Goal: Task Accomplishment & Management: Use online tool/utility

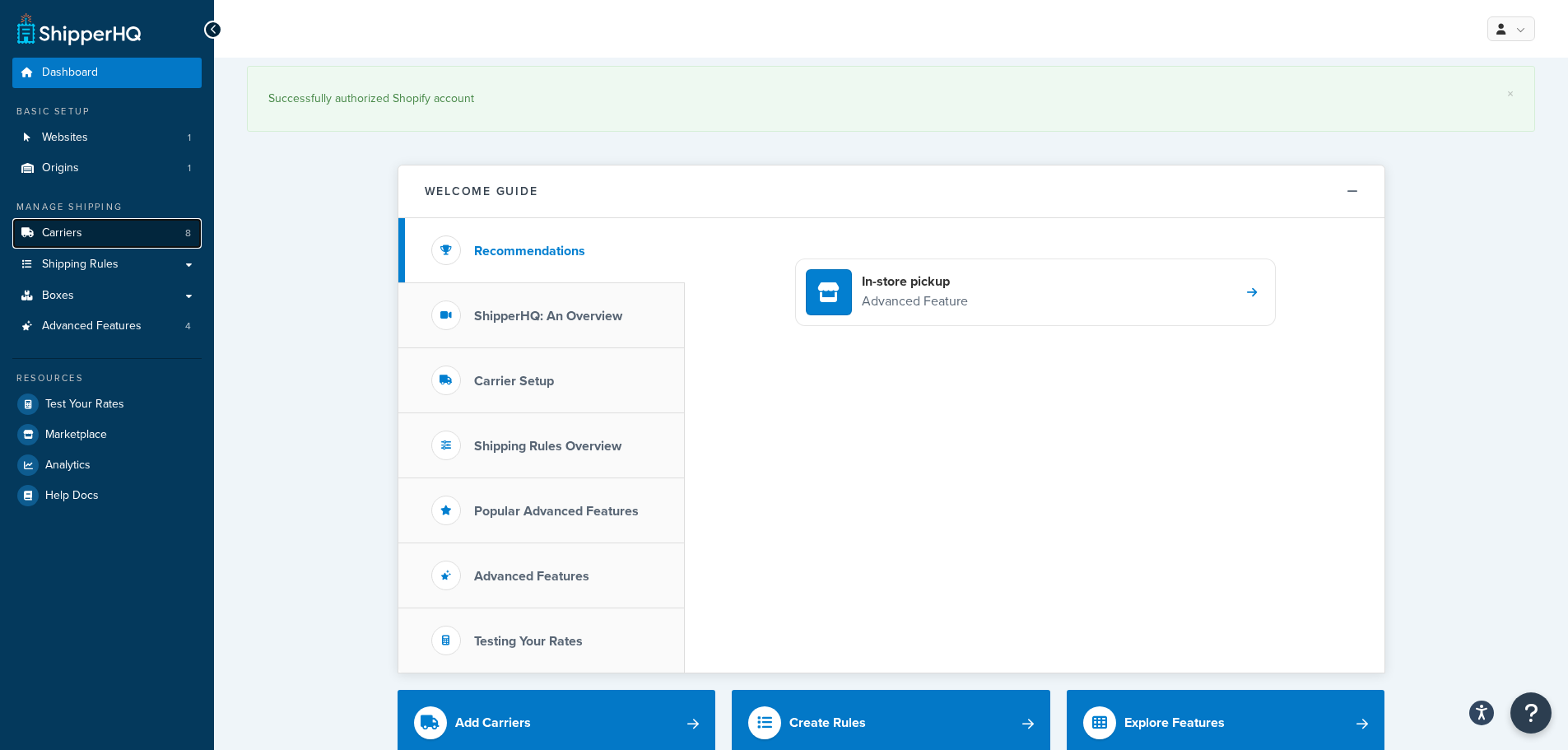
click at [78, 232] on span "Carriers" at bounding box center [62, 233] width 40 height 14
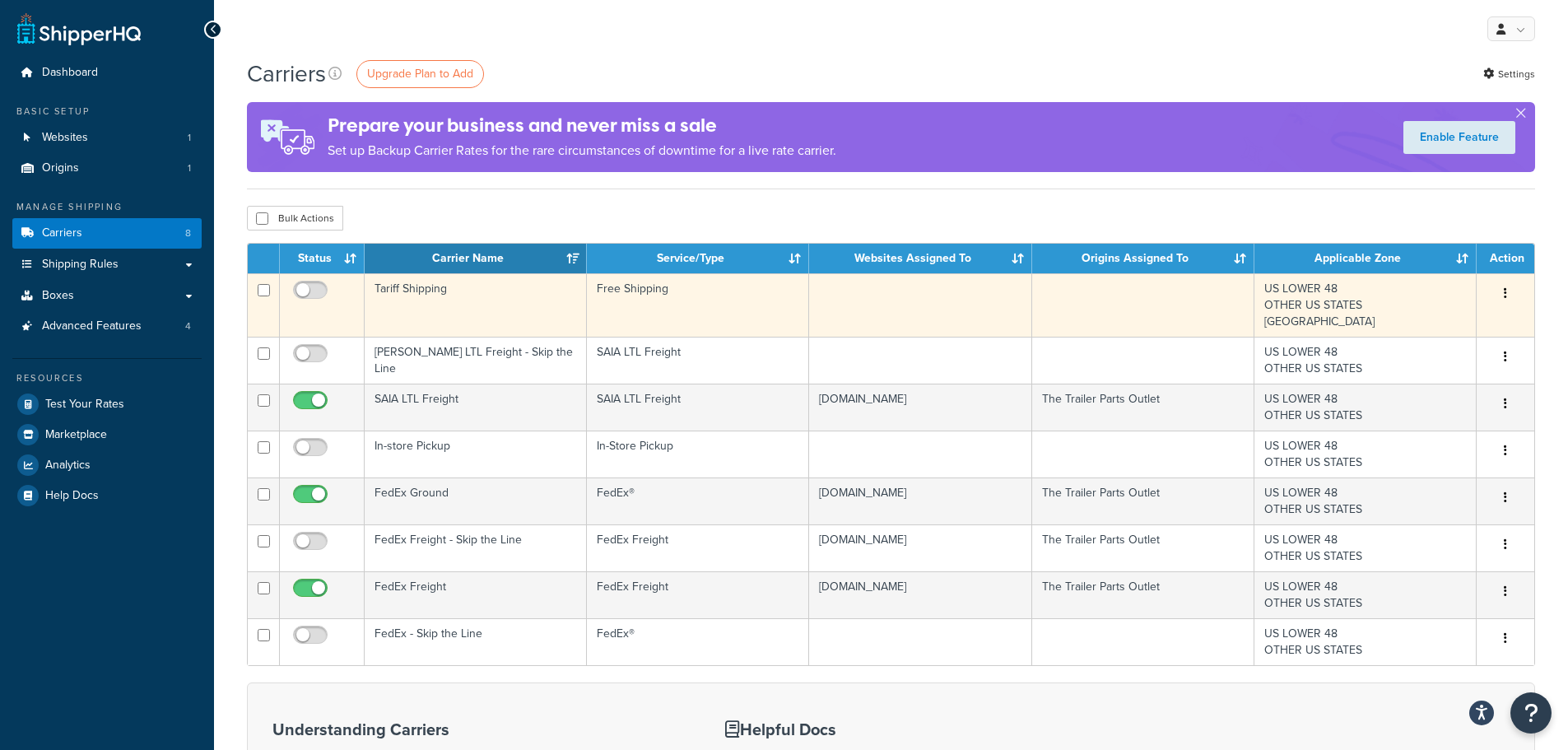
click at [1506, 295] on icon "button" at bounding box center [1505, 293] width 4 height 12
click at [1415, 355] on link "Delete" at bounding box center [1438, 360] width 130 height 34
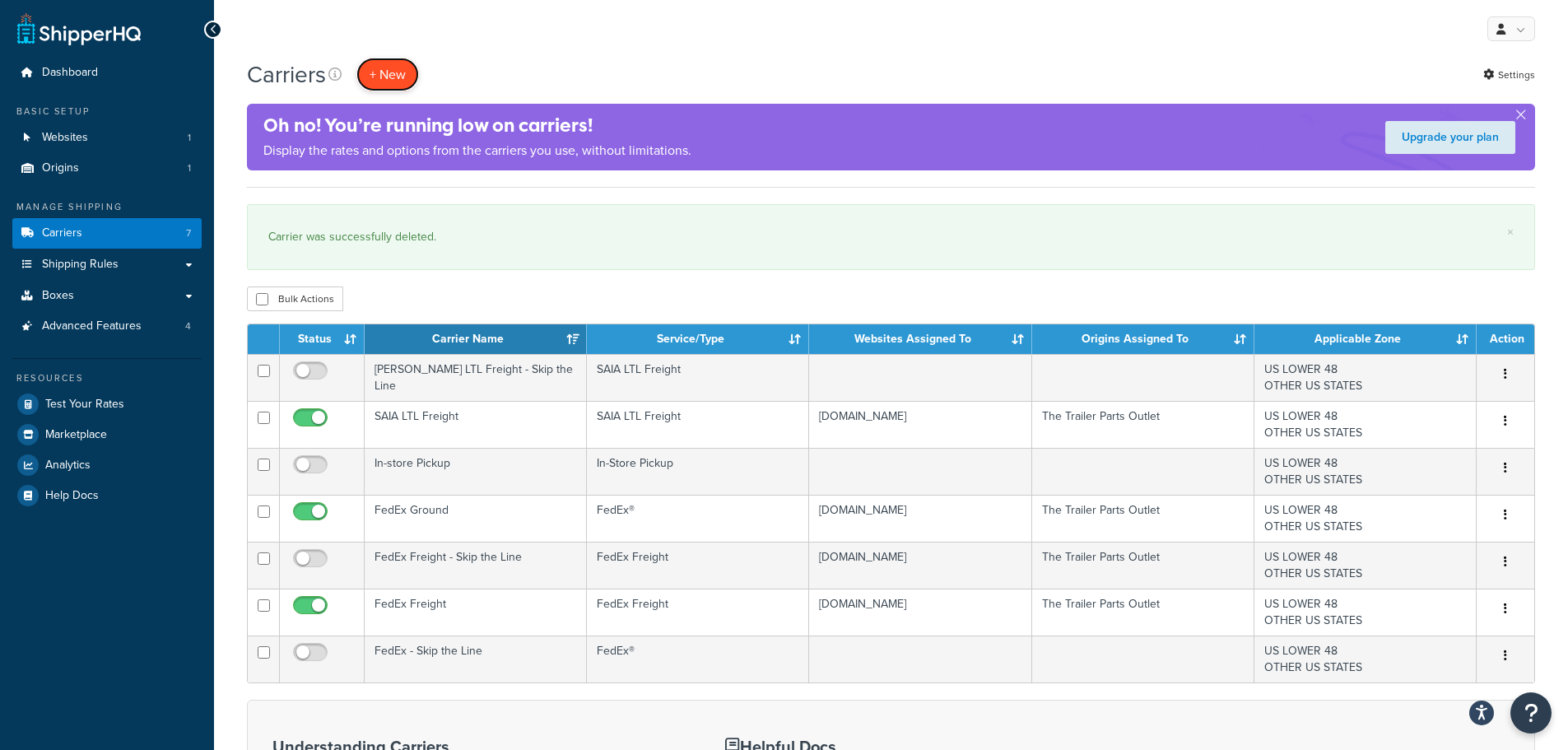
click at [385, 68] on button "+ New" at bounding box center [388, 74] width 63 height 34
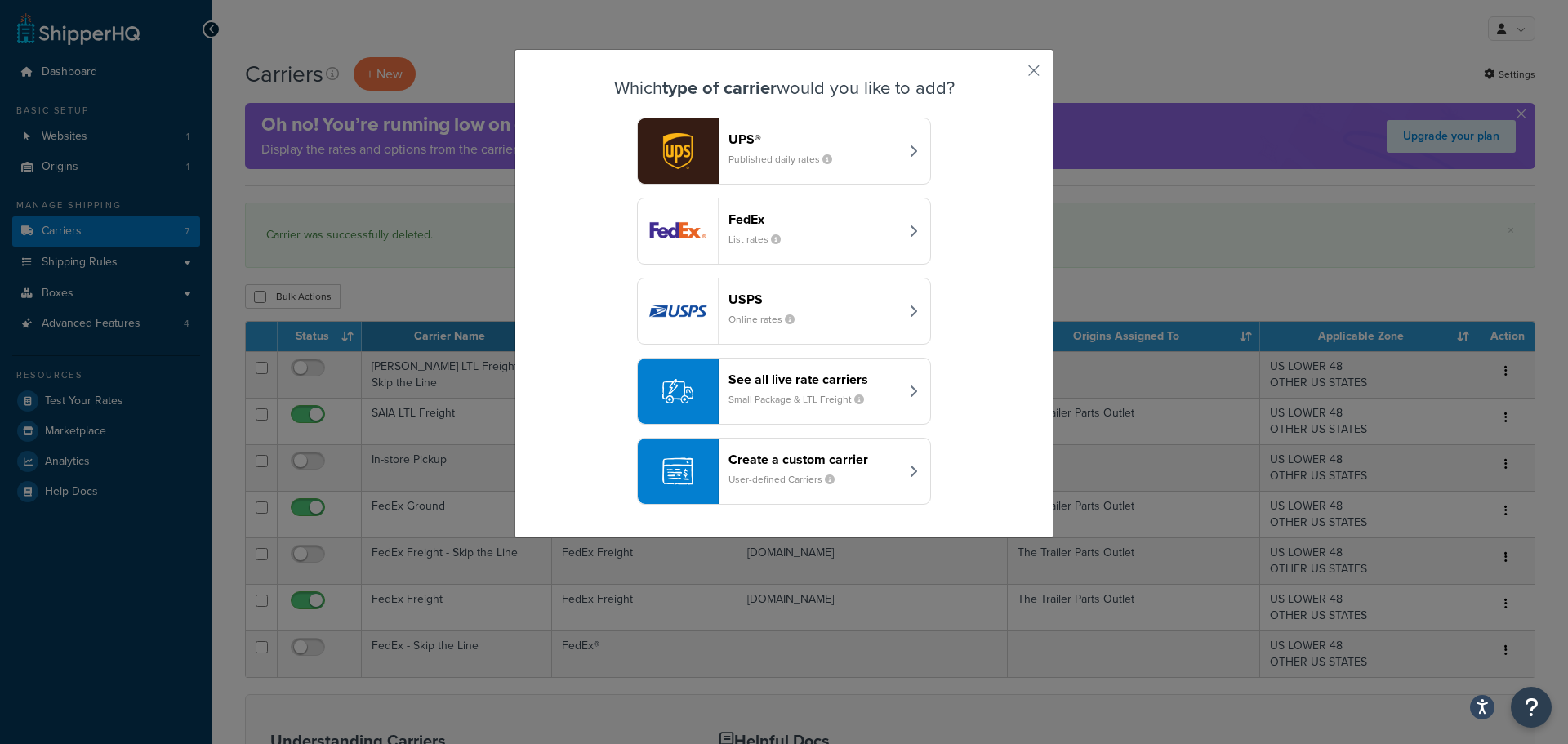
click at [844, 152] on div "UPS® Published daily rates" at bounding box center [814, 151] width 171 height 39
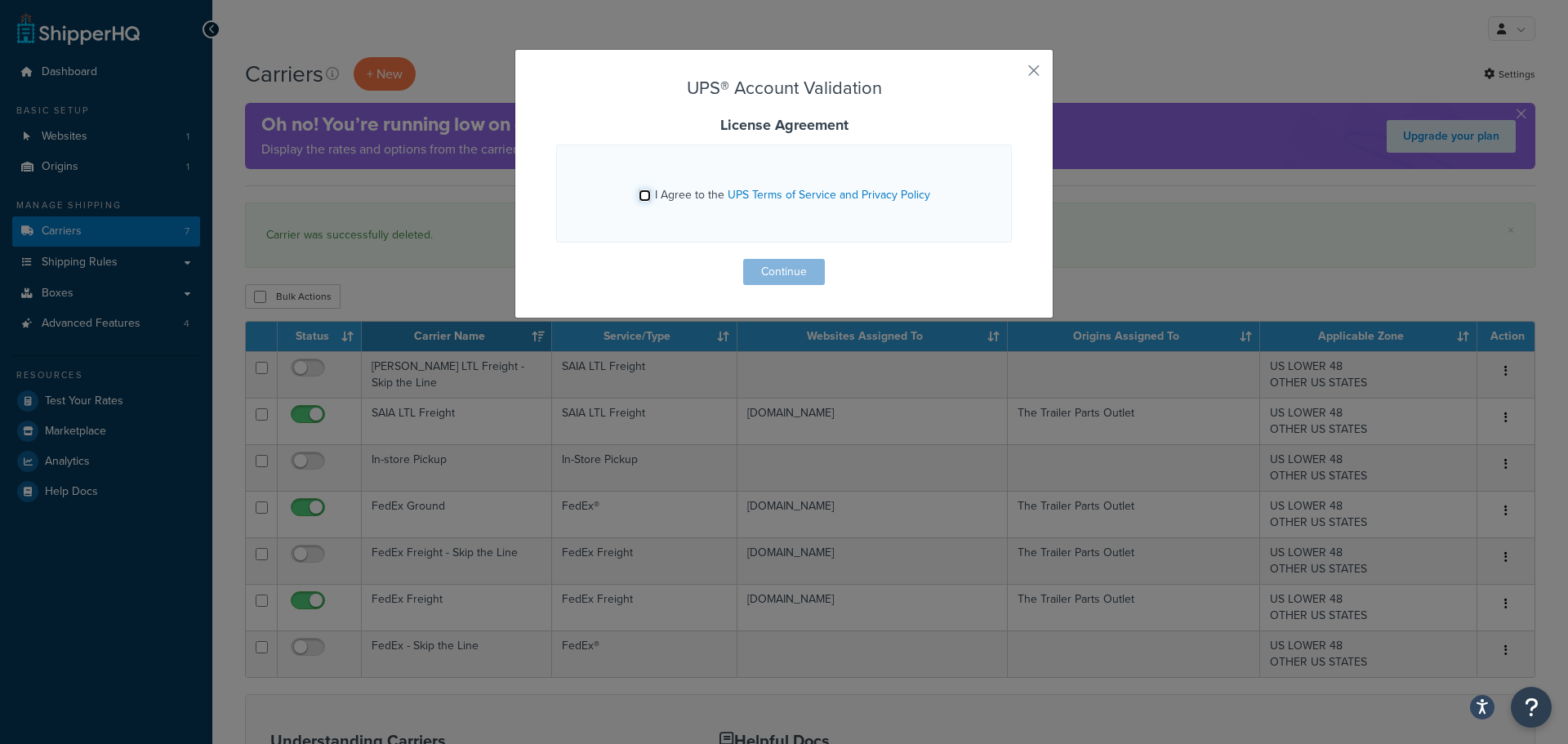
click at [639, 191] on input "I Agree to the UPS Terms of Service and Privacy Policy" at bounding box center [645, 196] width 13 height 13
checkbox input "true"
click at [798, 267] on button "Continue" at bounding box center [784, 272] width 81 height 26
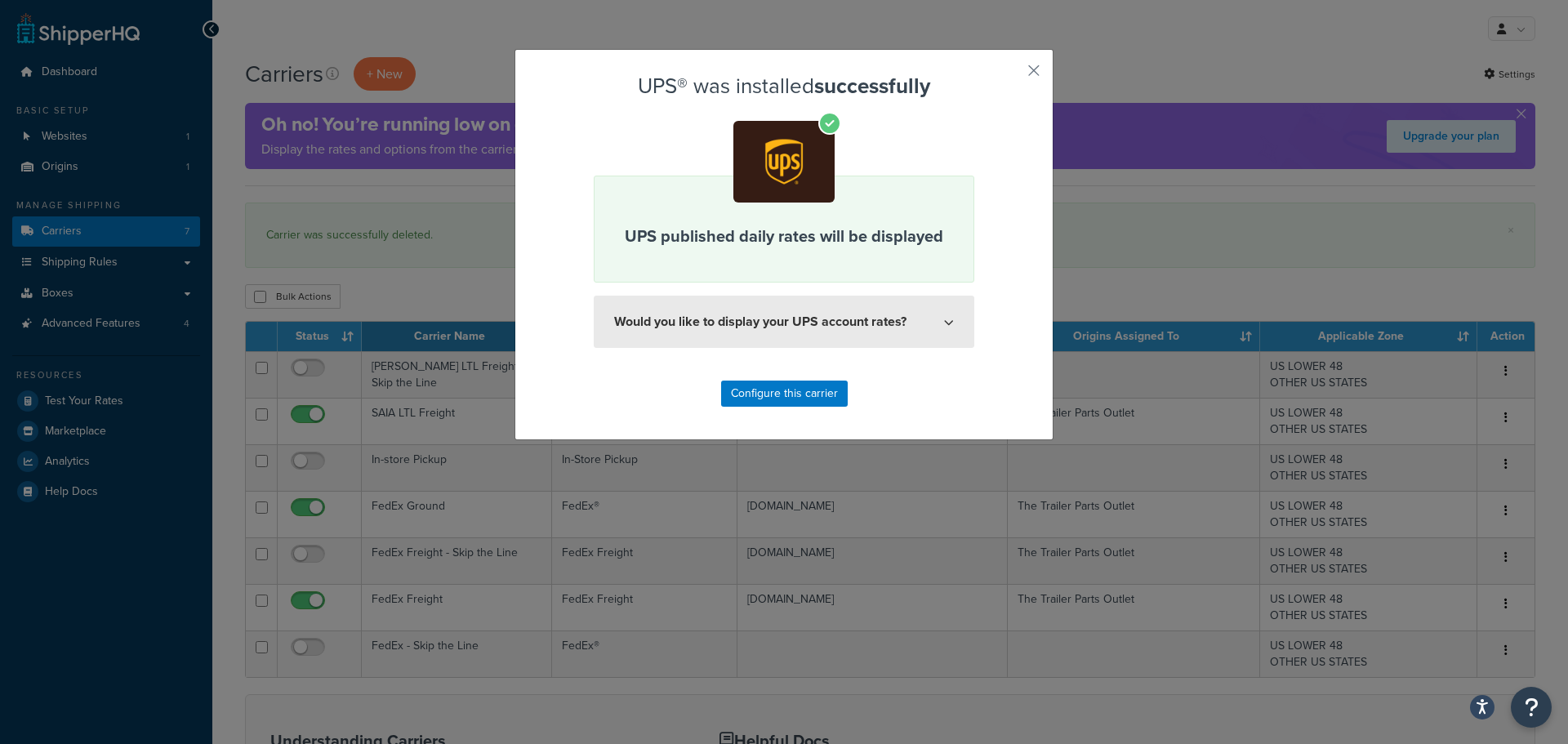
click at [790, 329] on button "Would you like to display your UPS account rates?" at bounding box center [783, 321] width 380 height 52
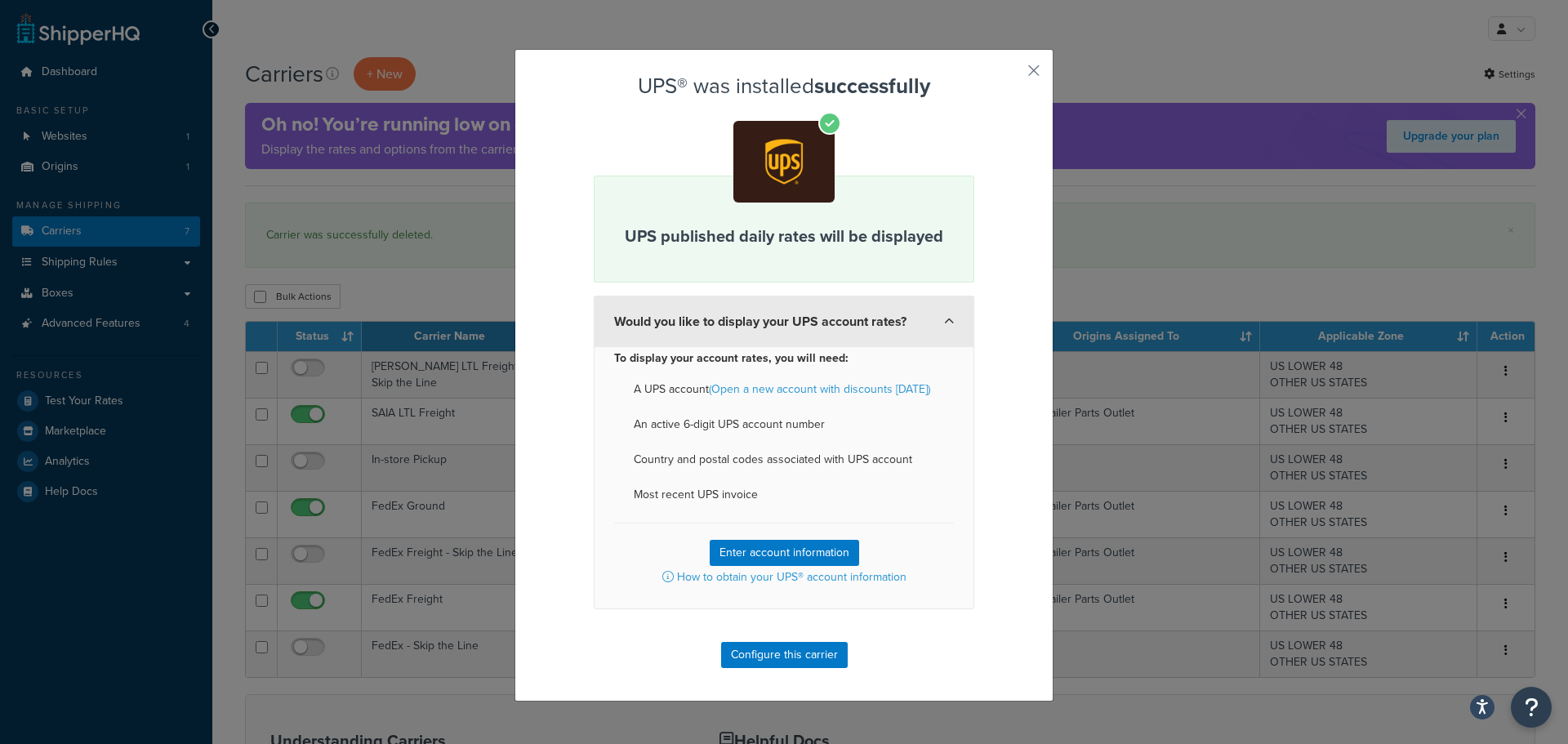
click at [790, 329] on button "Would you like to display your UPS account rates?" at bounding box center [783, 321] width 380 height 51
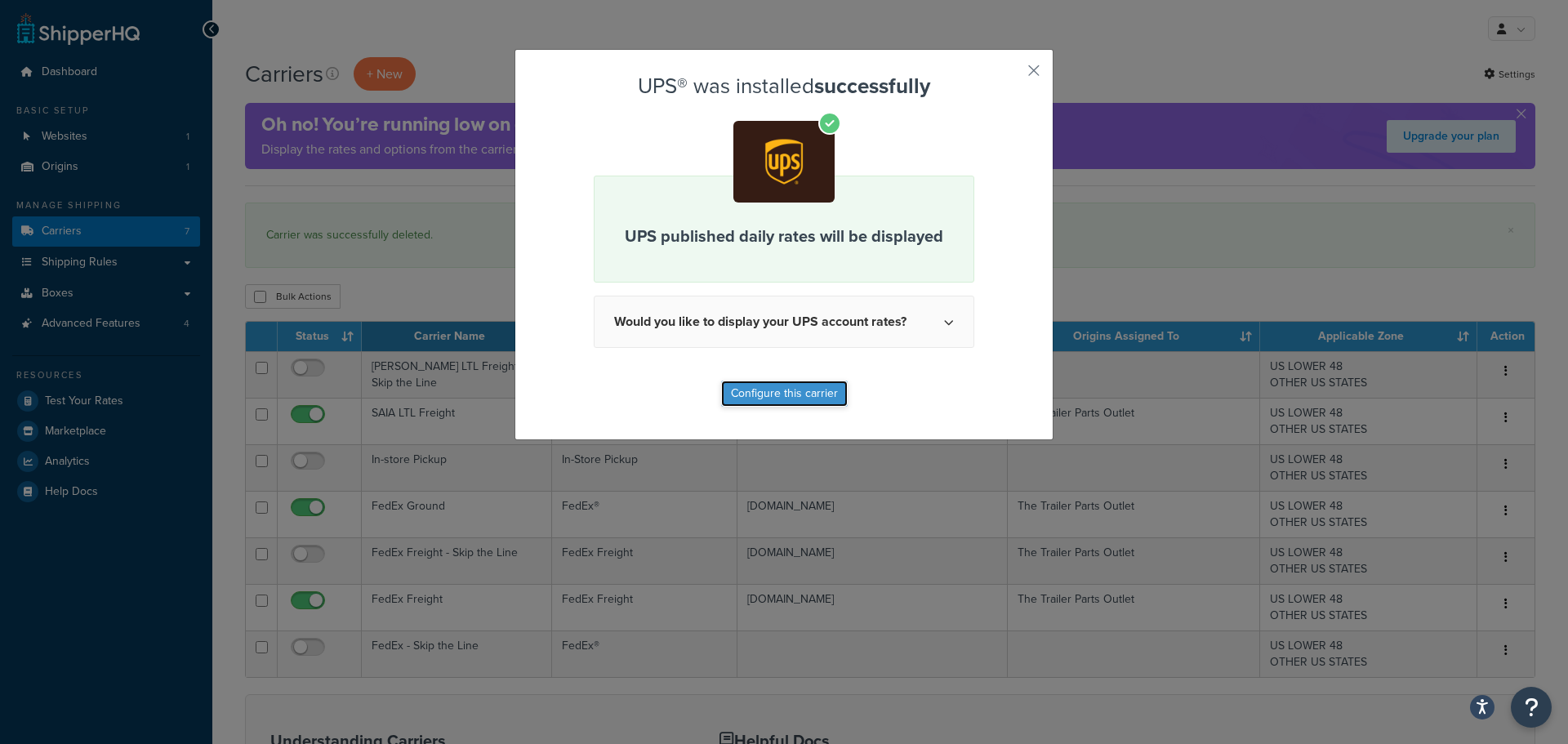
click at [785, 402] on button "Configure this carrier" at bounding box center [785, 393] width 126 height 26
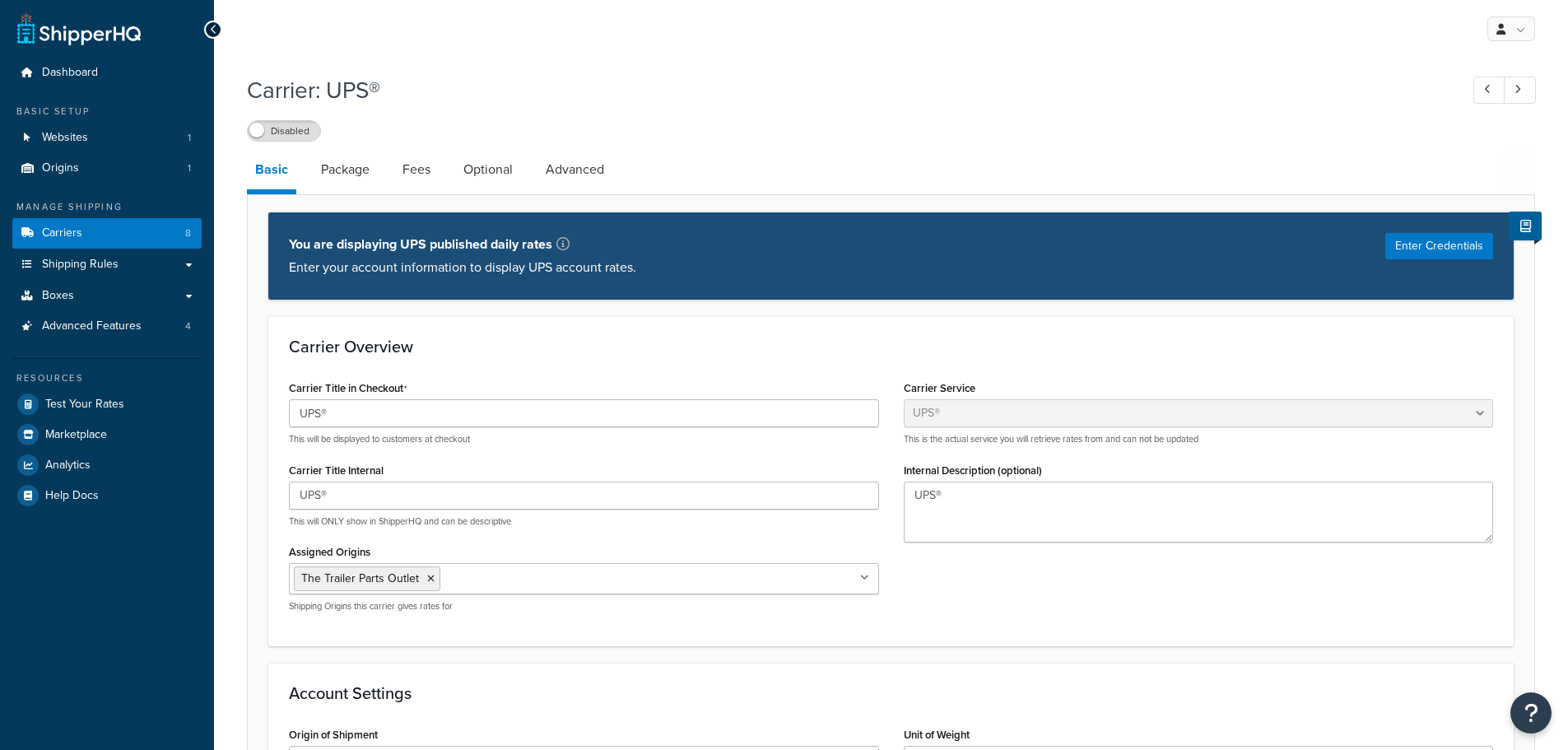
select select "ups"
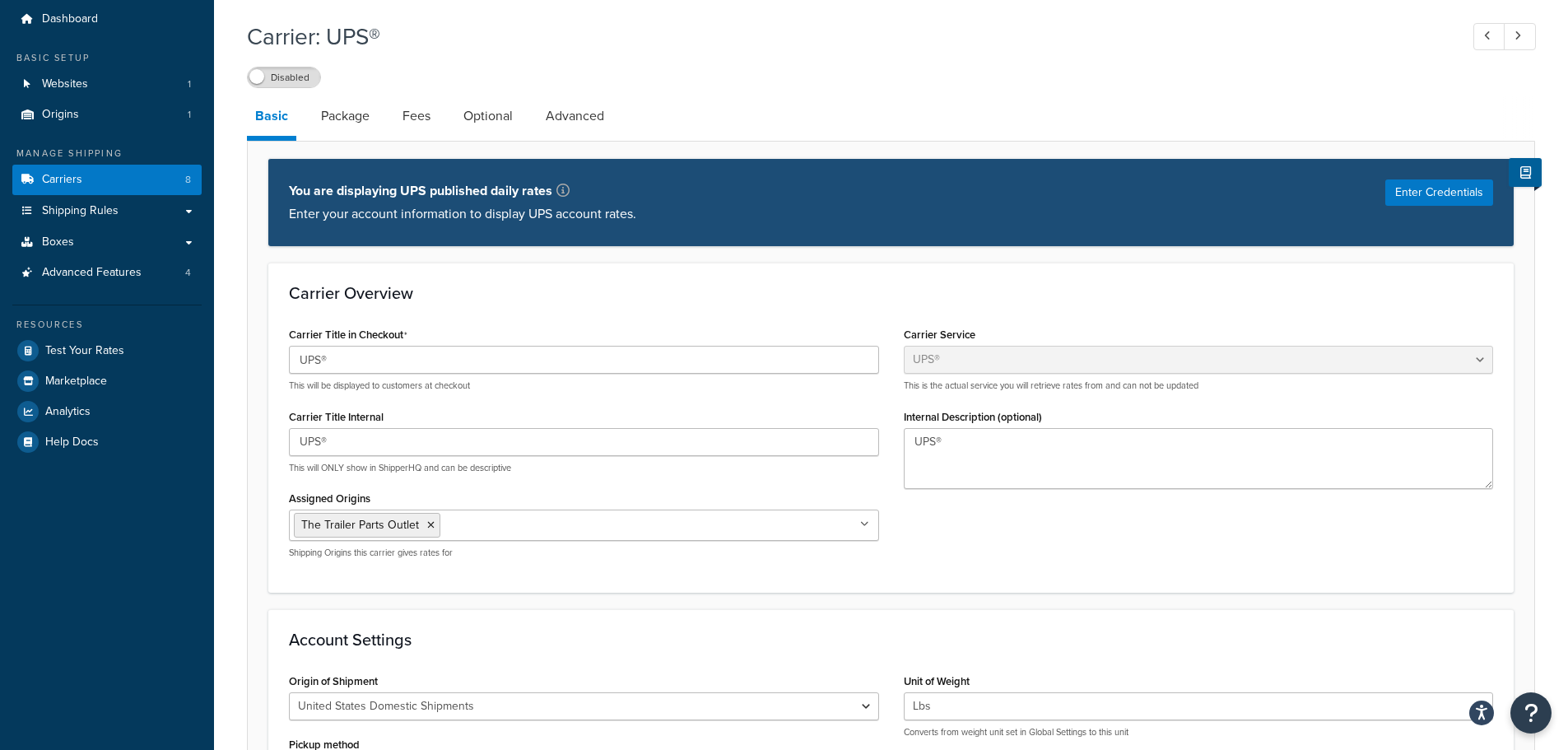
scroll to position [82, 0]
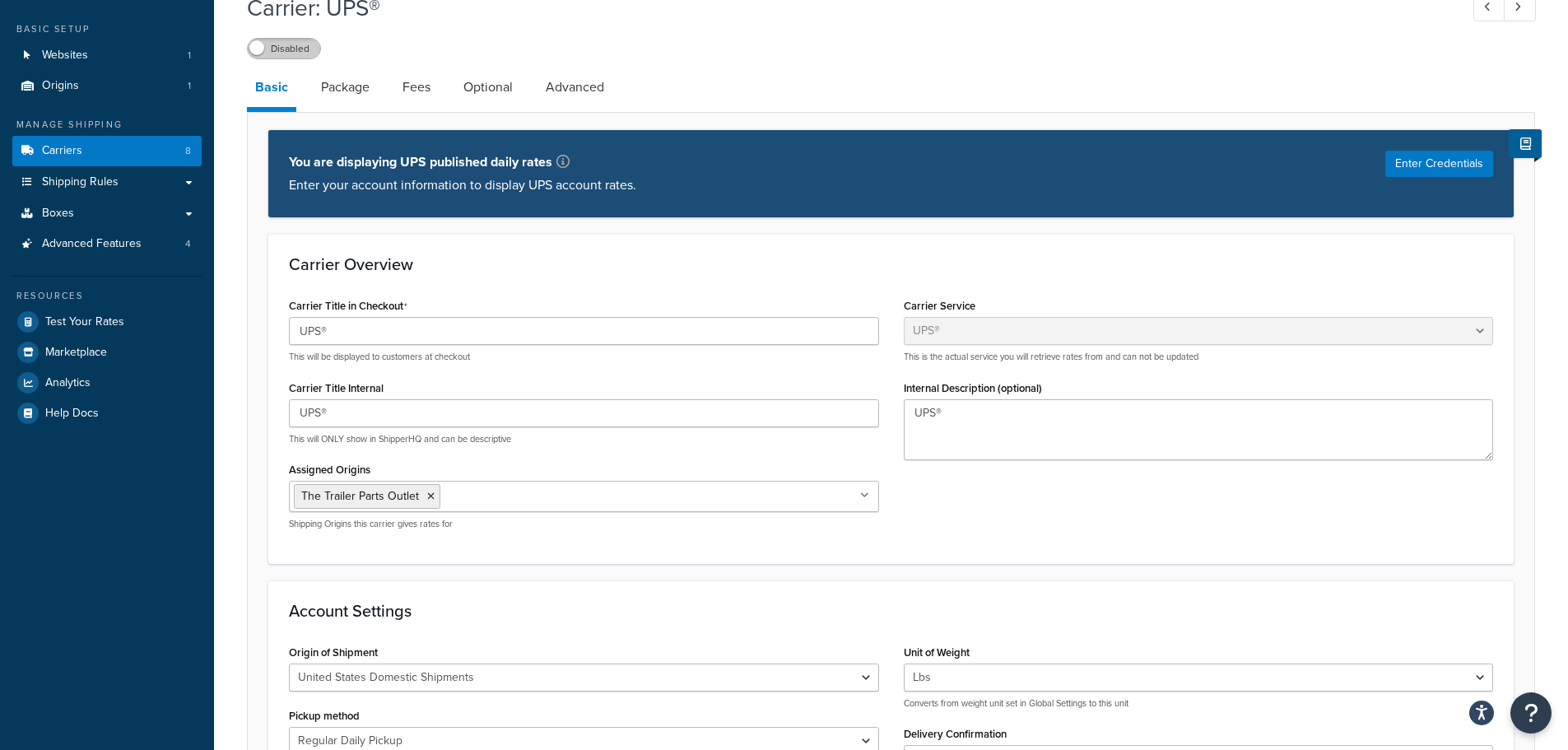
click at [282, 47] on label "Disabled" at bounding box center [284, 49] width 73 height 20
click at [285, 56] on label "Enabled" at bounding box center [284, 49] width 73 height 20
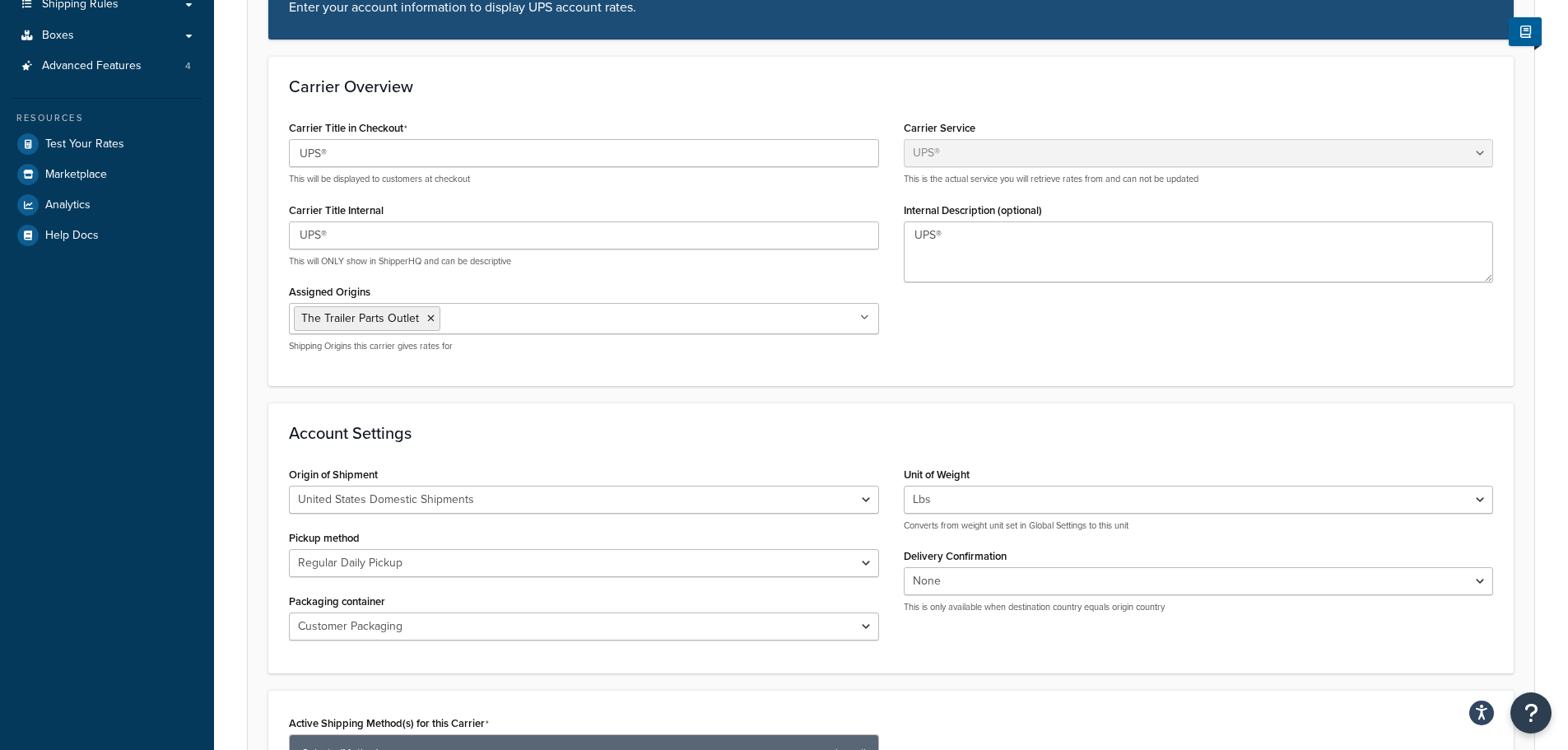
scroll to position [411, 0]
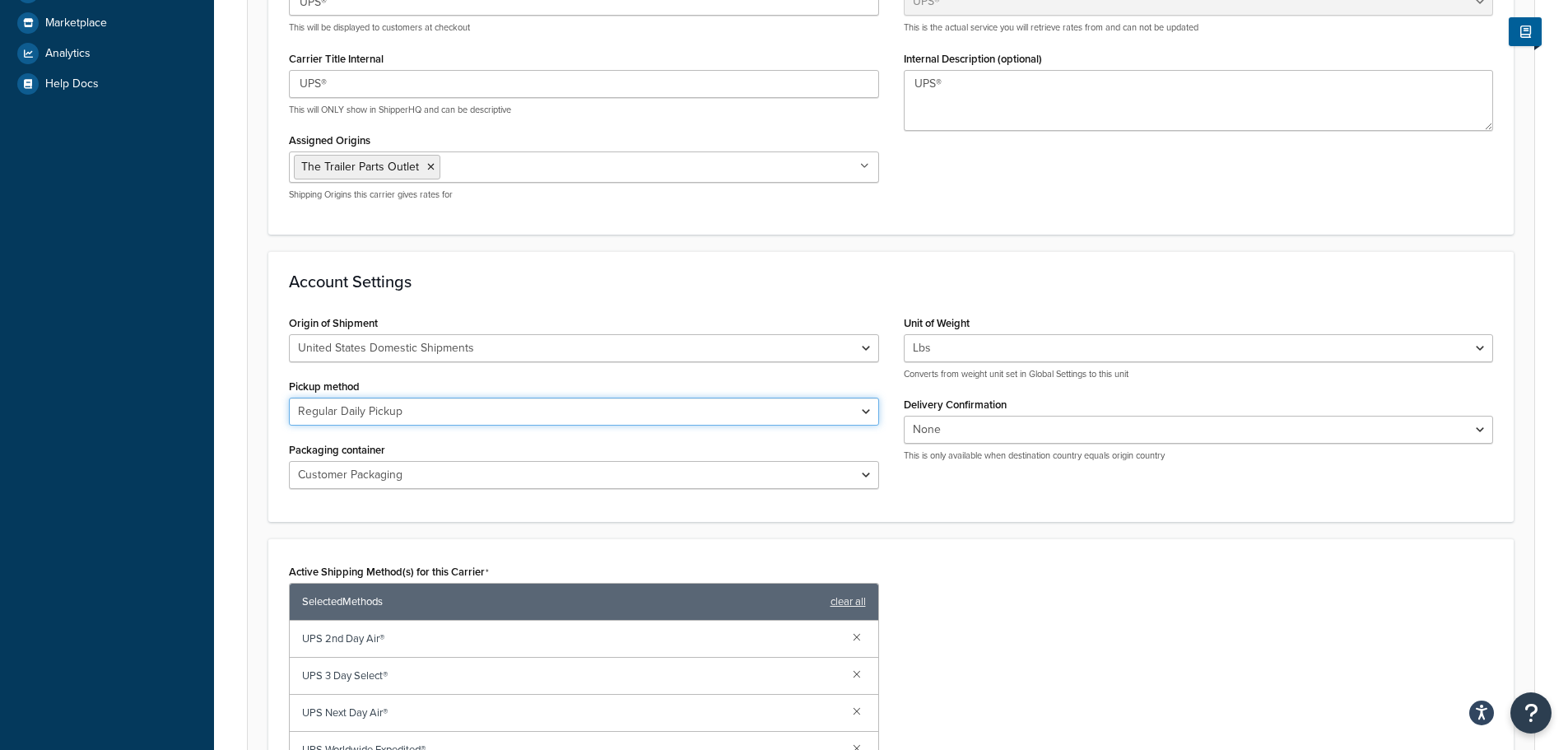
click at [439, 407] on select "Regular Daily Pickup Customer Counter One Time Pickup On Call Air Letter Center…" at bounding box center [583, 411] width 590 height 28
click at [366, 389] on div "Pickup method Regular Daily Pickup Customer Counter One Time Pickup On Call Air…" at bounding box center [583, 400] width 590 height 51
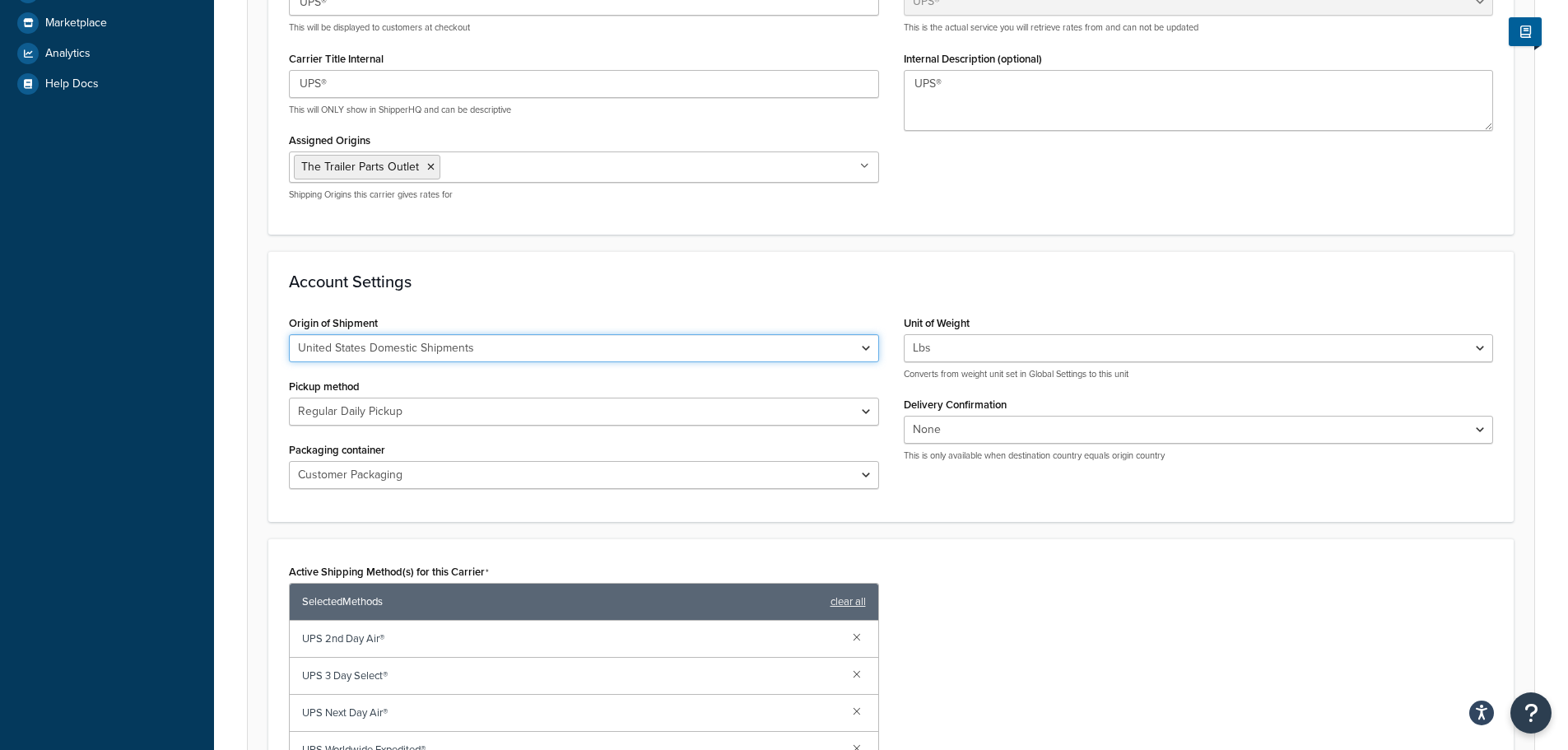
click at [461, 346] on select "United States Domestic Shipments Shipments Originating in United States Shipmen…" at bounding box center [583, 348] width 590 height 28
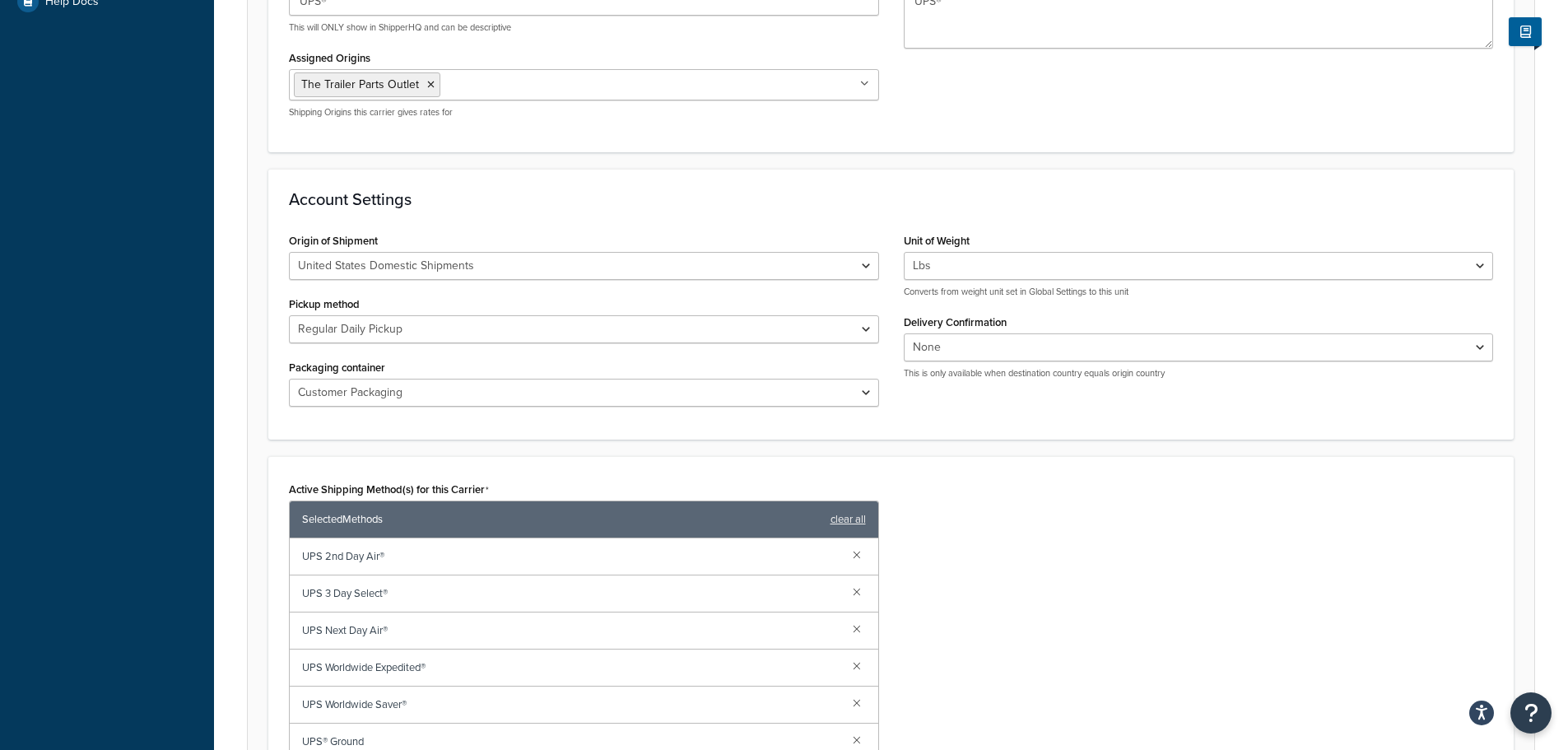
click at [651, 376] on div "Packaging container Customer Packaging UPS Letter Envelope Customer Supplied Pa…" at bounding box center [583, 381] width 590 height 51
click at [622, 391] on select "Customer Packaging UPS Letter Envelope Customer Supplied Package UPS Tube UPS P…" at bounding box center [583, 392] width 590 height 28
click at [615, 391] on select "Customer Packaging UPS Letter Envelope Customer Supplied Package UPS Tube UPS P…" at bounding box center [583, 392] width 590 height 28
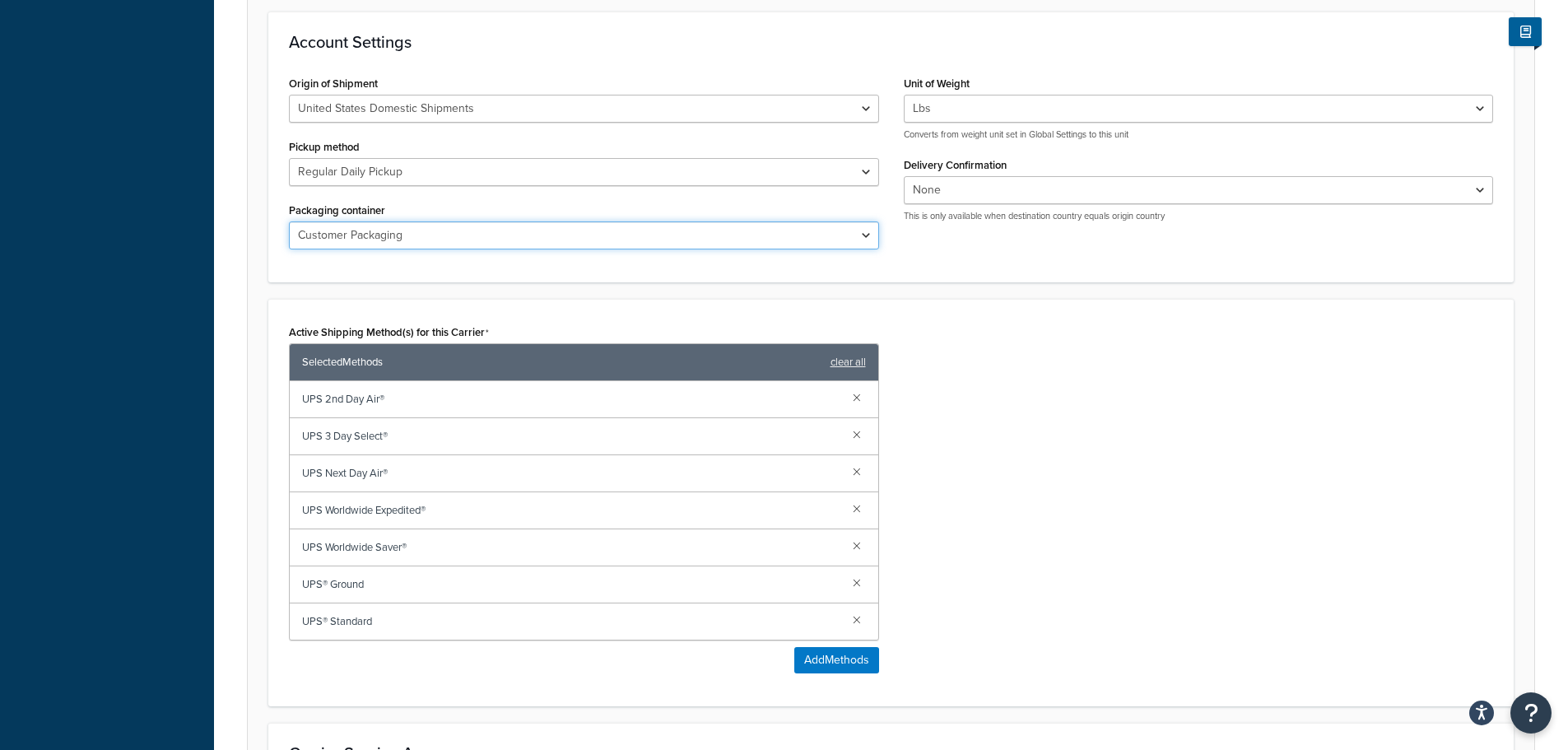
scroll to position [659, 0]
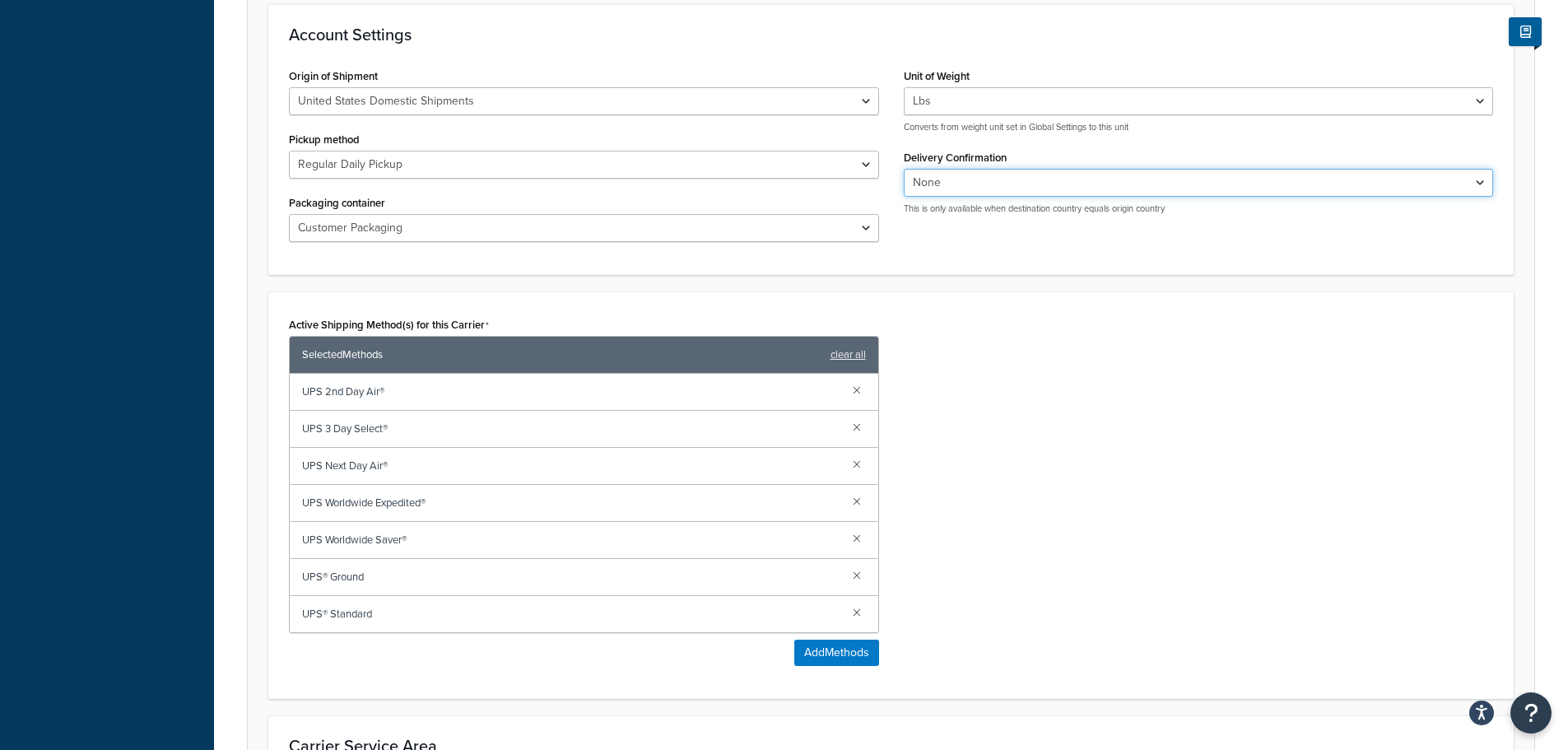
click at [989, 177] on select "None Signature Required Adult Signature Required" at bounding box center [1199, 182] width 590 height 28
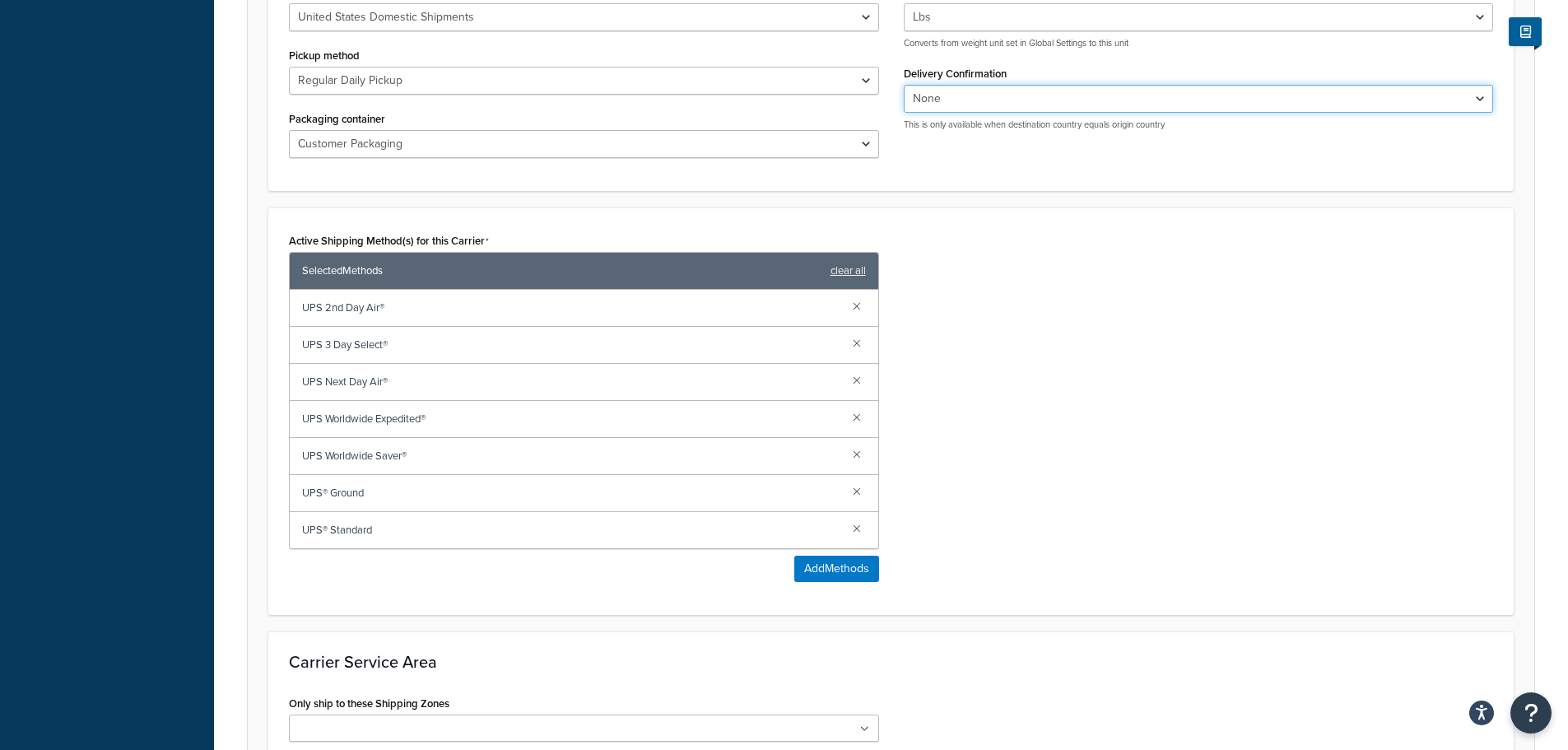
scroll to position [823, 0]
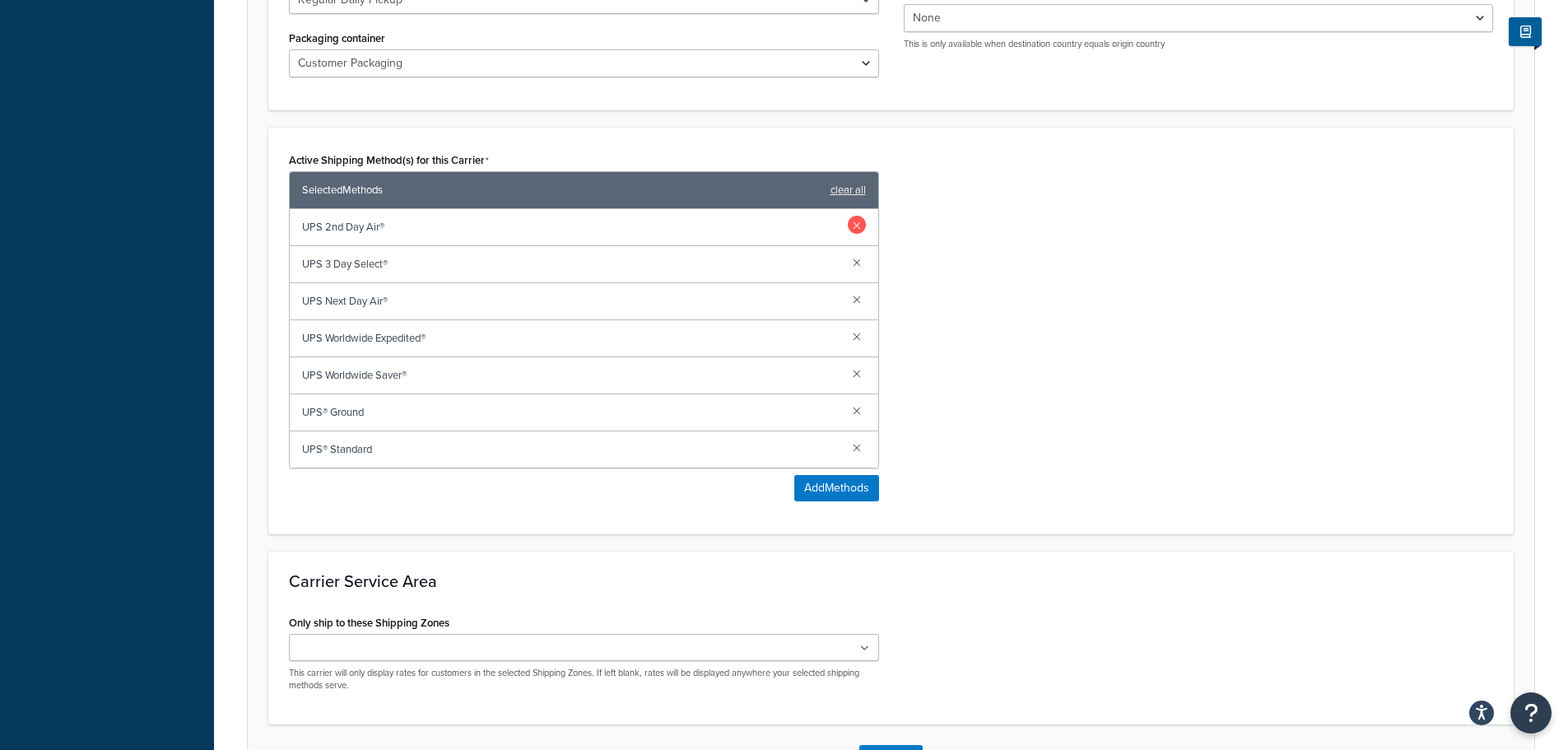
click at [856, 223] on link at bounding box center [857, 225] width 18 height 18
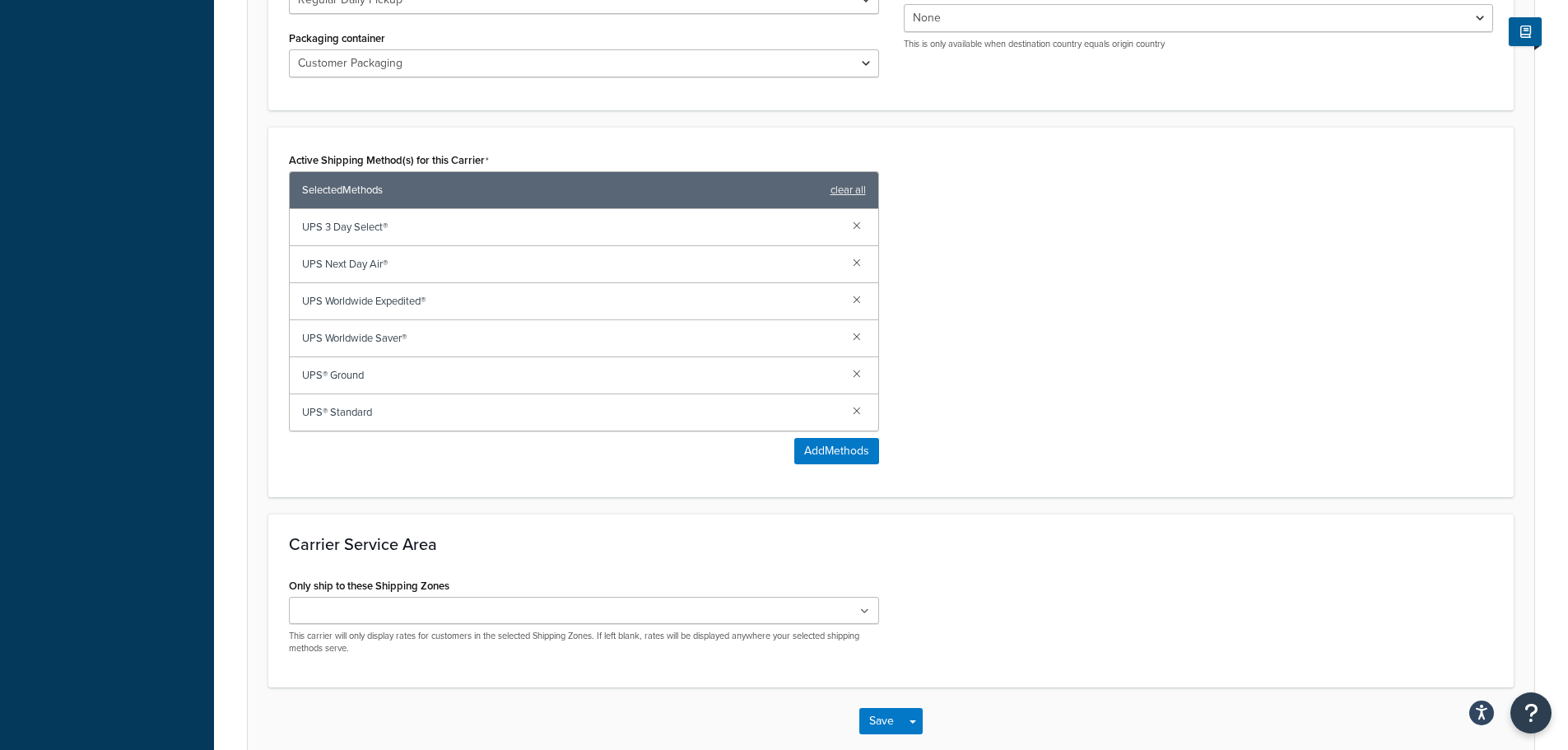
click at [856, 223] on link at bounding box center [857, 225] width 18 height 18
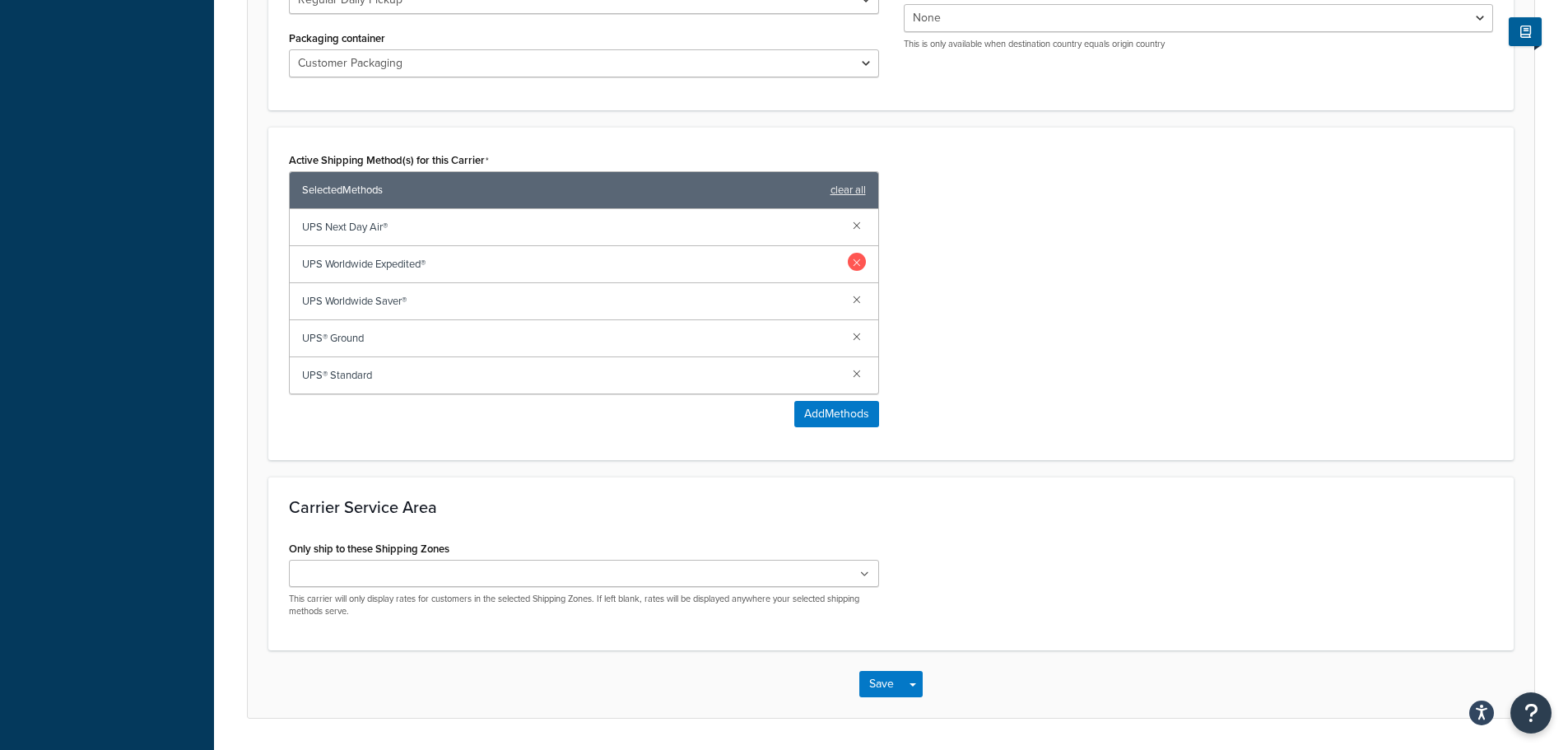
click at [854, 258] on link at bounding box center [857, 262] width 18 height 18
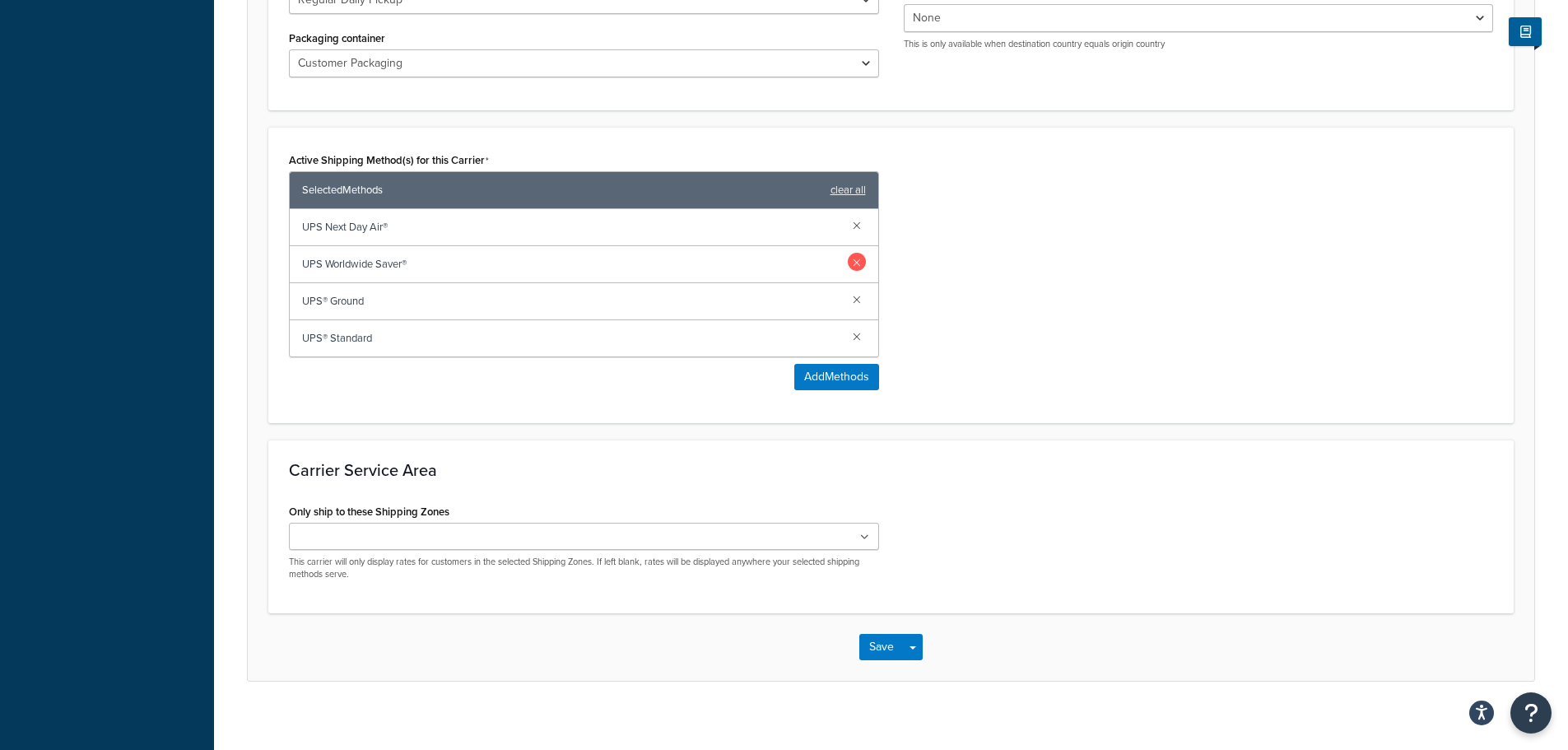
click at [854, 264] on link at bounding box center [857, 262] width 18 height 18
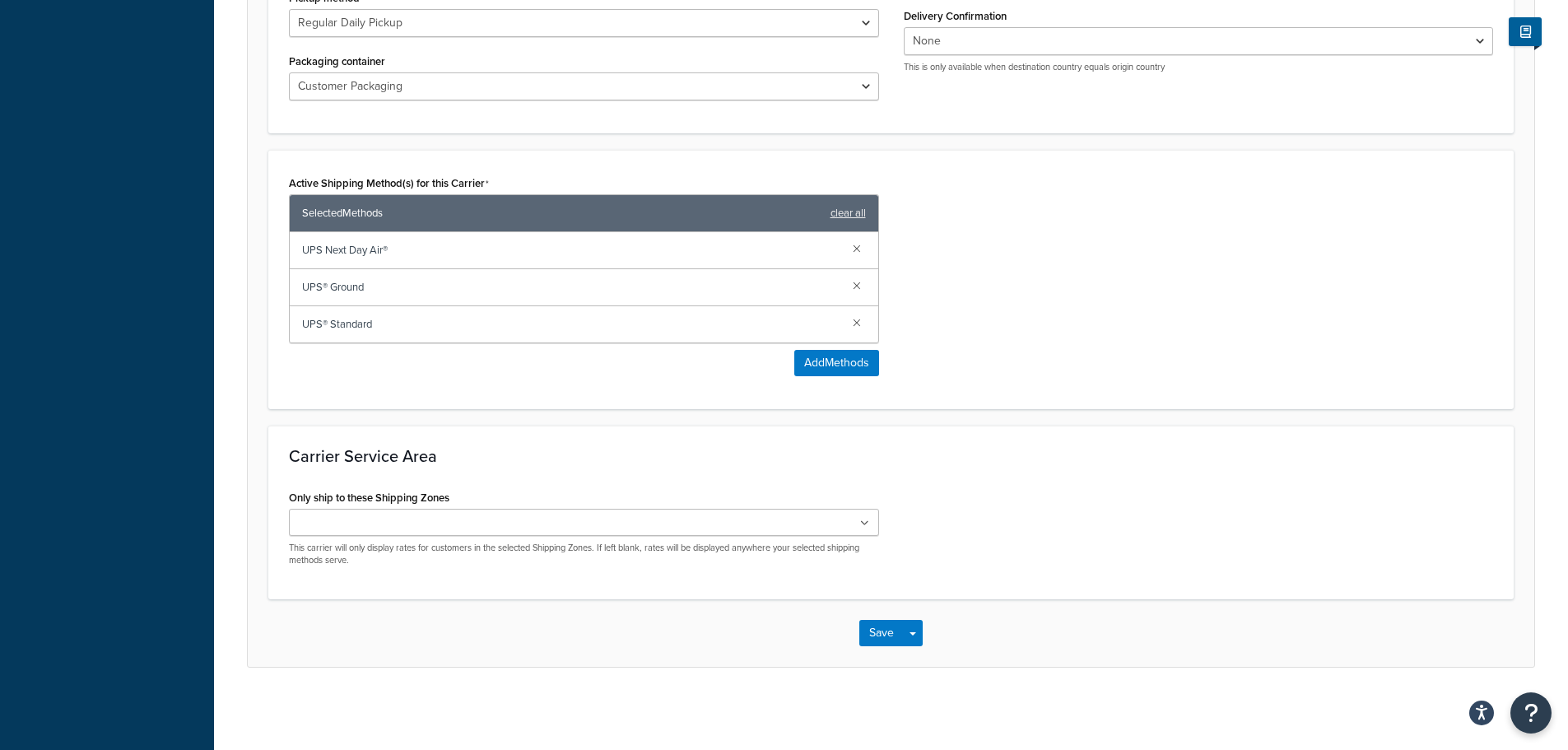
click at [413, 526] on input "Only ship to these Shipping Zones" at bounding box center [367, 523] width 146 height 18
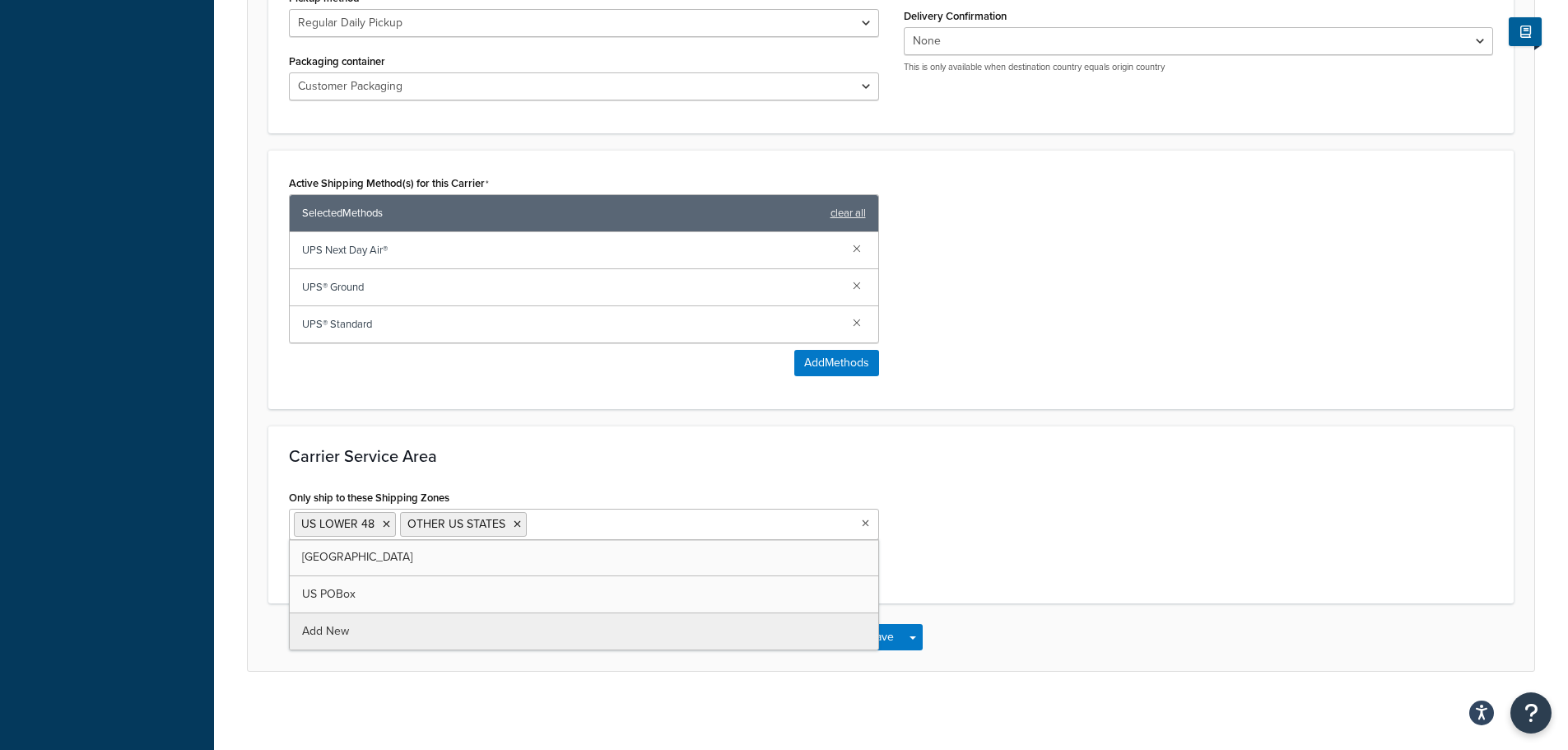
click at [526, 440] on div "Carrier Service Area Only ship to these Shipping Zones US LOWER 48 OTHER US STA…" at bounding box center [891, 515] width 1245 height 178
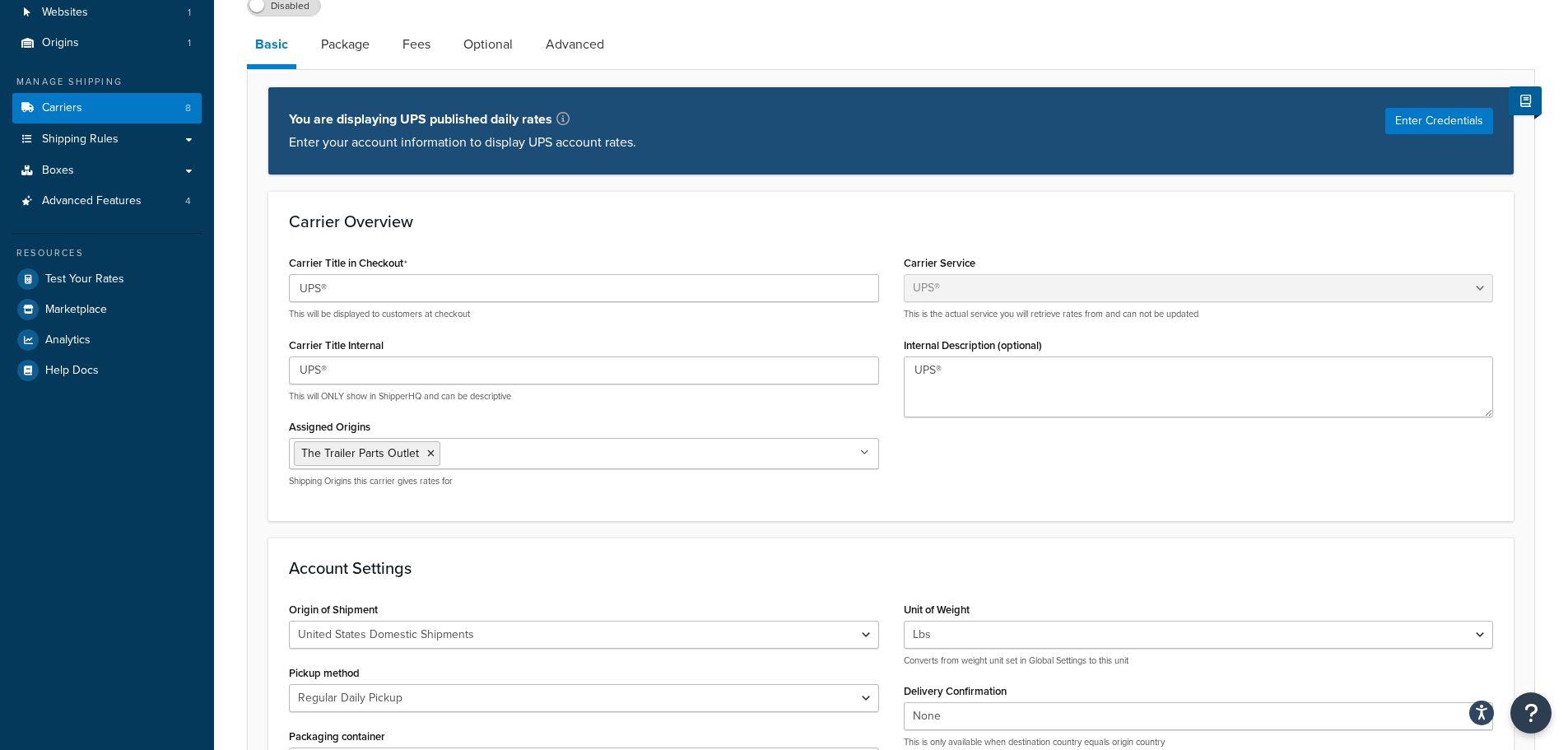
scroll to position [0, 0]
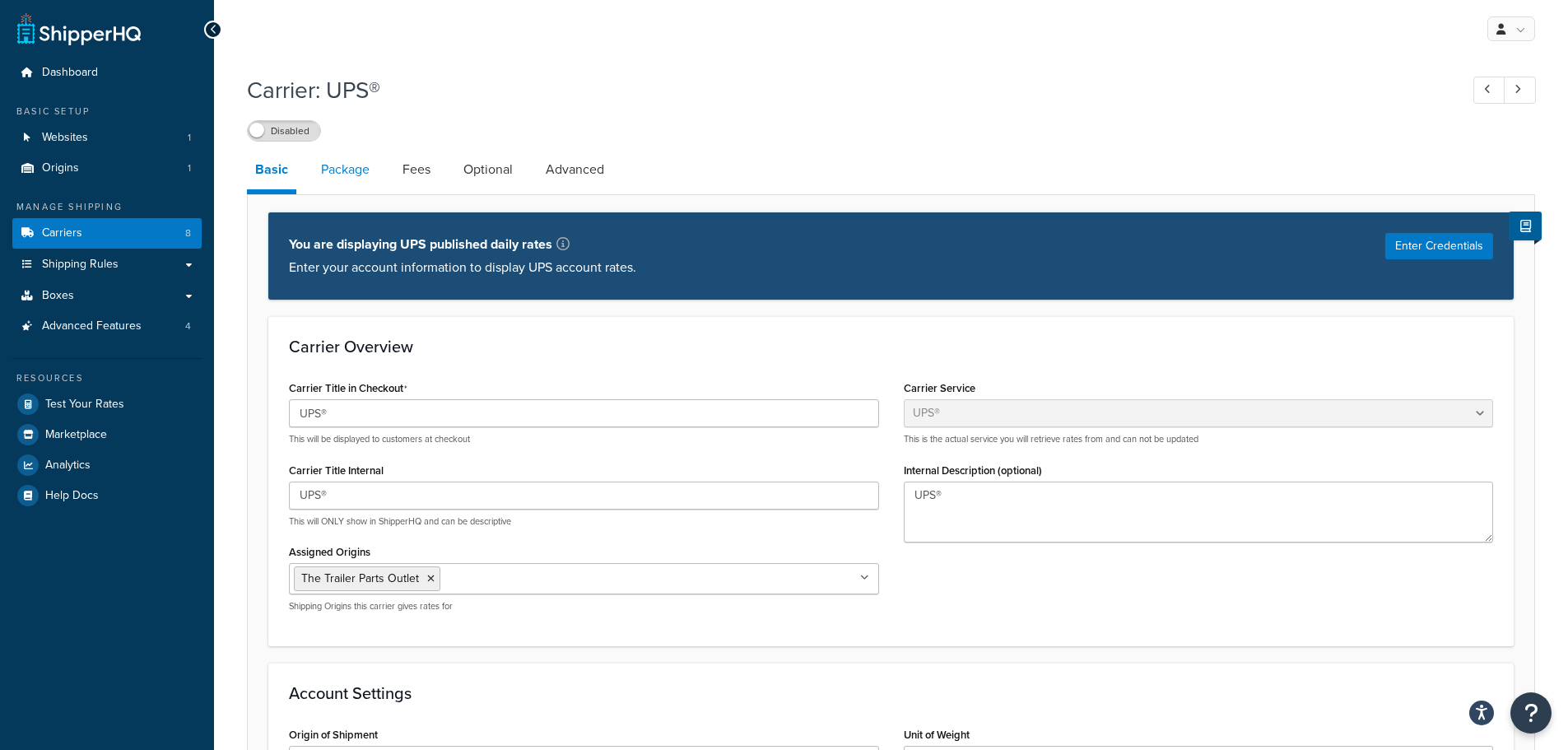
click at [349, 155] on link "Package" at bounding box center [345, 169] width 65 height 39
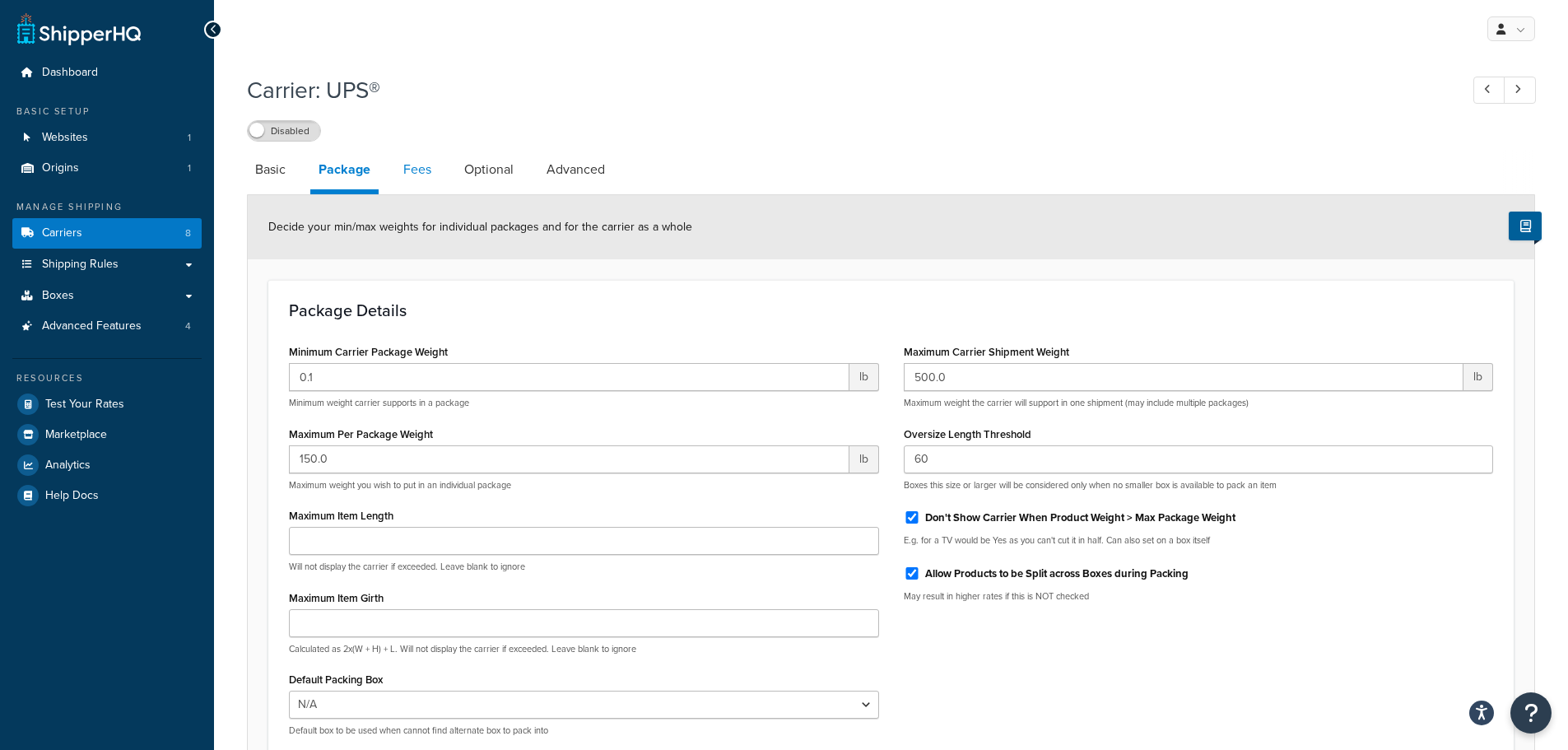
click at [405, 178] on link "Fees" at bounding box center [417, 169] width 45 height 39
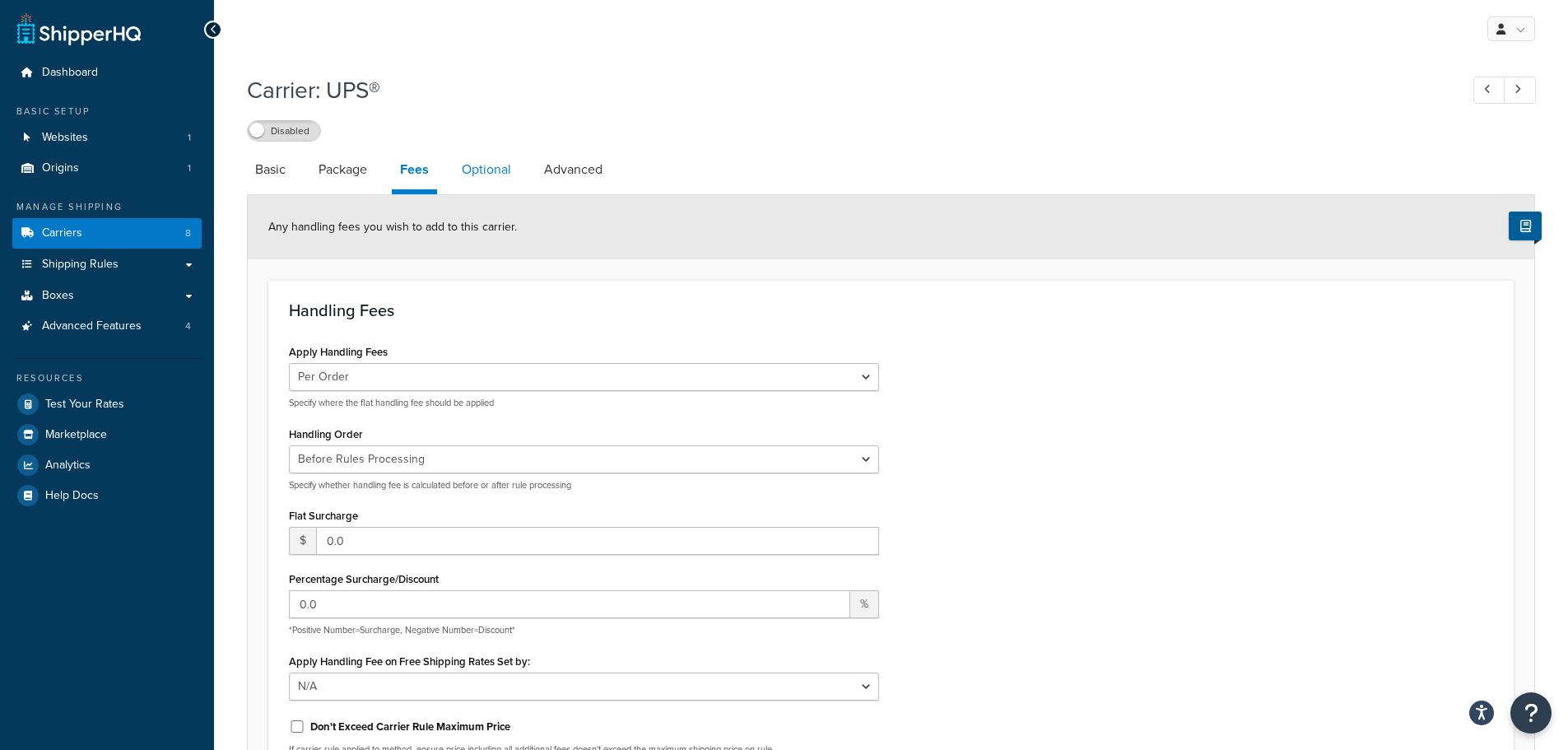
click at [495, 167] on link "Optional" at bounding box center [486, 169] width 66 height 39
select select "business"
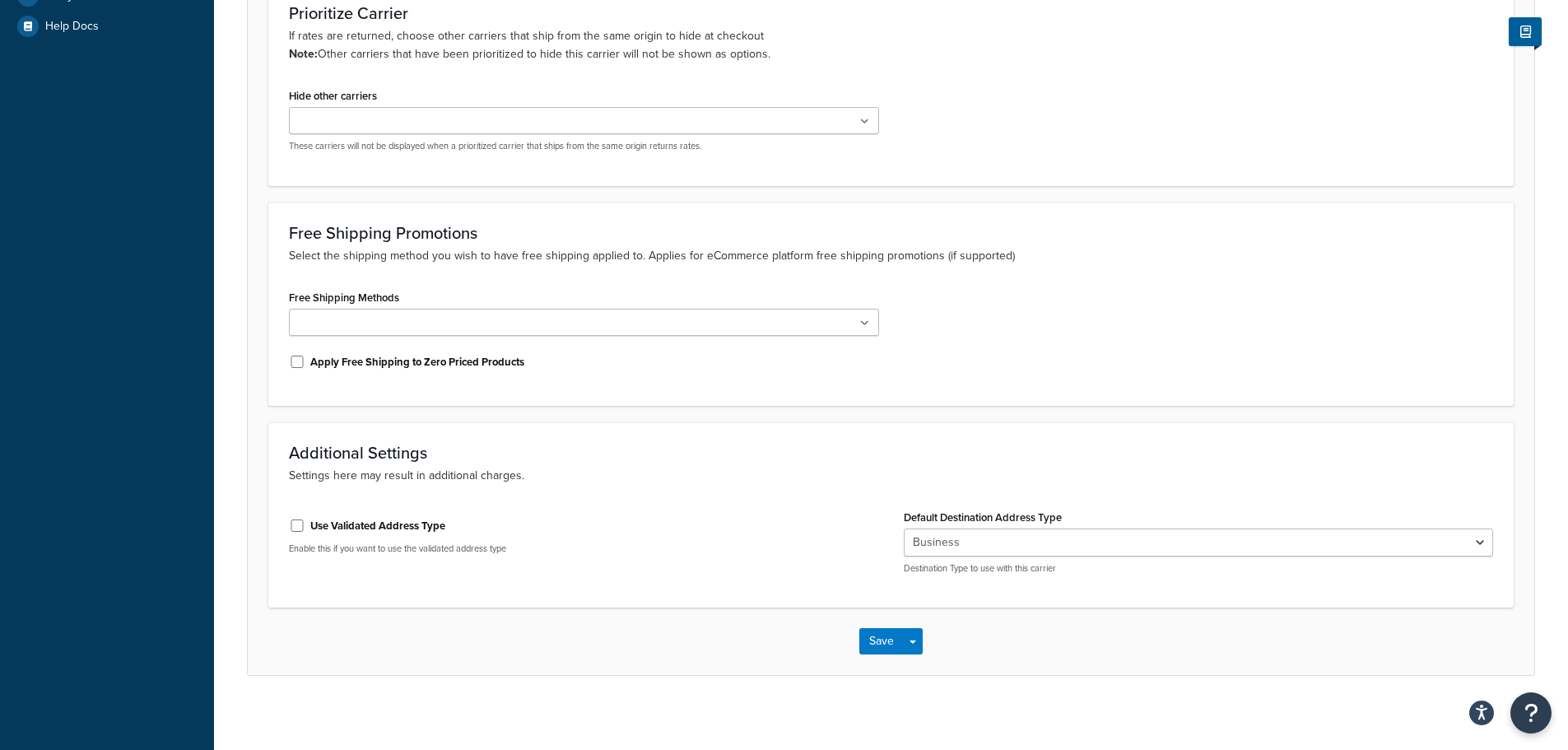
scroll to position [478, 0]
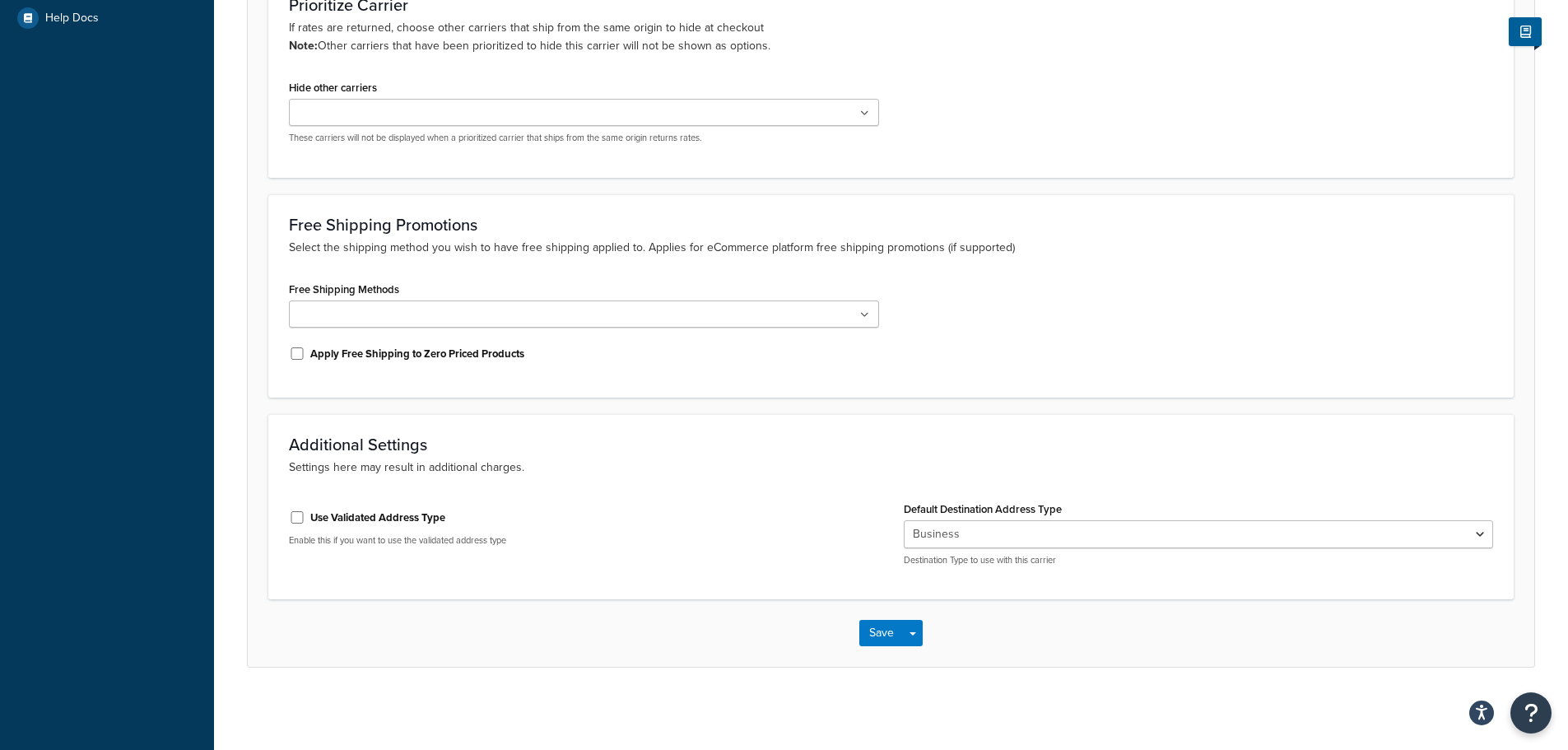
click at [329, 516] on label "Use Validated Address Type" at bounding box center [378, 518] width 135 height 15
click at [306, 516] on input "Use Validated Address Type" at bounding box center [297, 518] width 16 height 13
checkbox input "true"
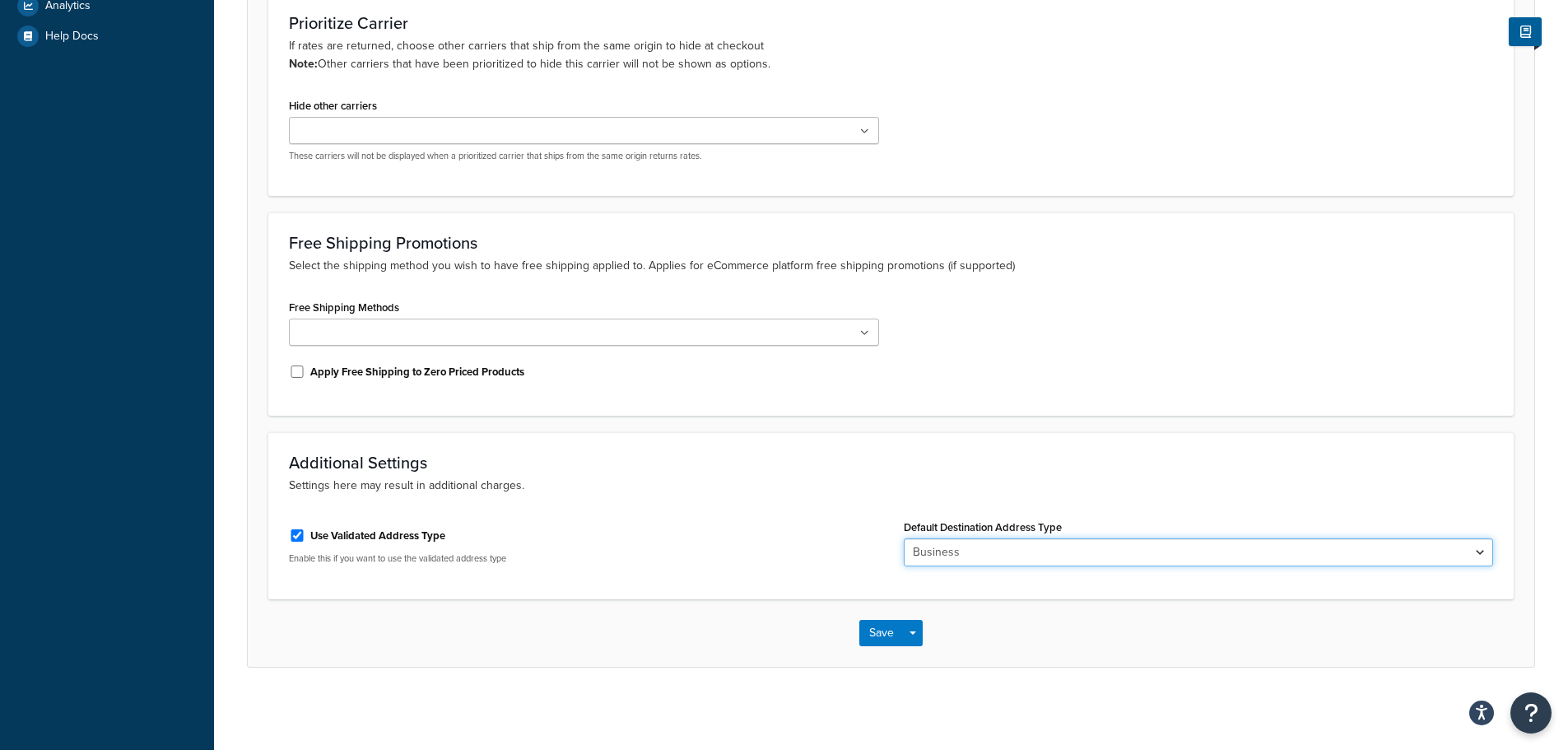
click at [1007, 547] on select "Business Residential" at bounding box center [1199, 552] width 590 height 28
click at [1005, 554] on select "Business Residential" at bounding box center [1199, 552] width 590 height 28
select select "residential"
click at [904, 538] on select "Business Residential" at bounding box center [1199, 552] width 590 height 28
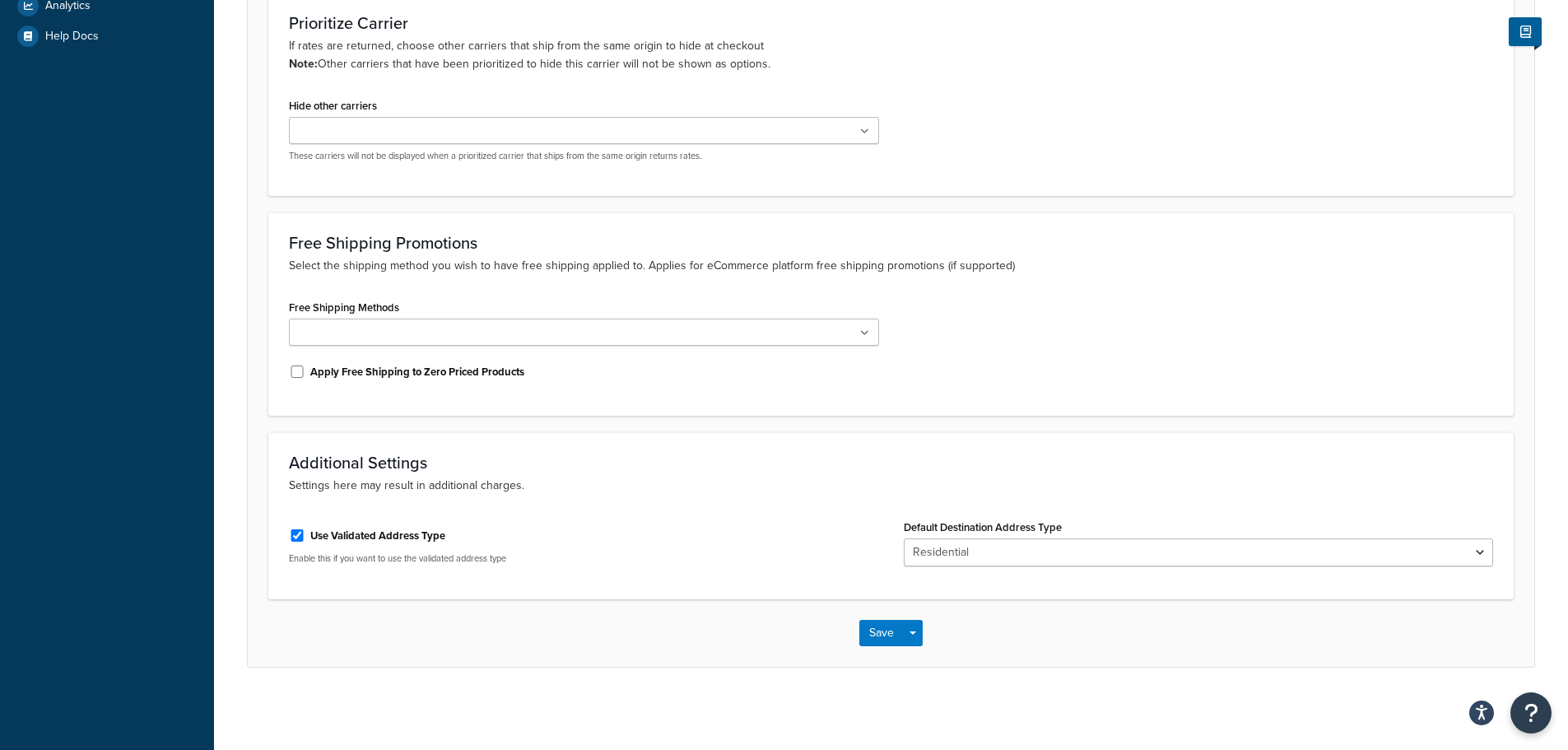
click at [822, 536] on div "Use Validated Address Type" at bounding box center [583, 533] width 590 height 25
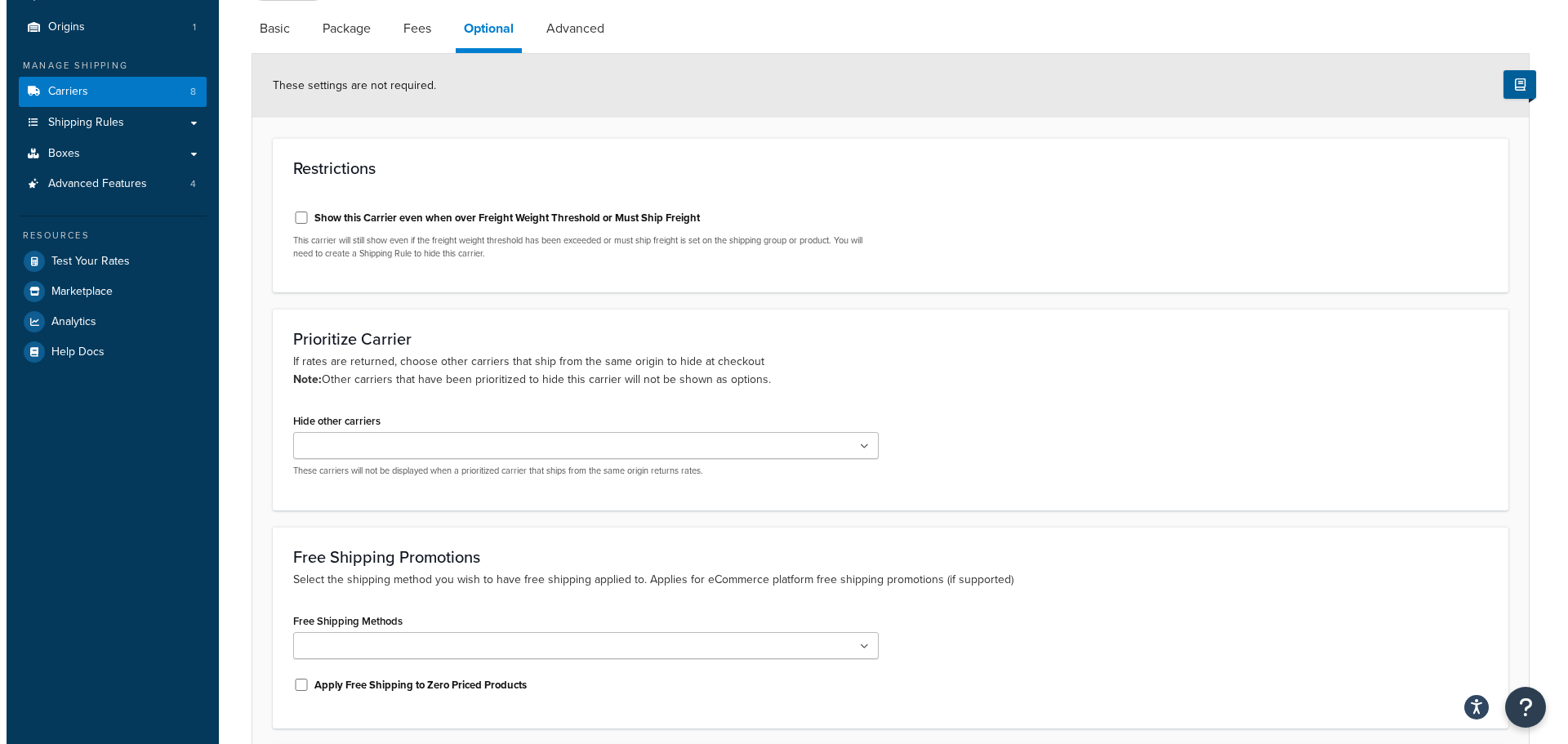
scroll to position [0, 0]
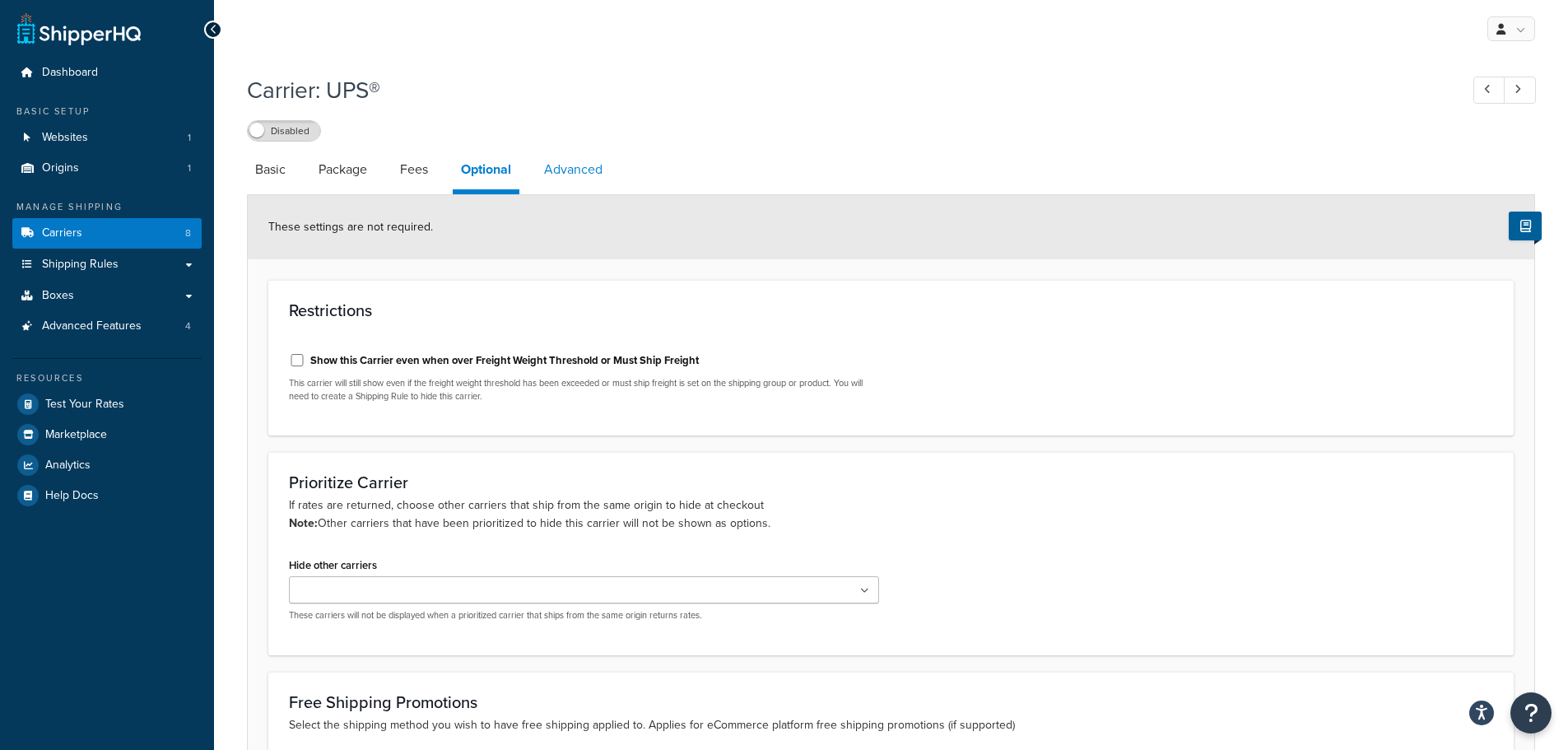
click at [564, 170] on link "Advanced" at bounding box center [573, 169] width 75 height 39
select select "false"
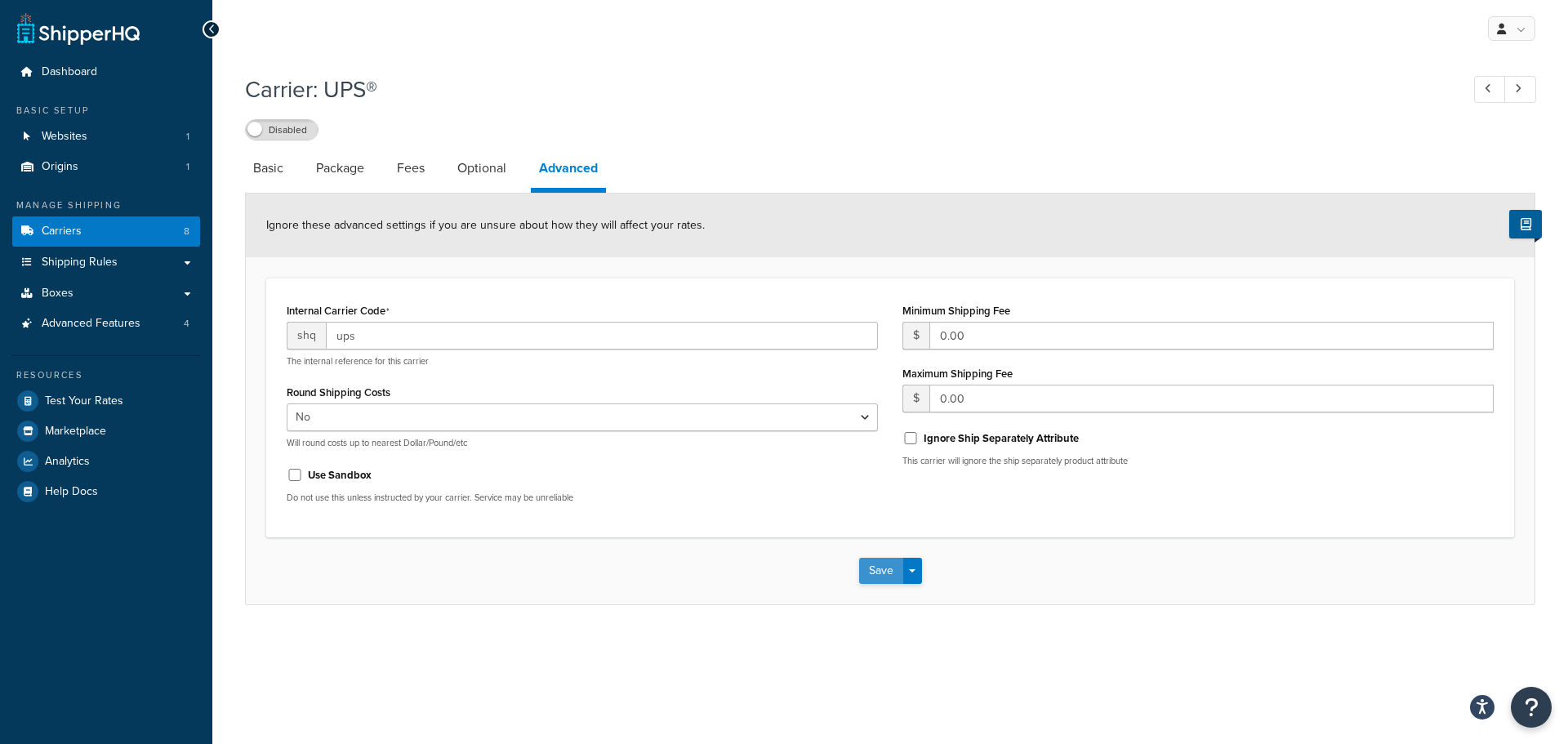
click at [875, 564] on button "Save" at bounding box center [881, 571] width 44 height 26
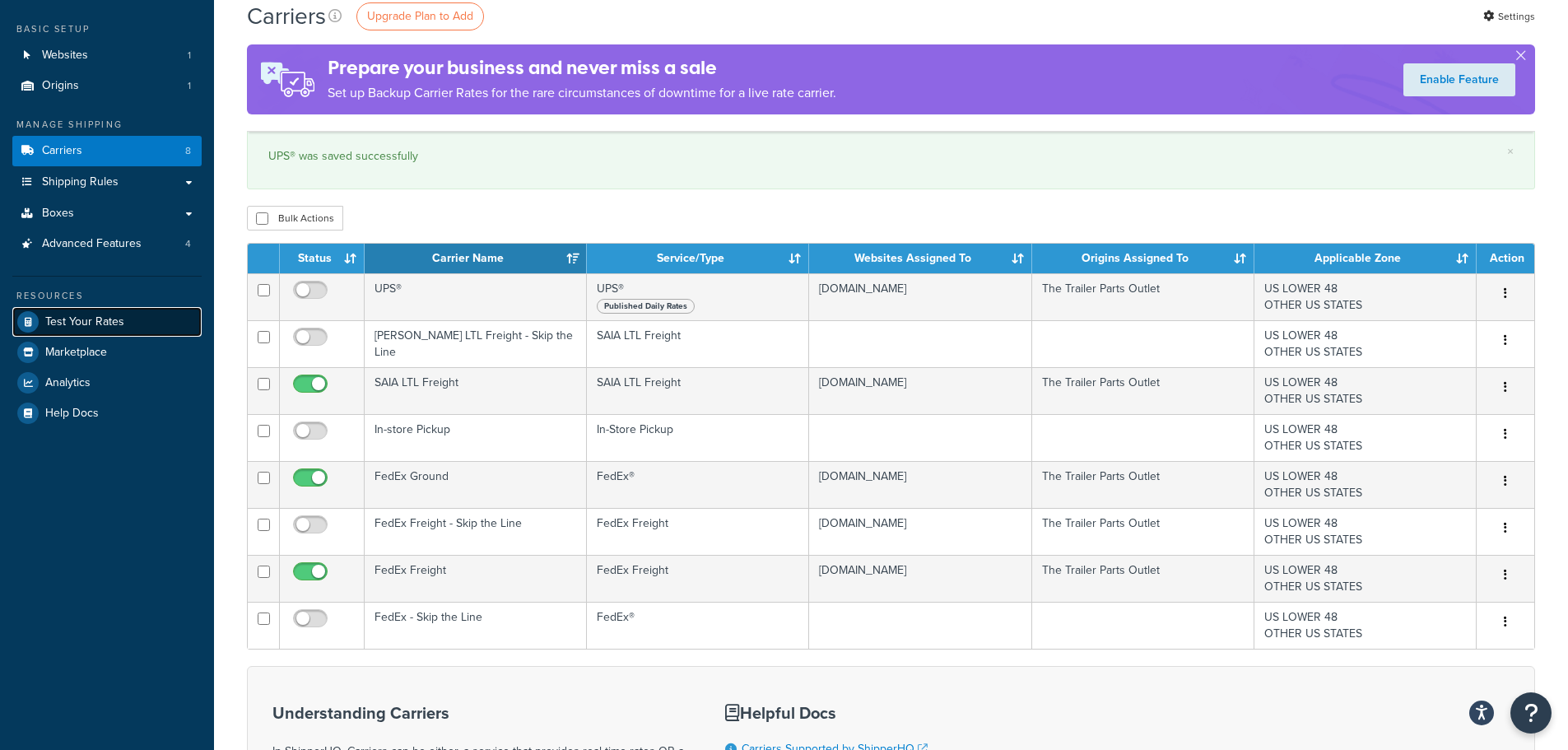
drag, startPoint x: 105, startPoint y: 318, endPoint x: 135, endPoint y: 318, distance: 30.0
click at [105, 318] on span "Test Your Rates" at bounding box center [85, 321] width 79 height 14
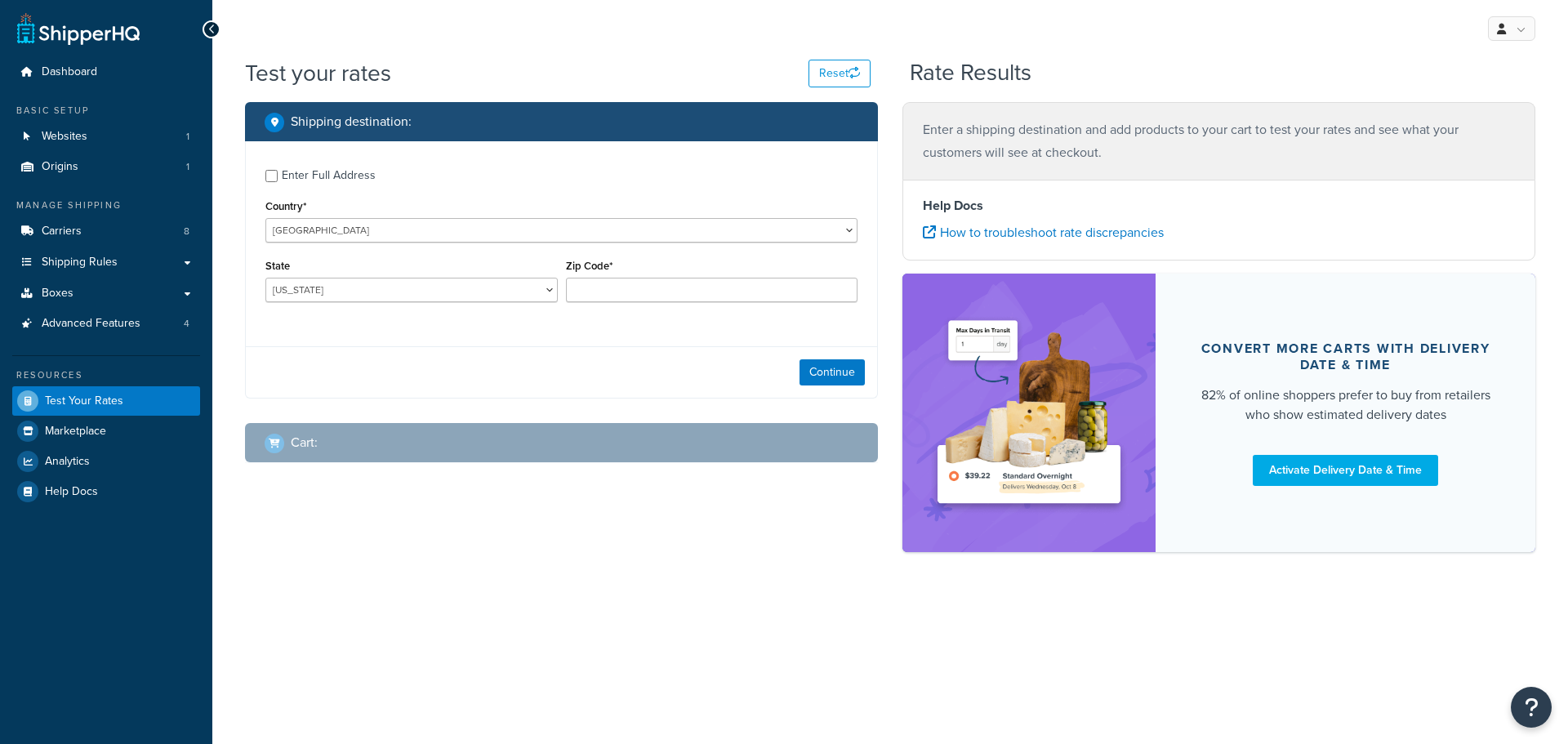
click at [327, 175] on div "Enter Full Address" at bounding box center [329, 175] width 94 height 23
click at [277, 175] on input "Enter Full Address" at bounding box center [272, 176] width 13 height 13
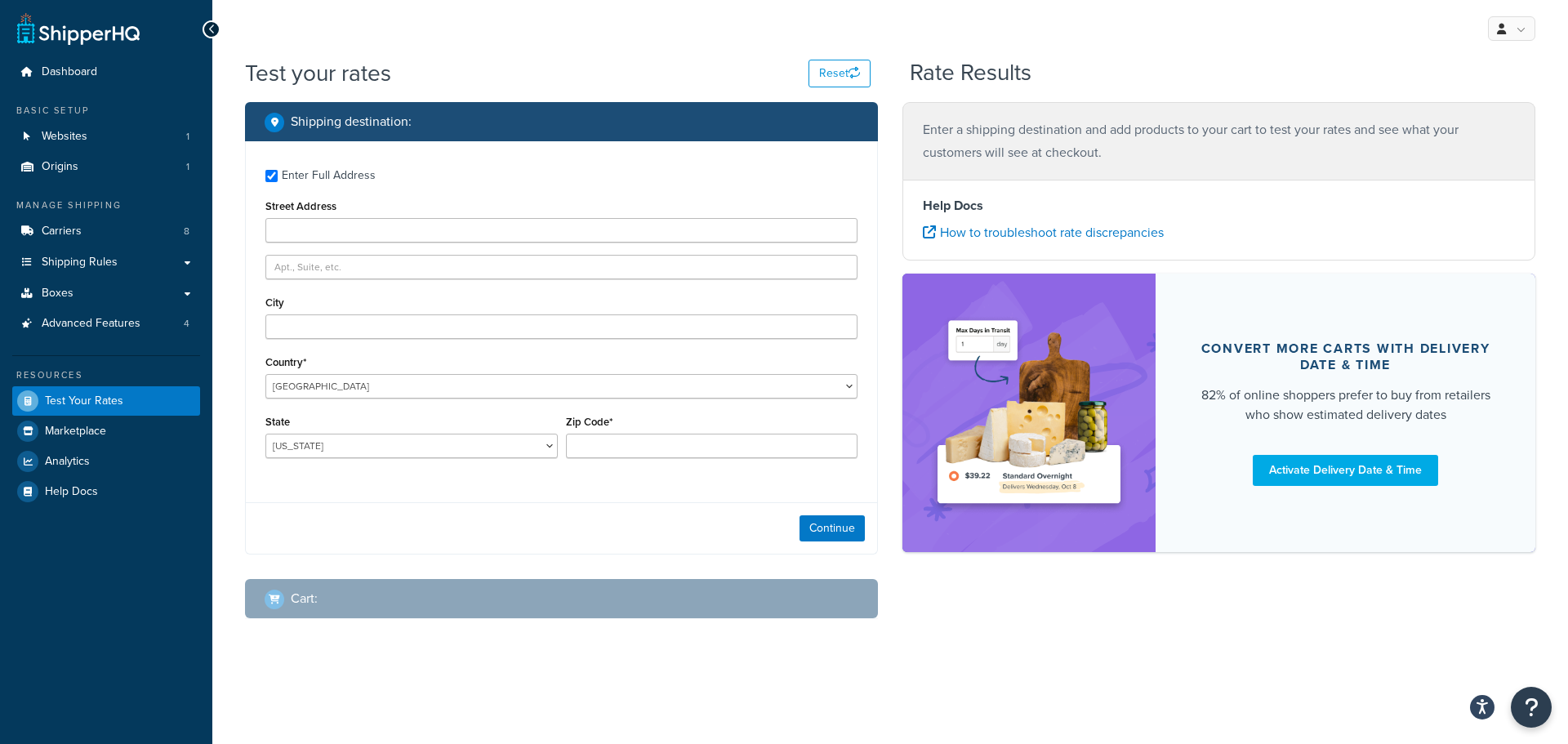
click at [332, 177] on div "Enter Full Address" at bounding box center [329, 175] width 94 height 23
click at [277, 177] on input "Enter Full Address" at bounding box center [272, 176] width 13 height 13
checkbox input "false"
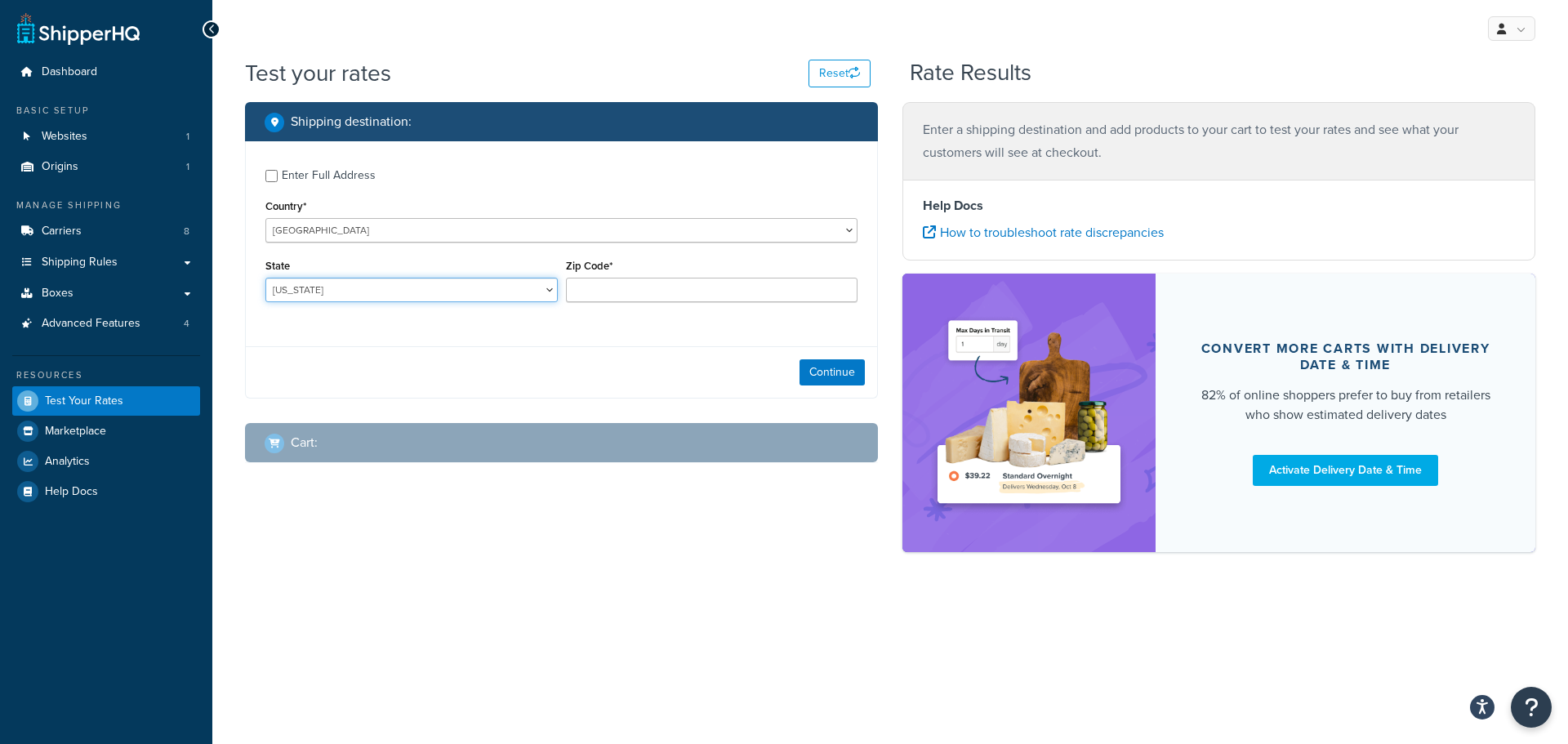
click at [321, 286] on select "[US_STATE] [US_STATE] [US_STATE] [US_STATE] [US_STATE] Armed Forces Americas Ar…" at bounding box center [412, 289] width 293 height 24
click at [367, 299] on select "[US_STATE] [US_STATE] [US_STATE] [US_STATE] [US_STATE] Armed Forces Americas Ar…" at bounding box center [412, 289] width 293 height 24
click at [335, 292] on select "Alabama Alaska American Samoa Arizona Arkansas Armed Forces Americas Armed Forc…" at bounding box center [412, 289] width 293 height 24
select select "MI"
click at [266, 277] on select "Alabama Alaska American Samoa Arizona Arkansas Armed Forces Americas Armed Forc…" at bounding box center [412, 289] width 293 height 24
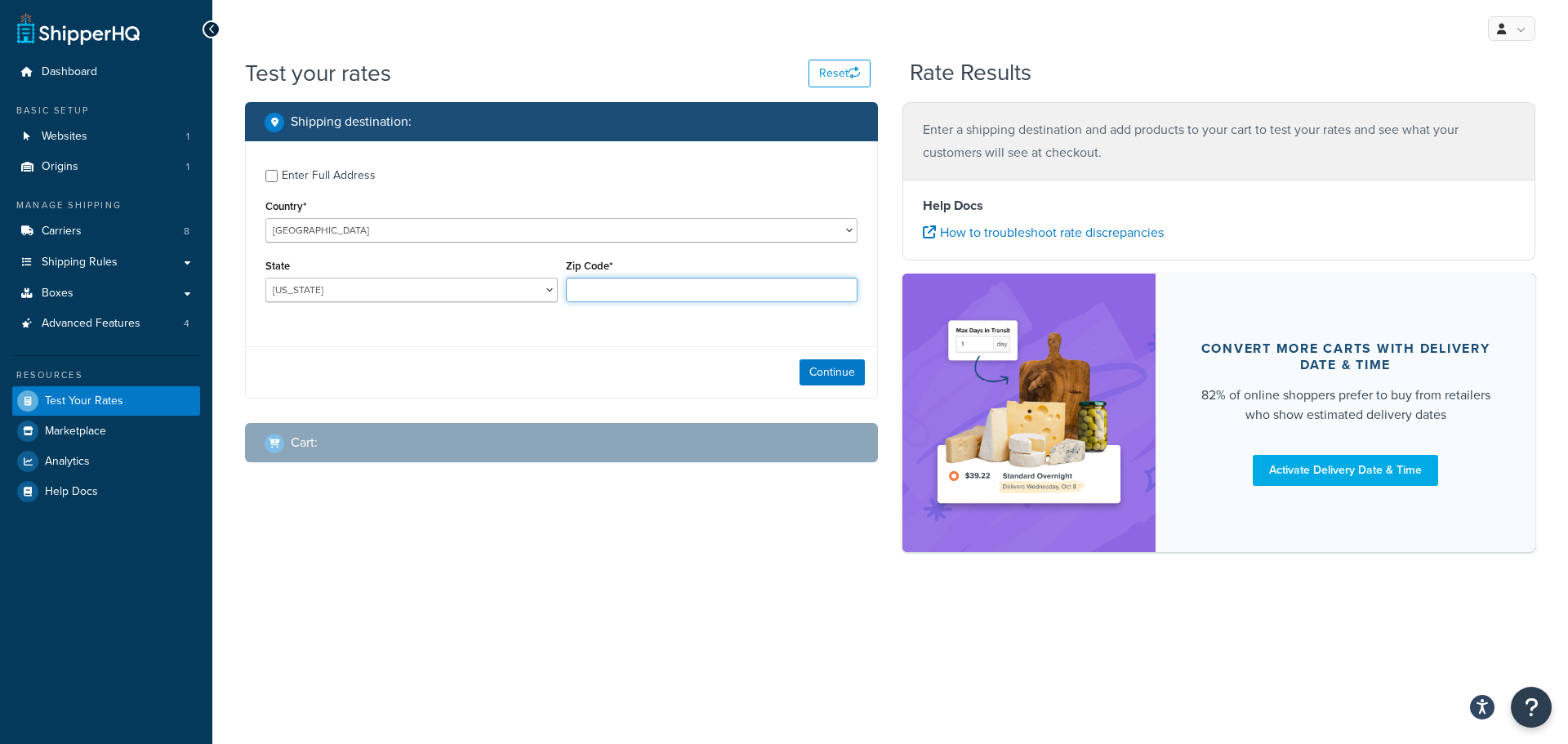
click at [621, 291] on input "Zip Code*" at bounding box center [713, 289] width 293 height 24
type input "49315"
click at [829, 367] on button "Continue" at bounding box center [832, 372] width 65 height 26
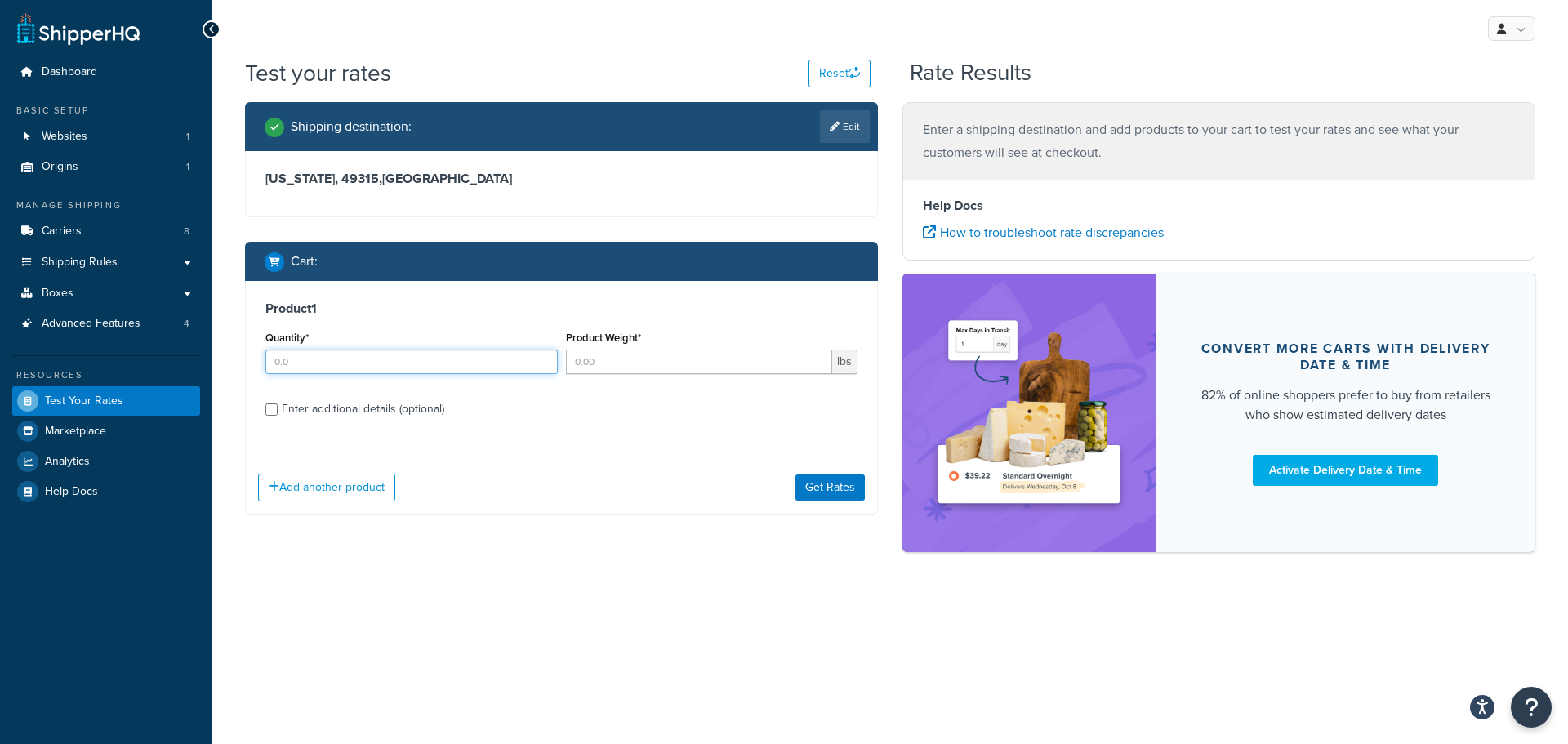
click at [509, 359] on input "Quantity*" at bounding box center [412, 361] width 293 height 24
type input "1"
click at [594, 367] on input "Product Weight*" at bounding box center [700, 361] width 267 height 24
type input "65"
click at [431, 404] on div "Enter additional details (optional)" at bounding box center [363, 408] width 163 height 23
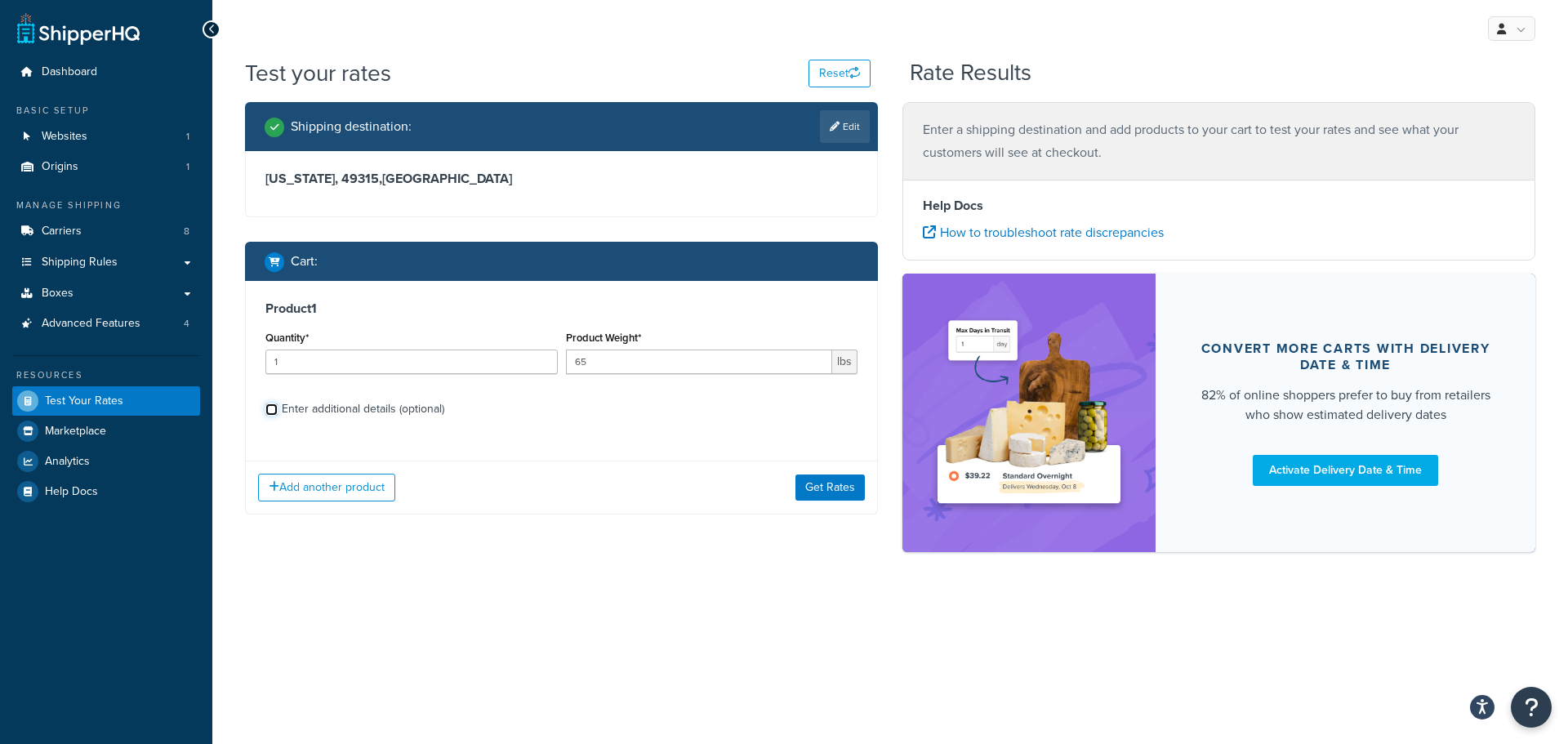
click at [277, 404] on input "Enter additional details (optional)" at bounding box center [272, 410] width 13 height 13
checkbox input "true"
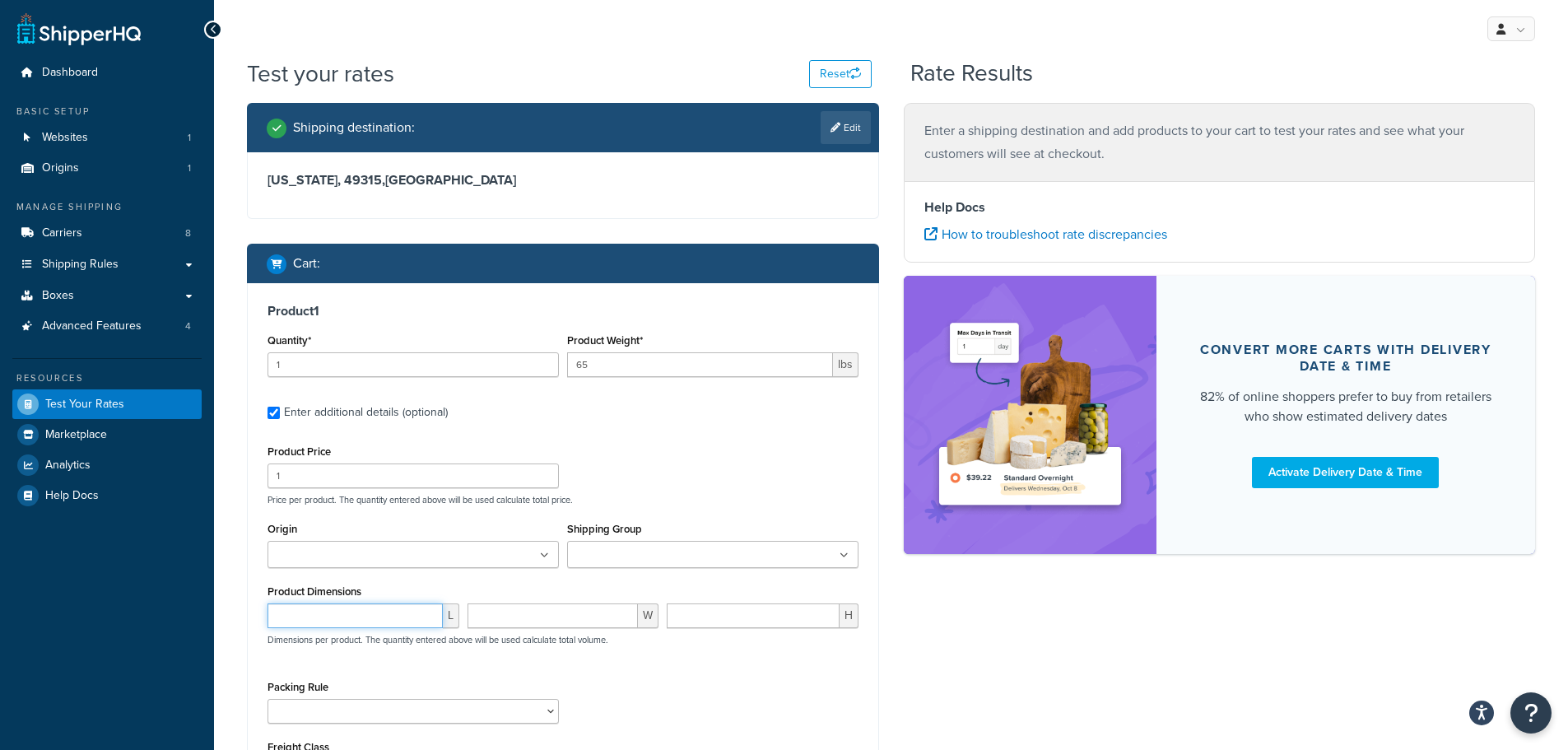
click at [332, 623] on input "number" at bounding box center [355, 615] width 176 height 25
type input "101"
type input "8"
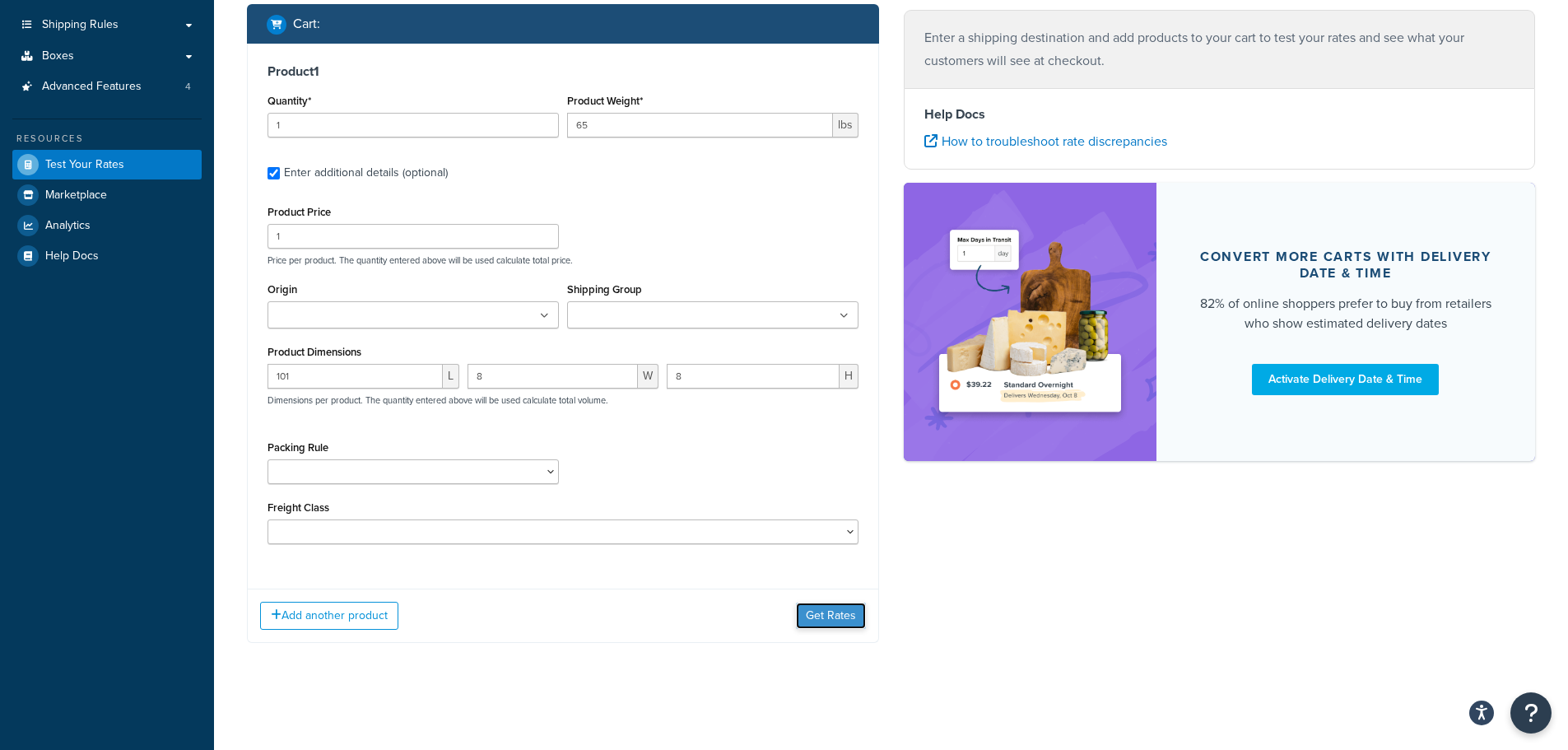
click at [821, 618] on button "Get Rates" at bounding box center [831, 615] width 70 height 26
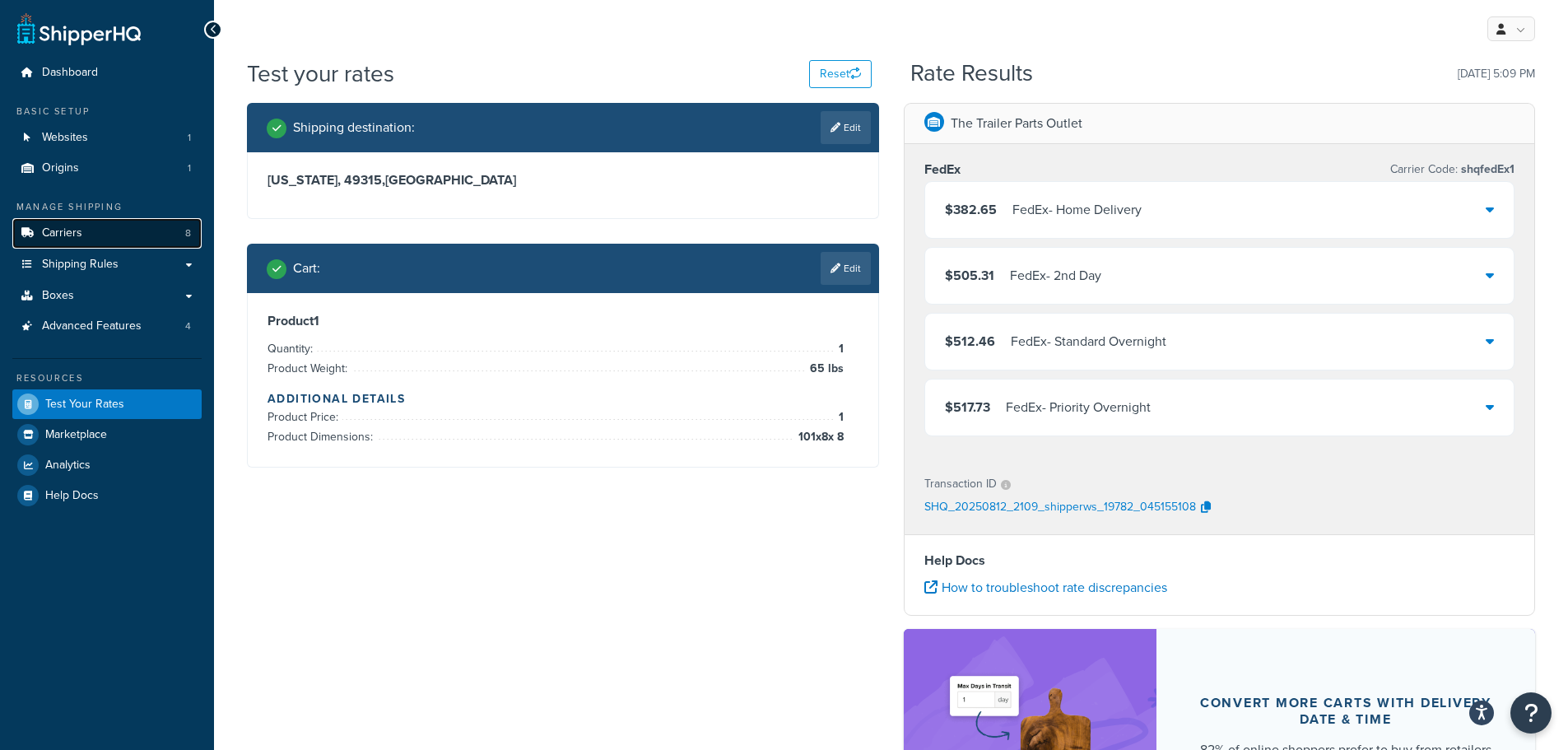
click at [113, 224] on link "Carriers 8" at bounding box center [107, 233] width 189 height 30
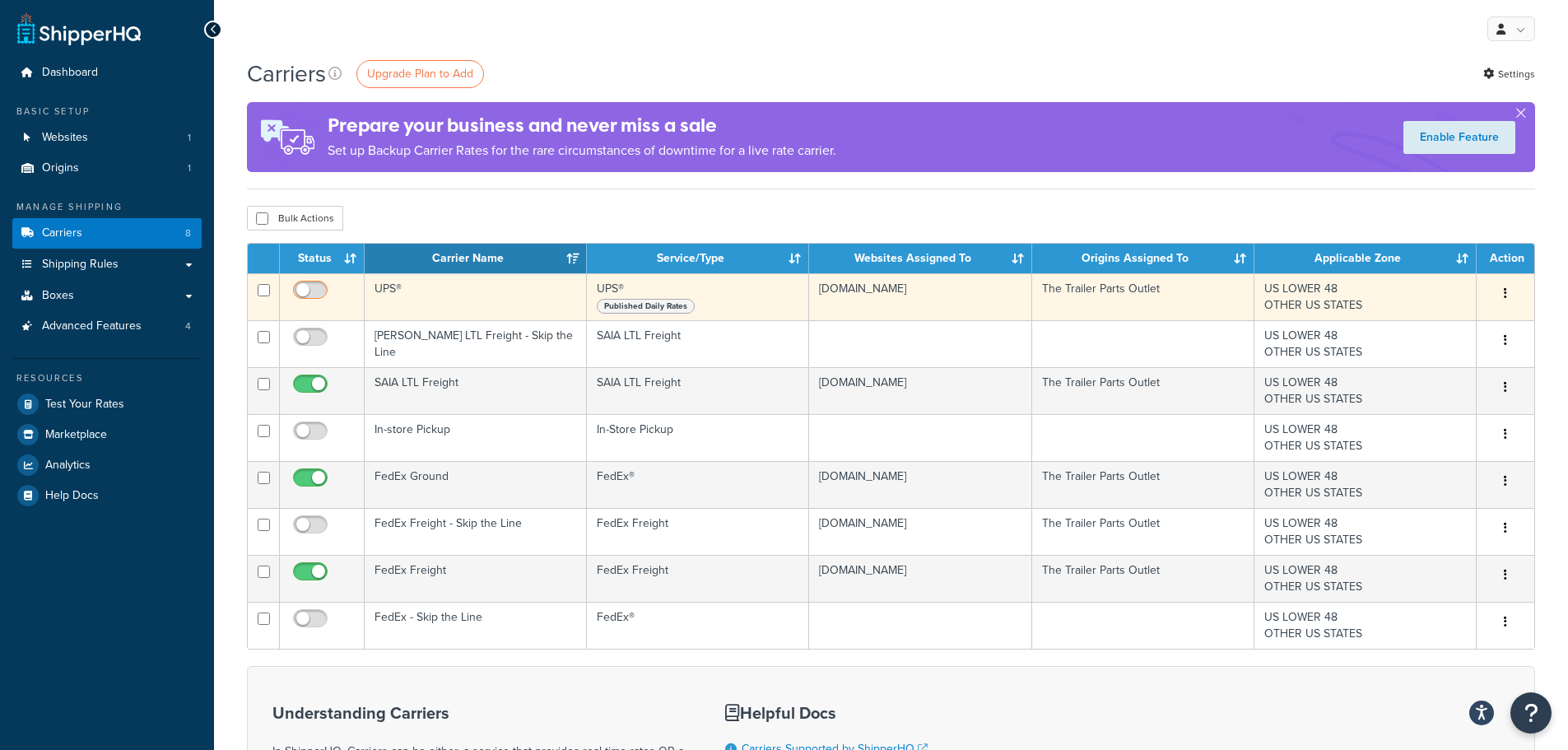
click at [307, 289] on input "checkbox" at bounding box center [312, 294] width 46 height 21
checkbox input "true"
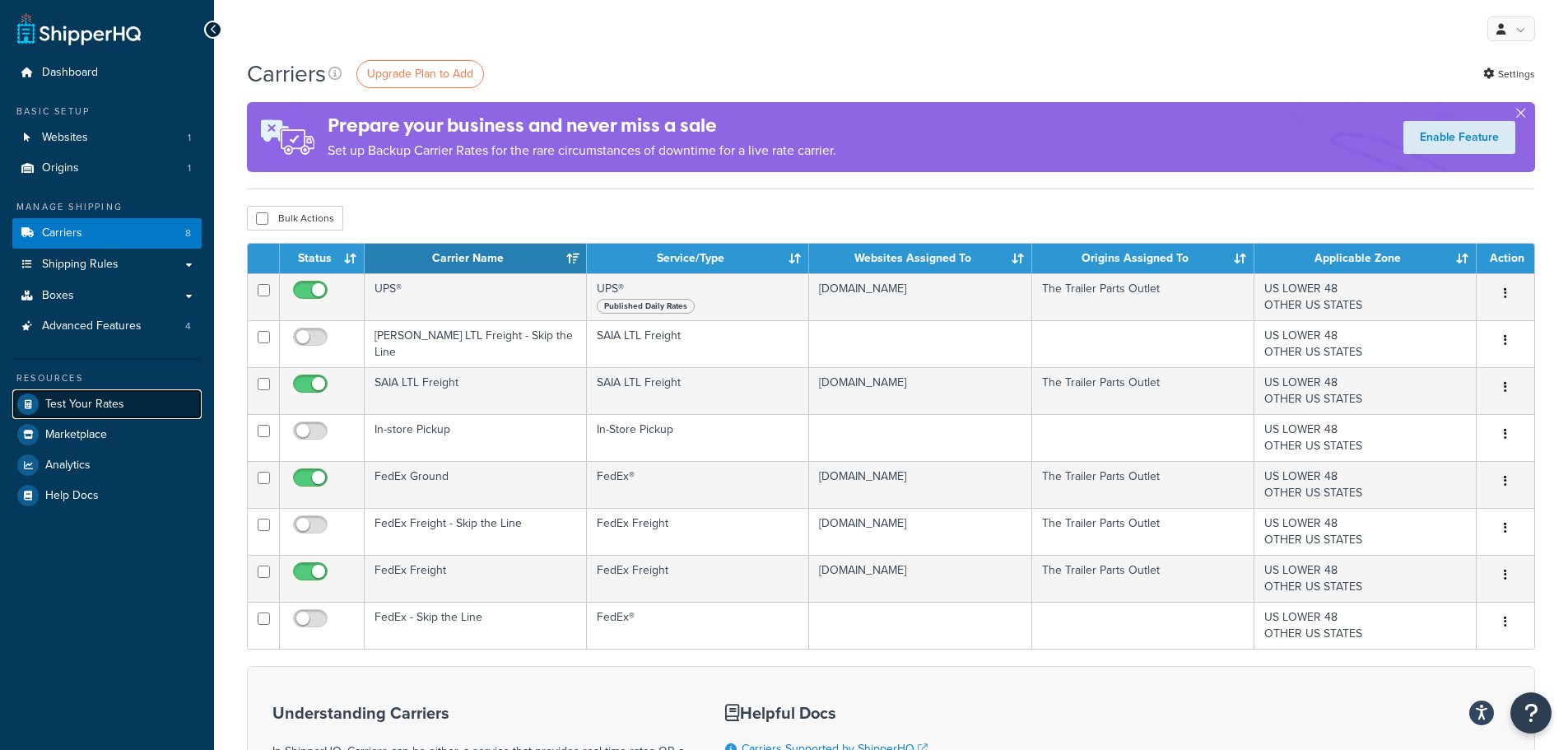
click at [99, 401] on span "Test Your Rates" at bounding box center [85, 404] width 79 height 14
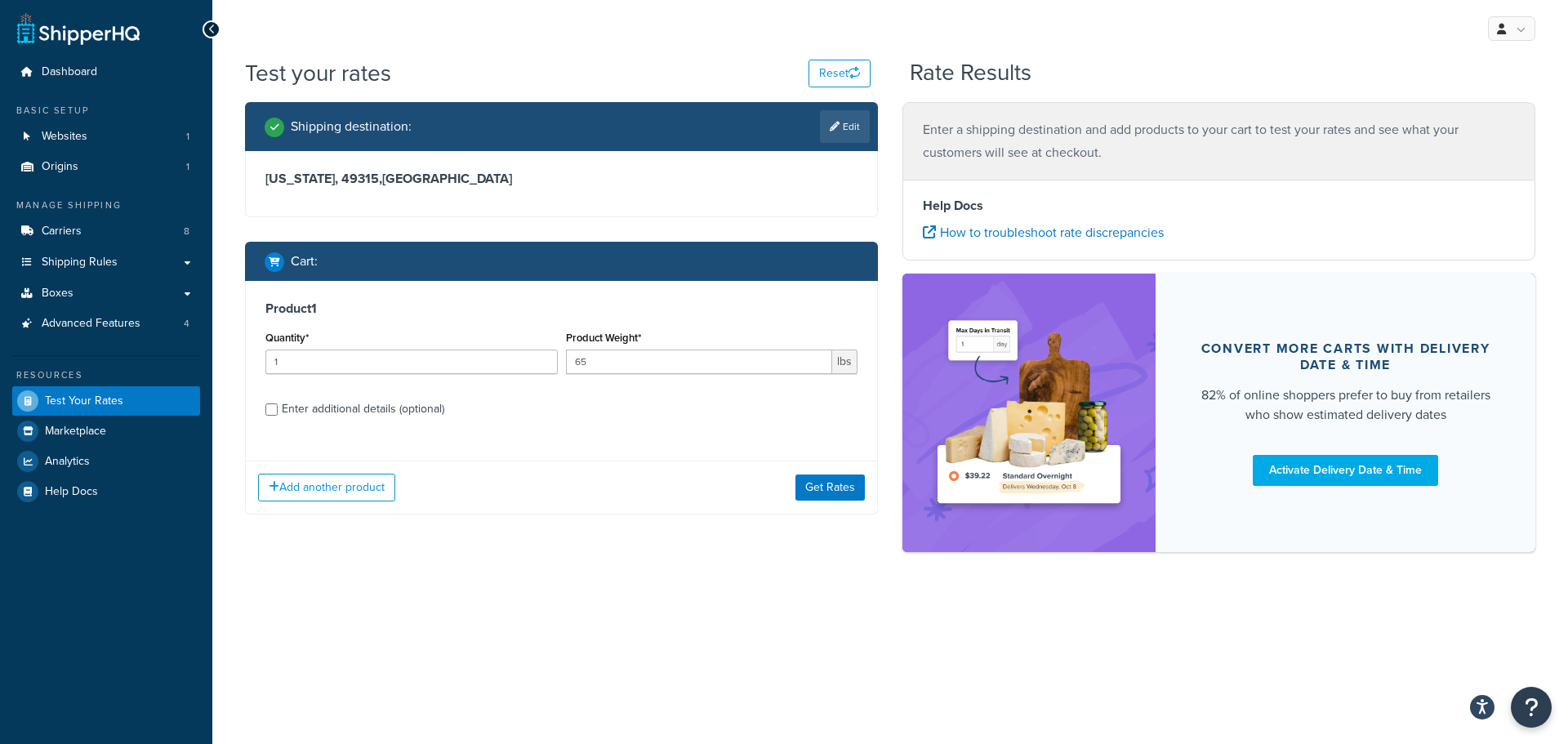
click at [407, 414] on div "Enter additional details (optional)" at bounding box center [363, 408] width 163 height 23
click at [277, 414] on input "Enter additional details (optional)" at bounding box center [272, 410] width 13 height 13
checkbox input "true"
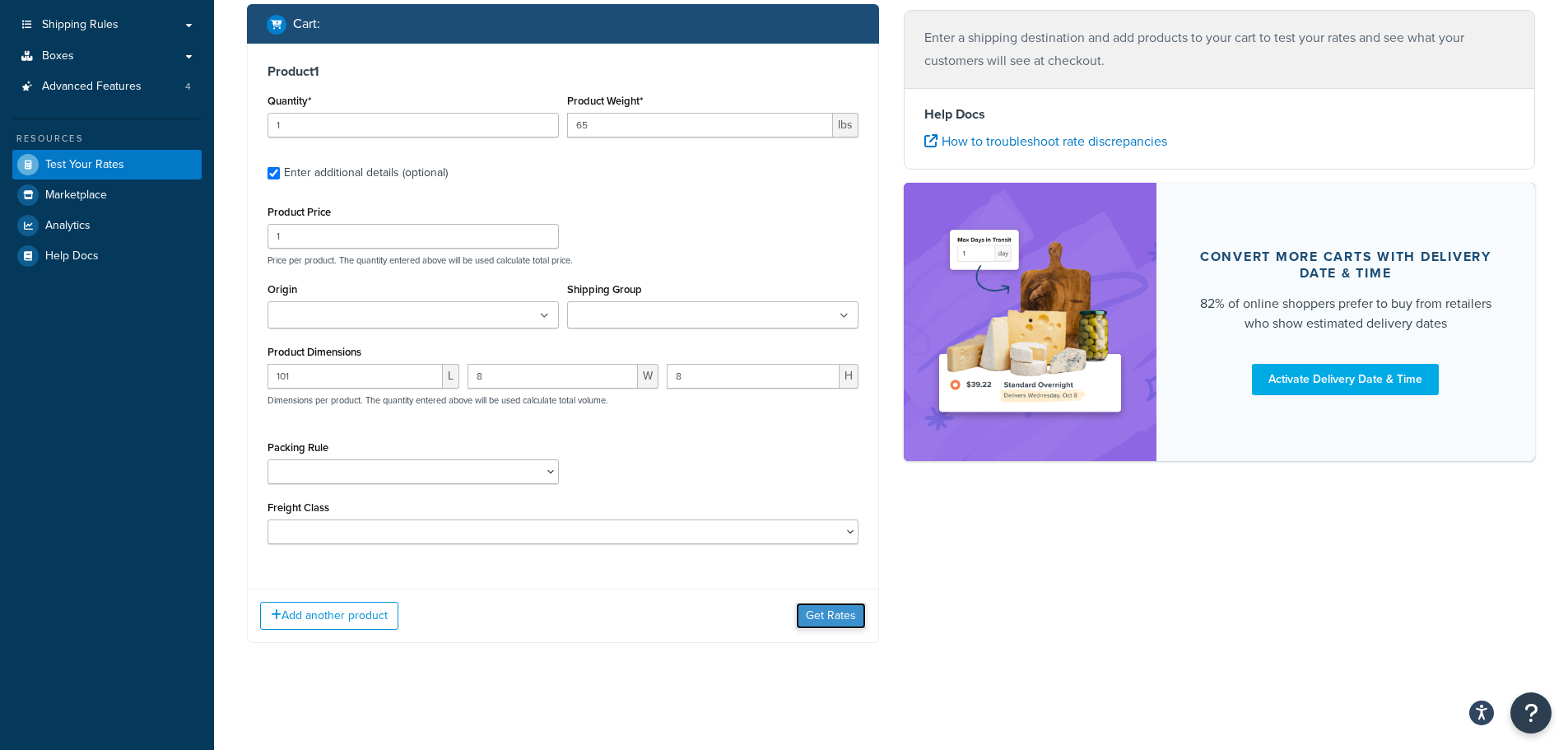
click at [817, 613] on button "Get Rates" at bounding box center [831, 615] width 70 height 26
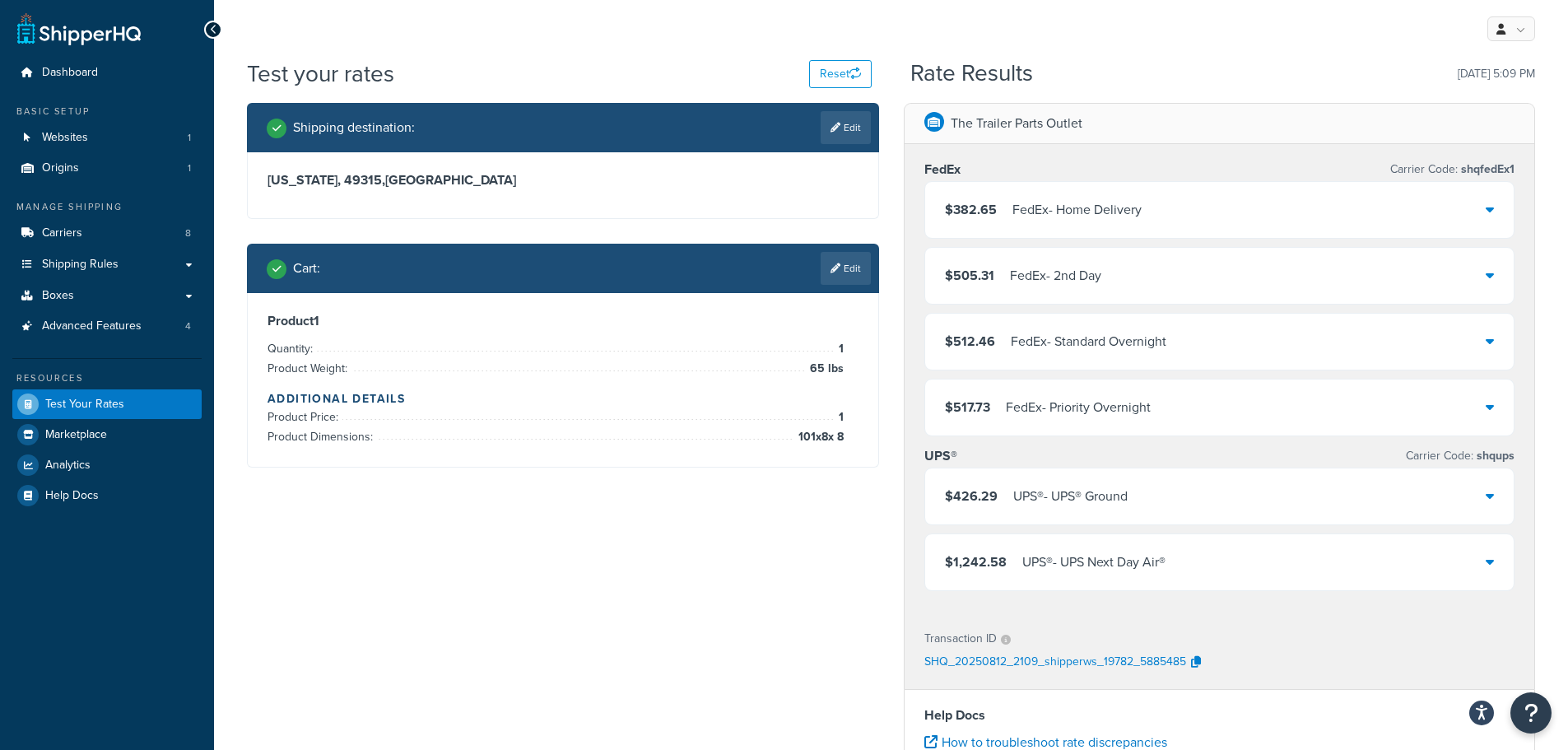
click at [1134, 501] on div "$426.29 UPS® - UPS® Ground" at bounding box center [1220, 496] width 590 height 56
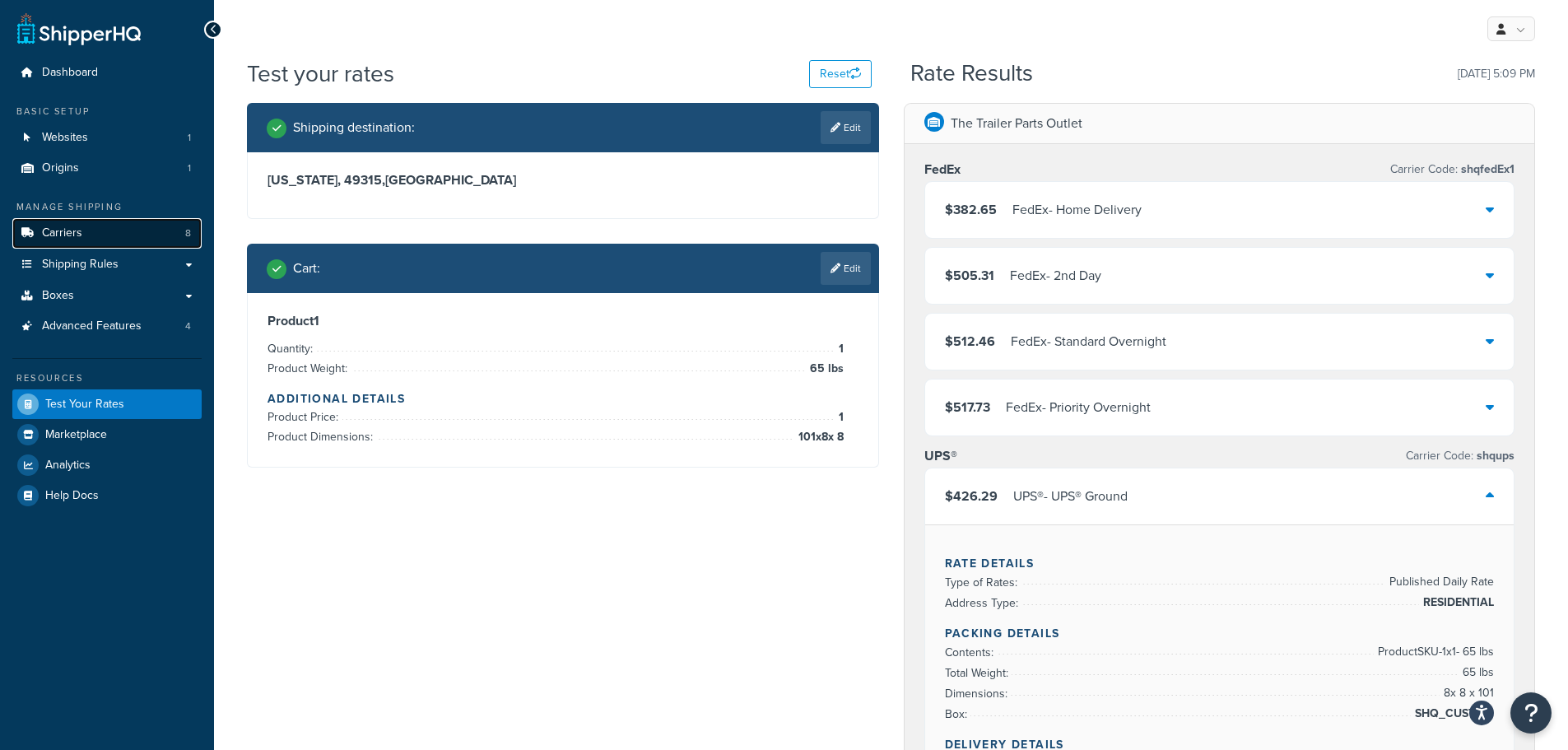
click at [75, 232] on span "Carriers" at bounding box center [62, 233] width 40 height 14
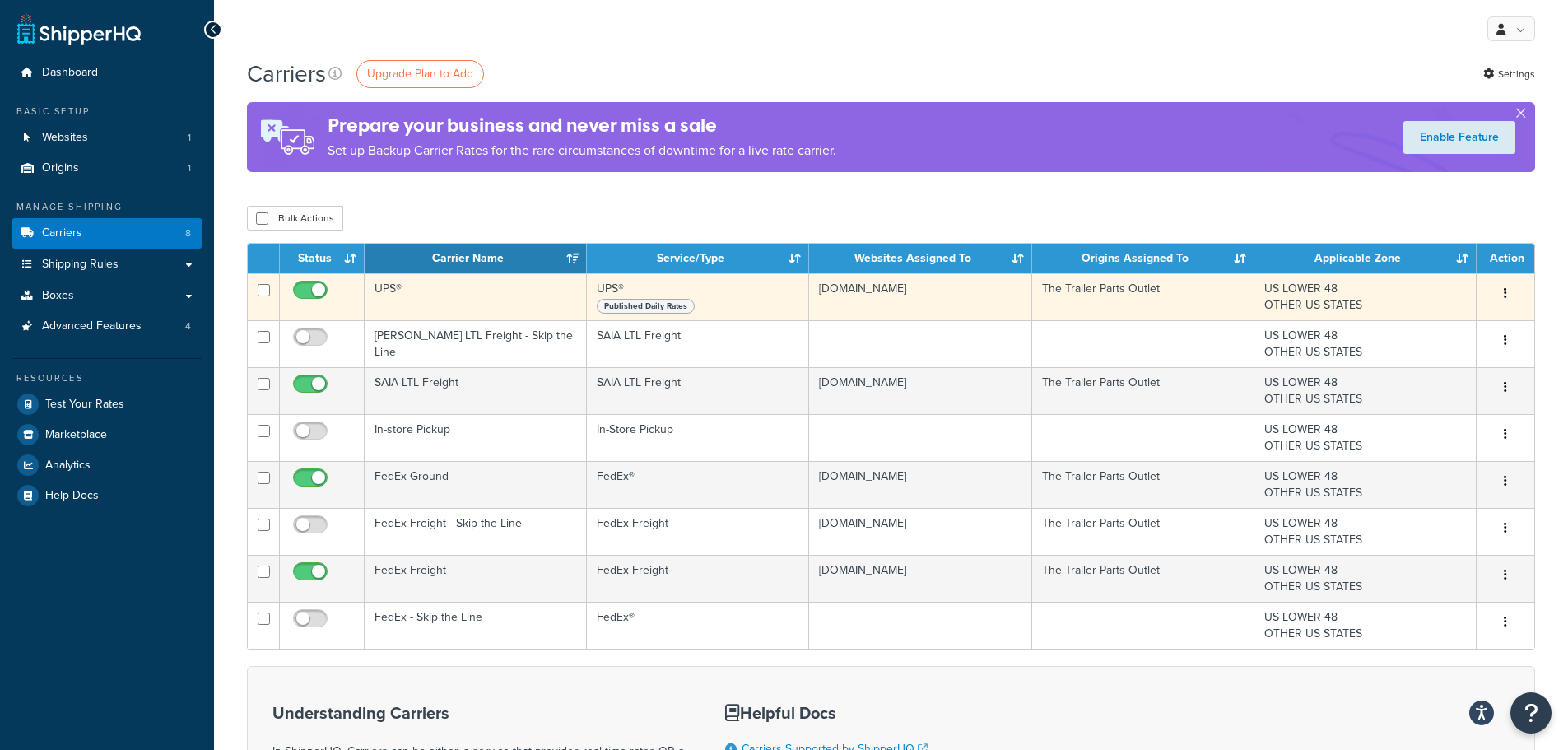
click at [300, 287] on input "checkbox" at bounding box center [312, 294] width 46 height 21
checkbox input "false"
click at [1512, 290] on button "button" at bounding box center [1504, 293] width 23 height 26
click at [1430, 357] on link "Delete" at bounding box center [1438, 360] width 130 height 34
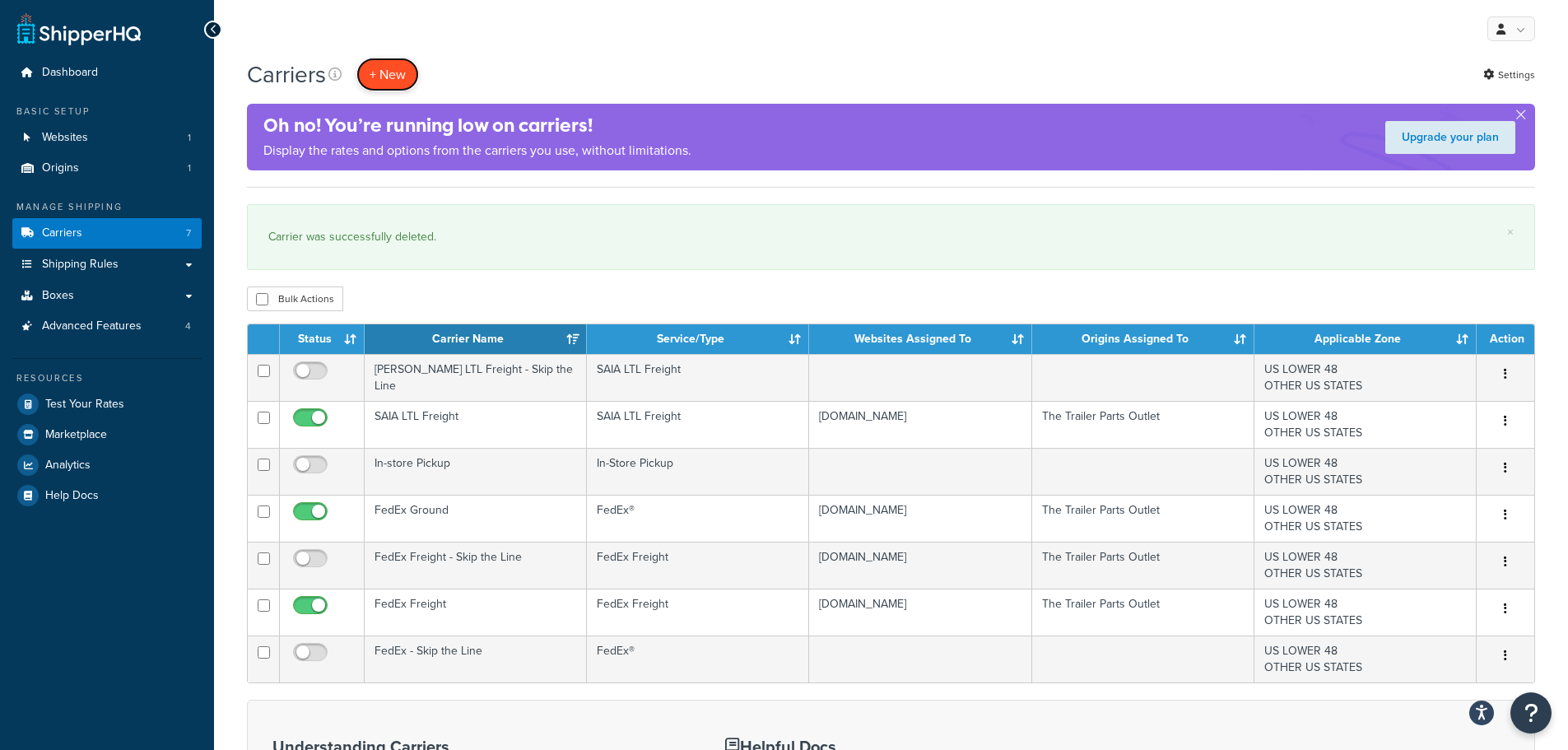
click at [393, 71] on button "+ New" at bounding box center [388, 74] width 63 height 34
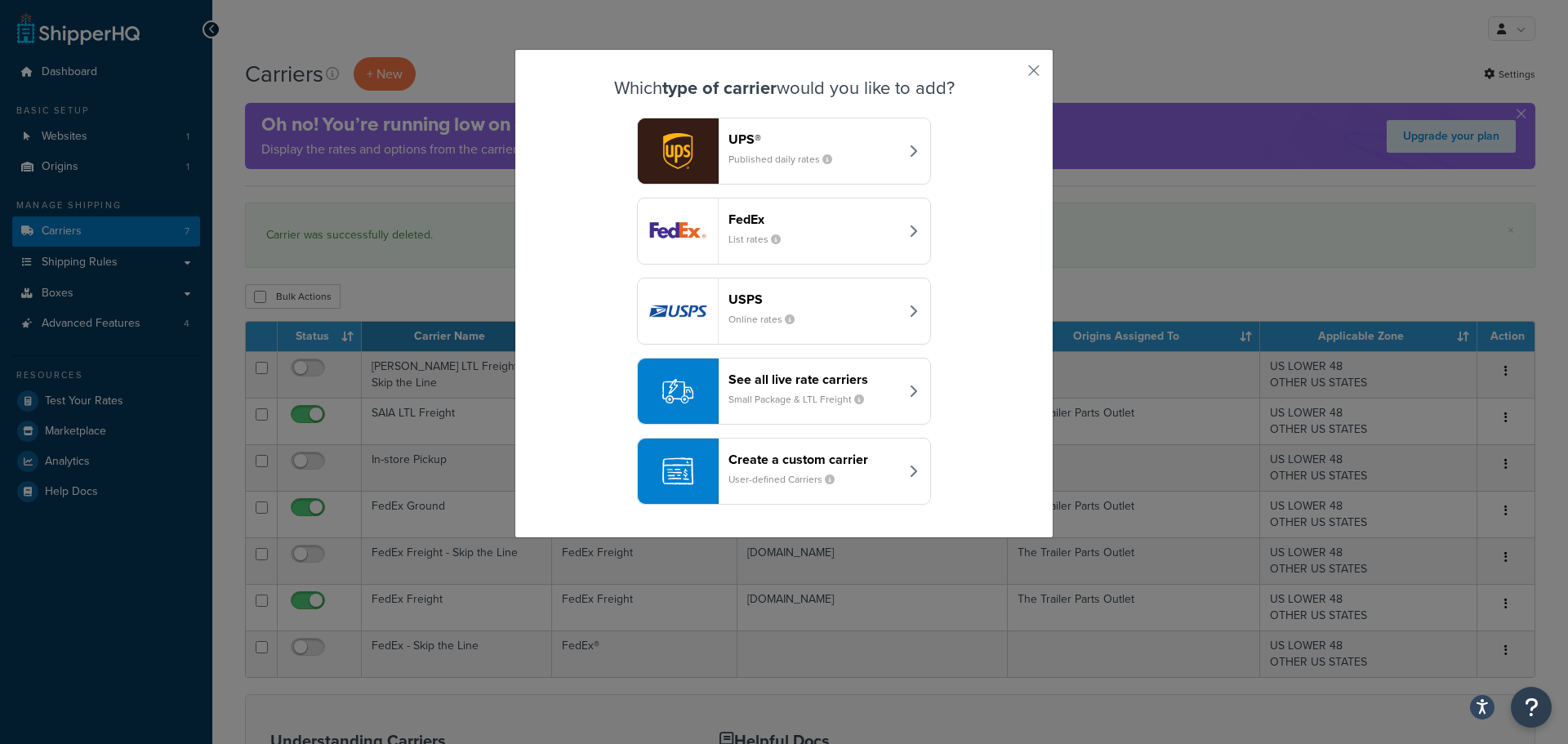
click at [840, 164] on div "UPS® Published daily rates" at bounding box center [814, 151] width 171 height 39
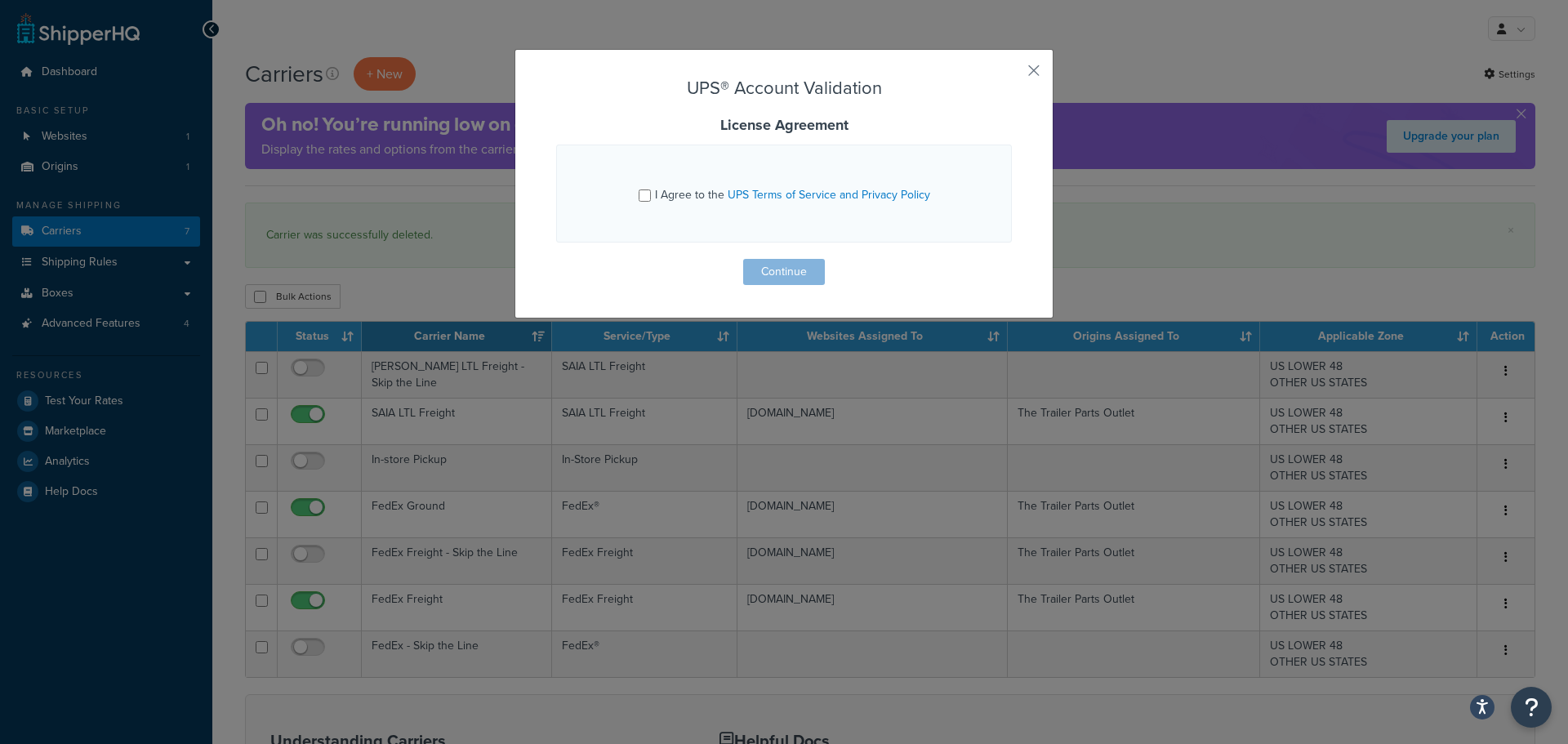
click at [670, 183] on div "I Agree to the UPS Terms of Service and Privacy Policy" at bounding box center [792, 194] width 275 height 23
click at [651, 190] on input "I Agree to the UPS Terms of Service and Privacy Policy" at bounding box center [645, 196] width 13 height 13
checkbox input "true"
click at [787, 277] on button "Continue" at bounding box center [784, 272] width 81 height 26
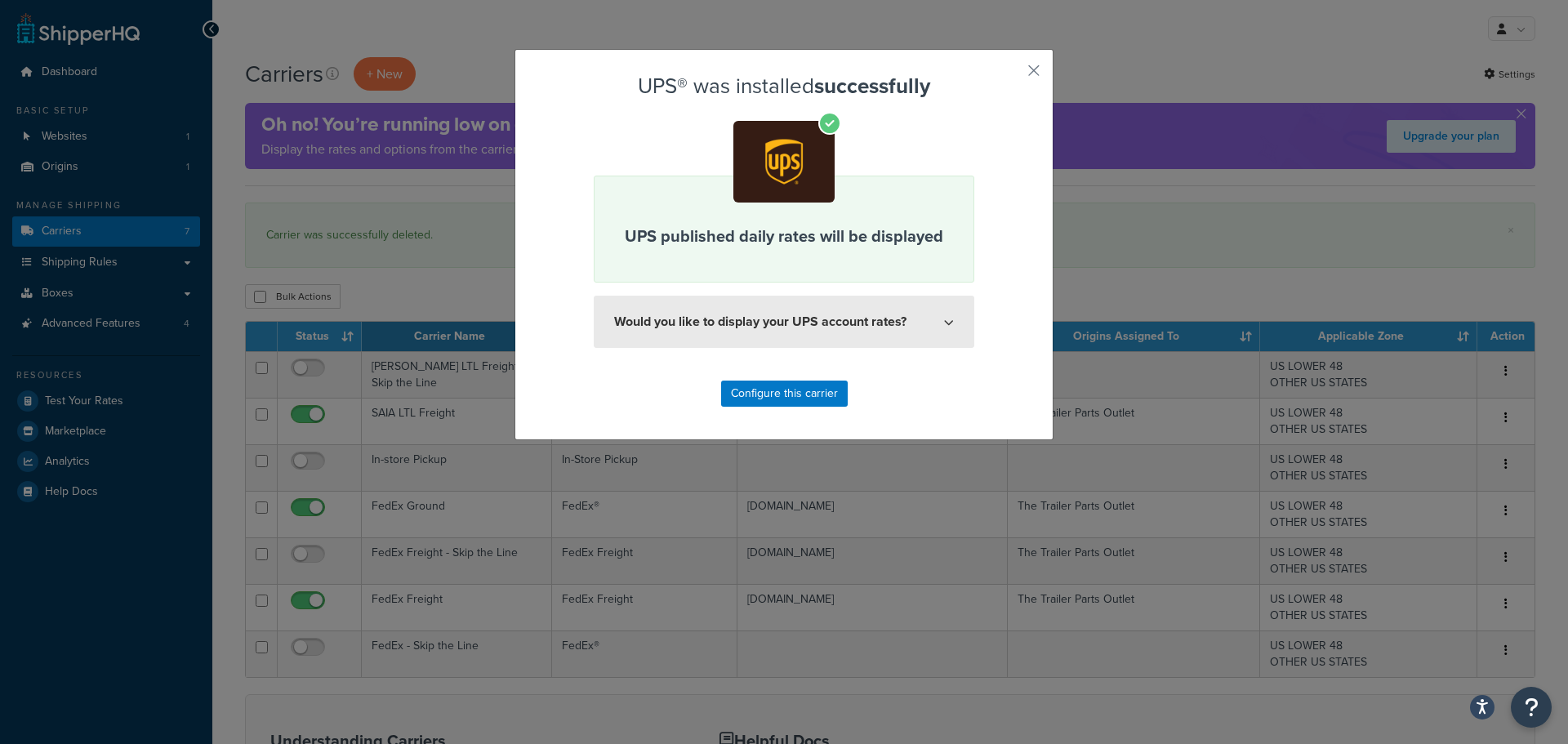
click at [807, 331] on button "Would you like to display your UPS account rates?" at bounding box center [783, 321] width 380 height 52
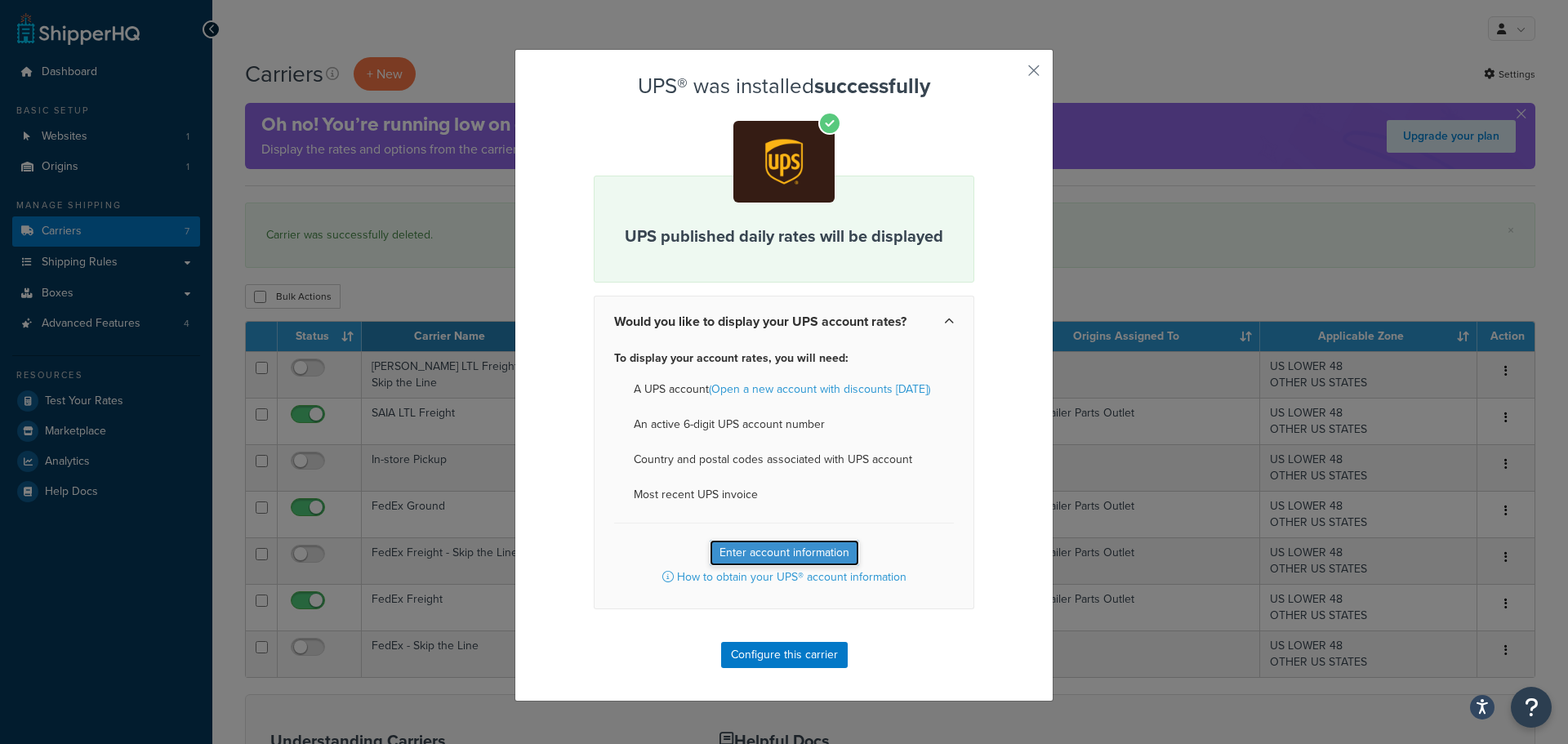
click at [767, 547] on button "Enter account information" at bounding box center [785, 553] width 150 height 26
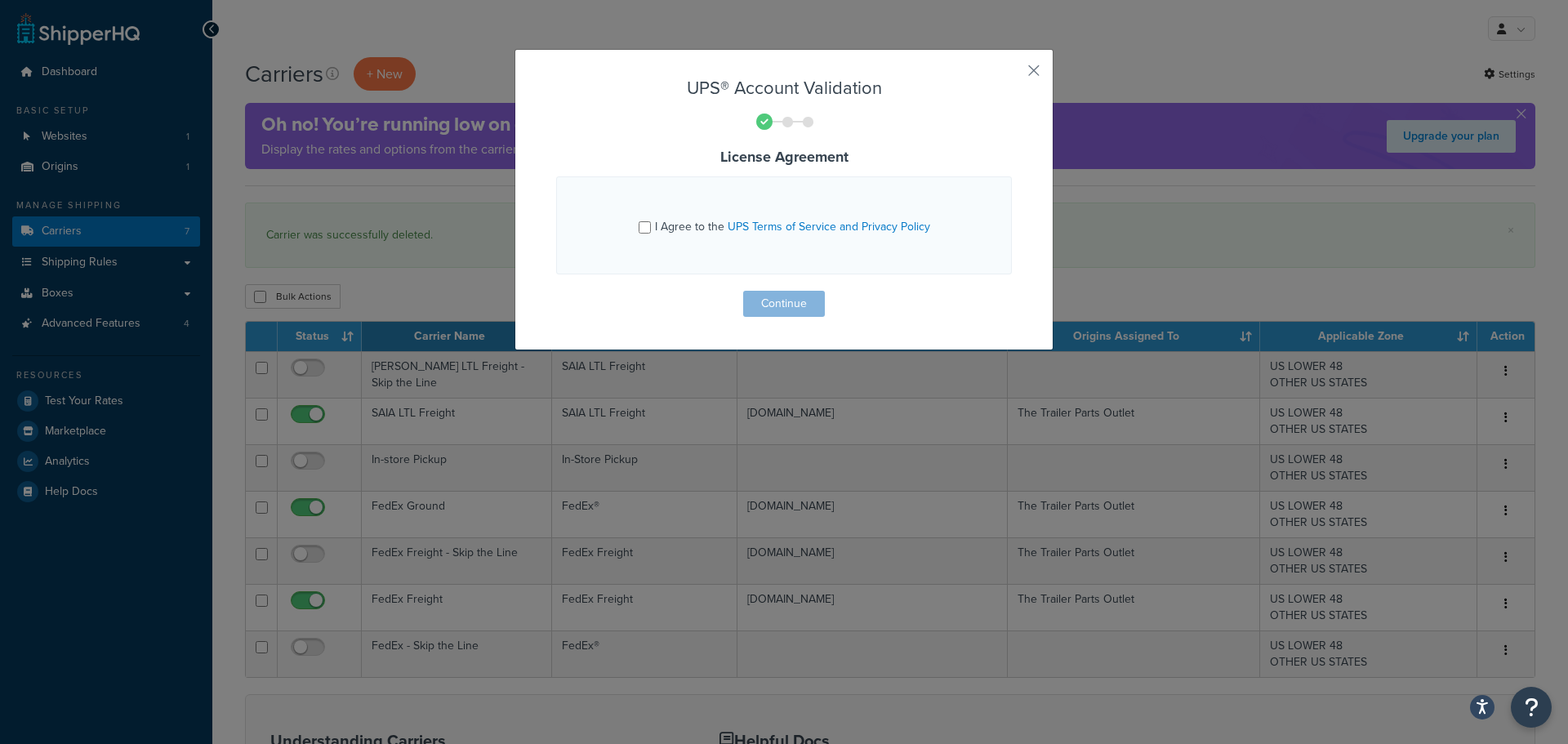
click at [658, 219] on span "I Agree to the UPS Terms of Service and Privacy Policy" at bounding box center [792, 226] width 275 height 17
click at [651, 221] on input "I Agree to the UPS Terms of Service and Privacy Policy" at bounding box center [645, 228] width 13 height 13
checkbox input "true"
click at [781, 297] on button "Continue" at bounding box center [784, 303] width 81 height 26
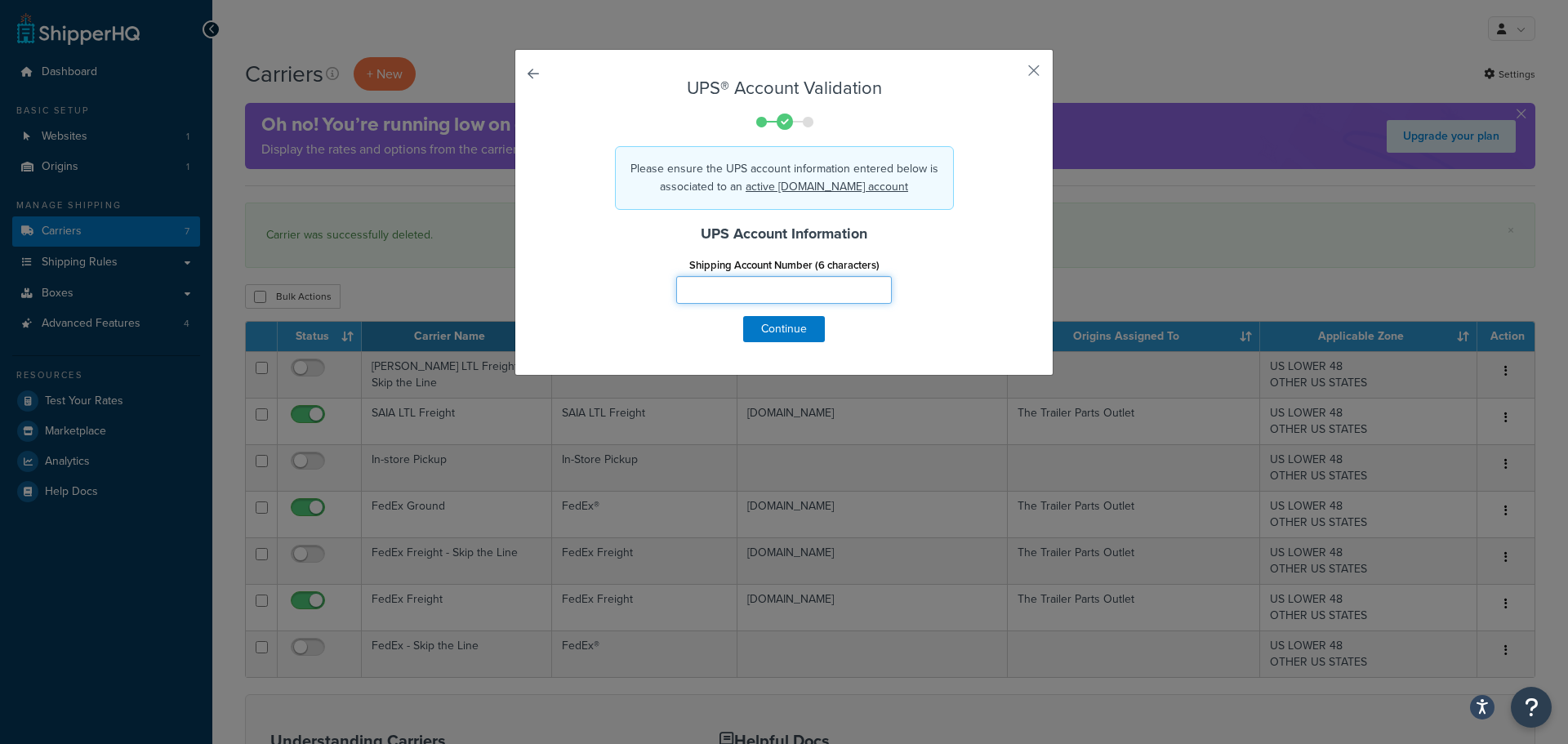
click at [789, 291] on input "Shipping Account Number (6 characters)" at bounding box center [784, 290] width 216 height 28
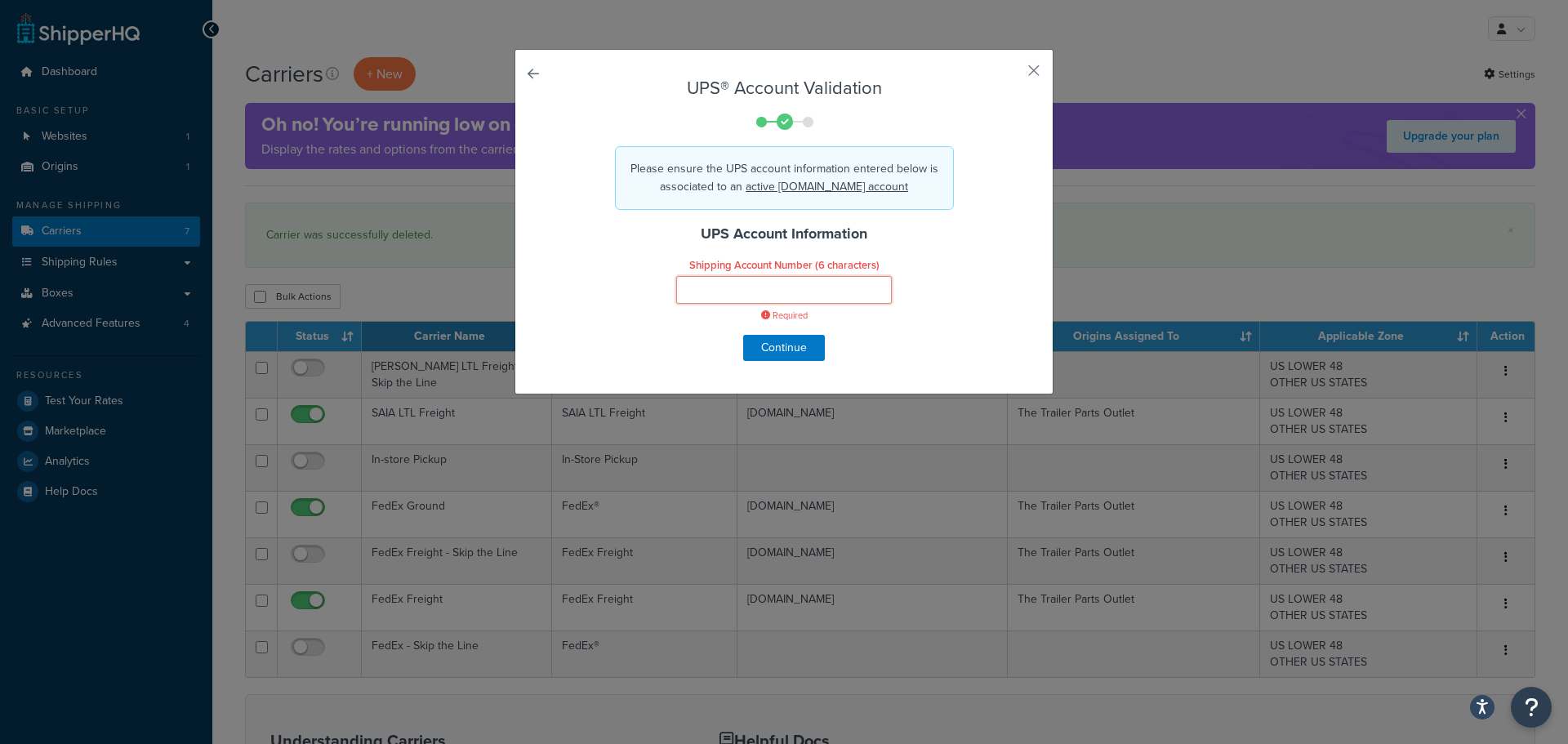
click at [733, 287] on input "Shipping Account Number (6 characters)" at bounding box center [784, 290] width 216 height 28
paste input "se-2964067"
type input "se-2964067"
click at [716, 292] on input "se-2964067" at bounding box center [784, 290] width 216 height 28
click at [723, 291] on input "se-2964067" at bounding box center [784, 290] width 216 height 28
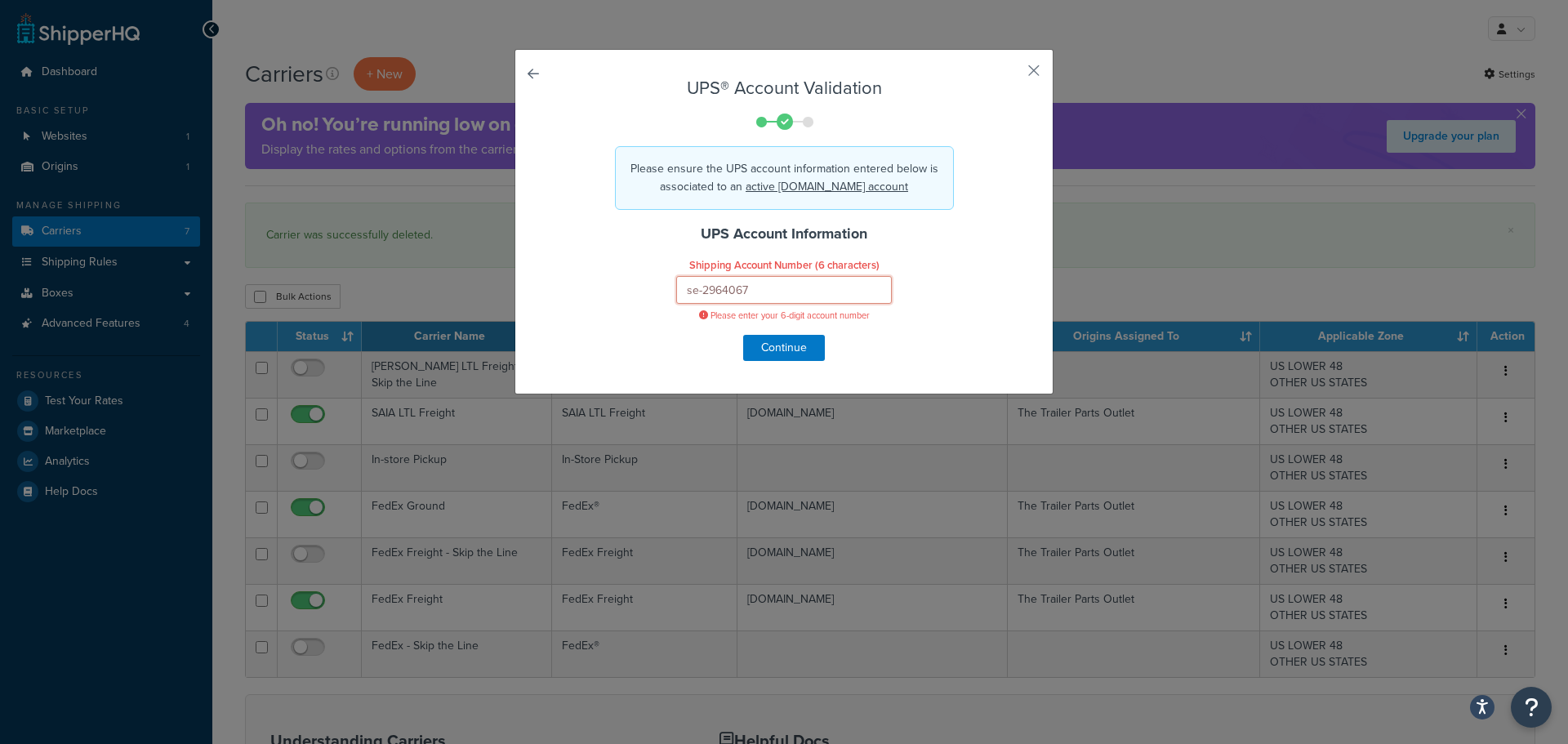
click at [737, 291] on input "se-2964067" at bounding box center [784, 290] width 216 height 28
click at [693, 292] on input "se-2964067" at bounding box center [784, 290] width 216 height 28
click at [556, 79] on link at bounding box center [556, 79] width 0 height 0
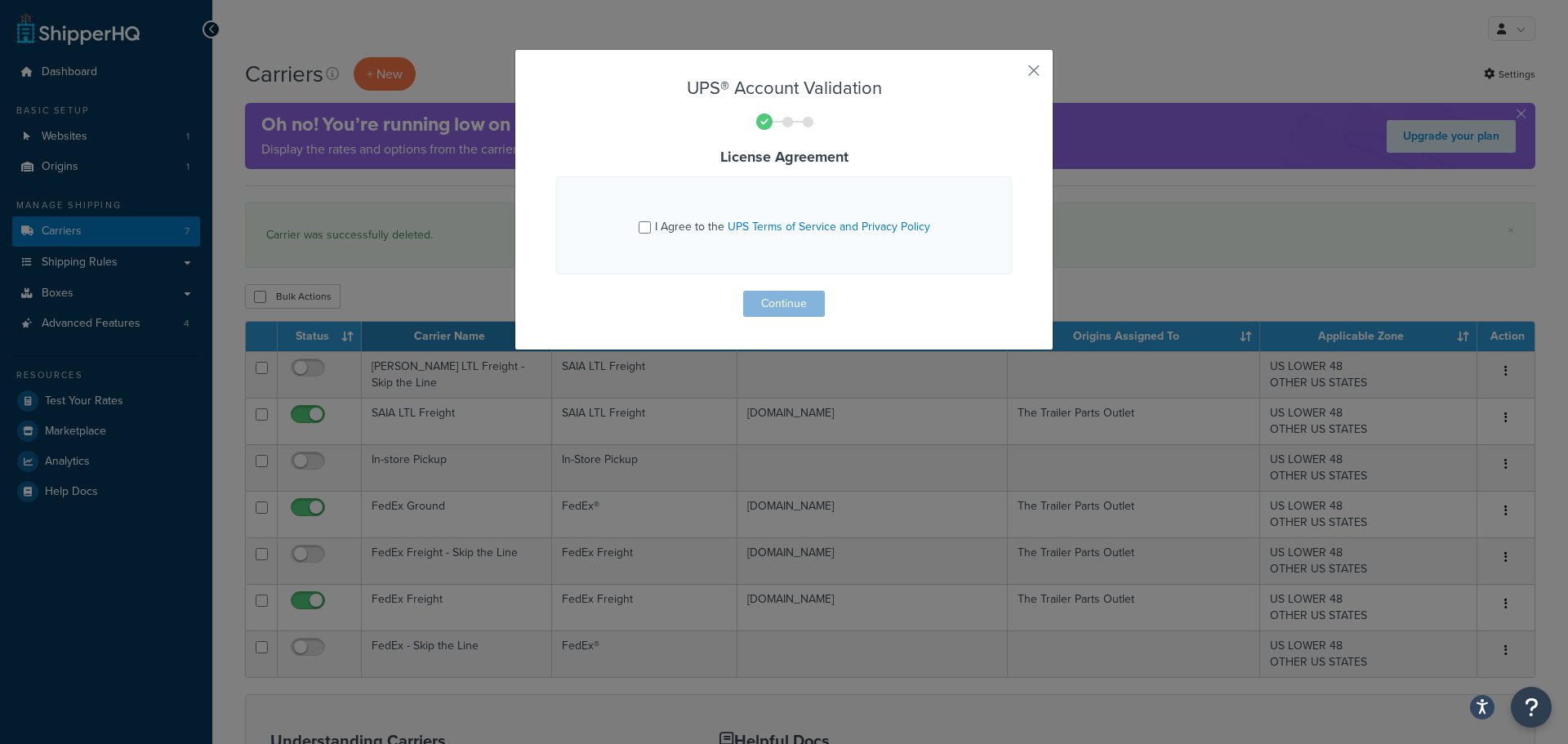
click at [530, 76] on div "UPS® Account Validation License Agreement I Agree to the UPS Terms of Service a…" at bounding box center [784, 200] width 539 height 302
click at [671, 219] on span "I Agree to the UPS Terms of Service and Privacy Policy" at bounding box center [792, 226] width 275 height 17
click at [651, 221] on input "I Agree to the UPS Terms of Service and Privacy Policy" at bounding box center [645, 228] width 13 height 13
checkbox input "true"
click at [779, 301] on button "Continue" at bounding box center [784, 303] width 81 height 26
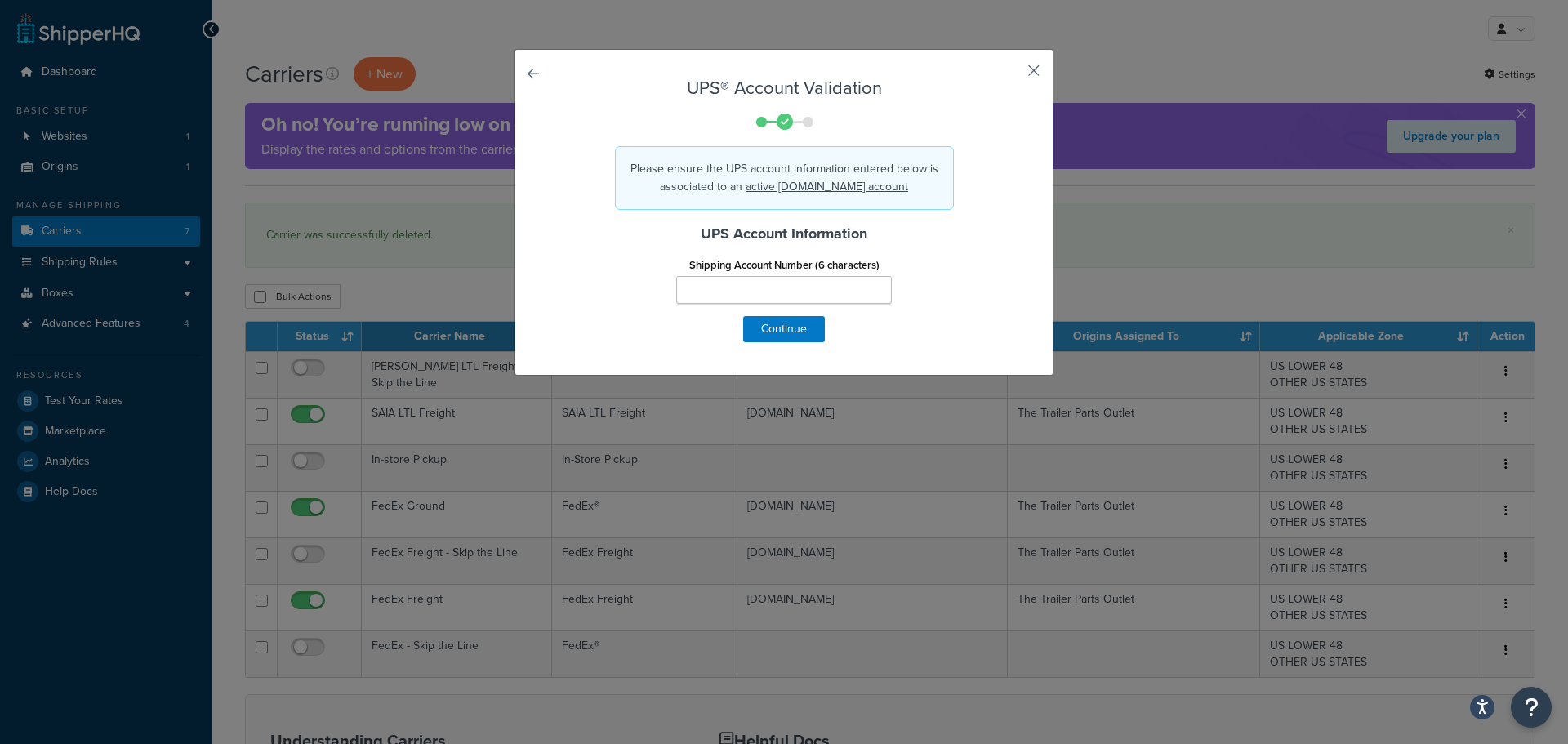
click at [1013, 74] on button "button" at bounding box center [1010, 76] width 5 height 5
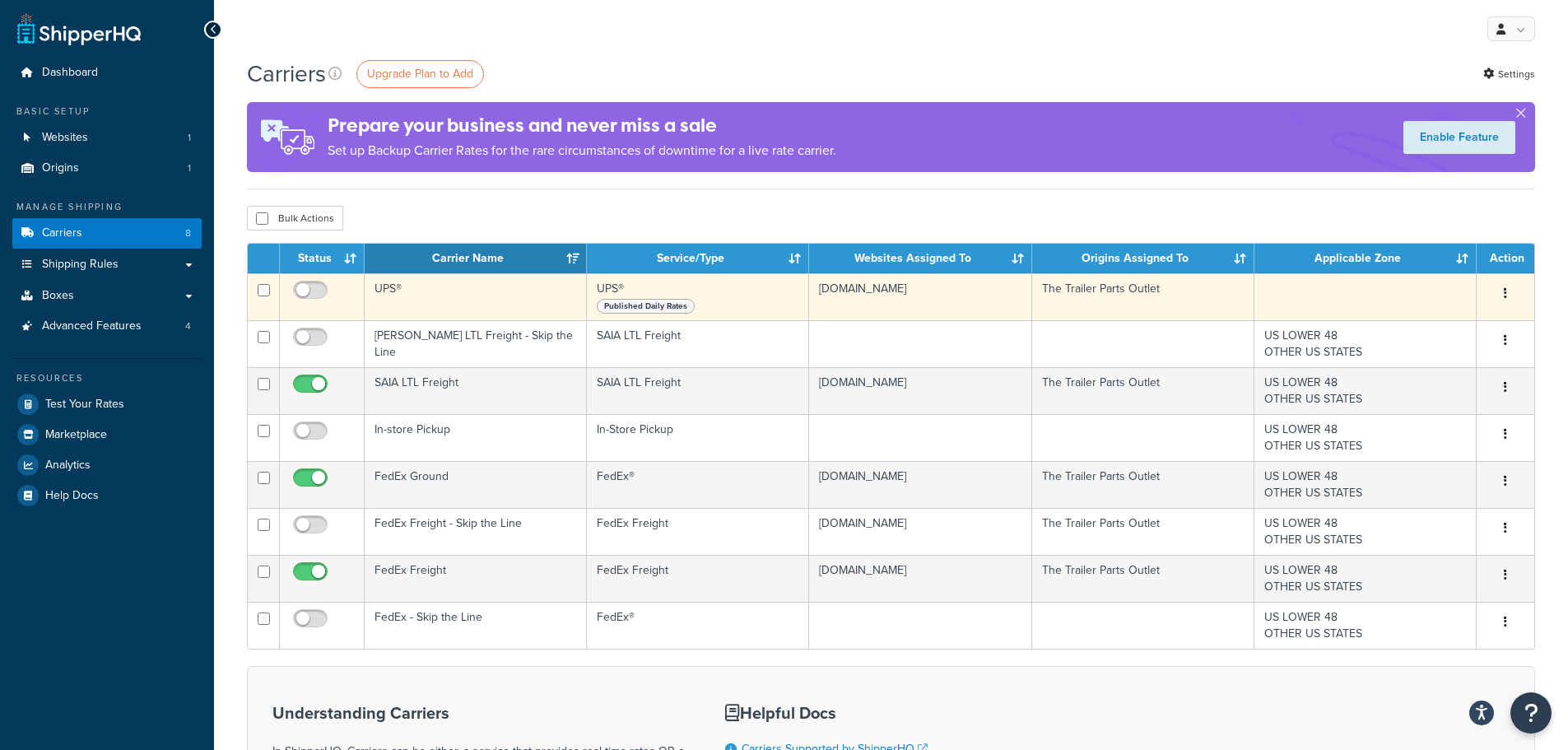
click at [1512, 291] on button "button" at bounding box center [1504, 293] width 23 height 26
click at [1445, 319] on link "Edit" at bounding box center [1438, 326] width 130 height 34
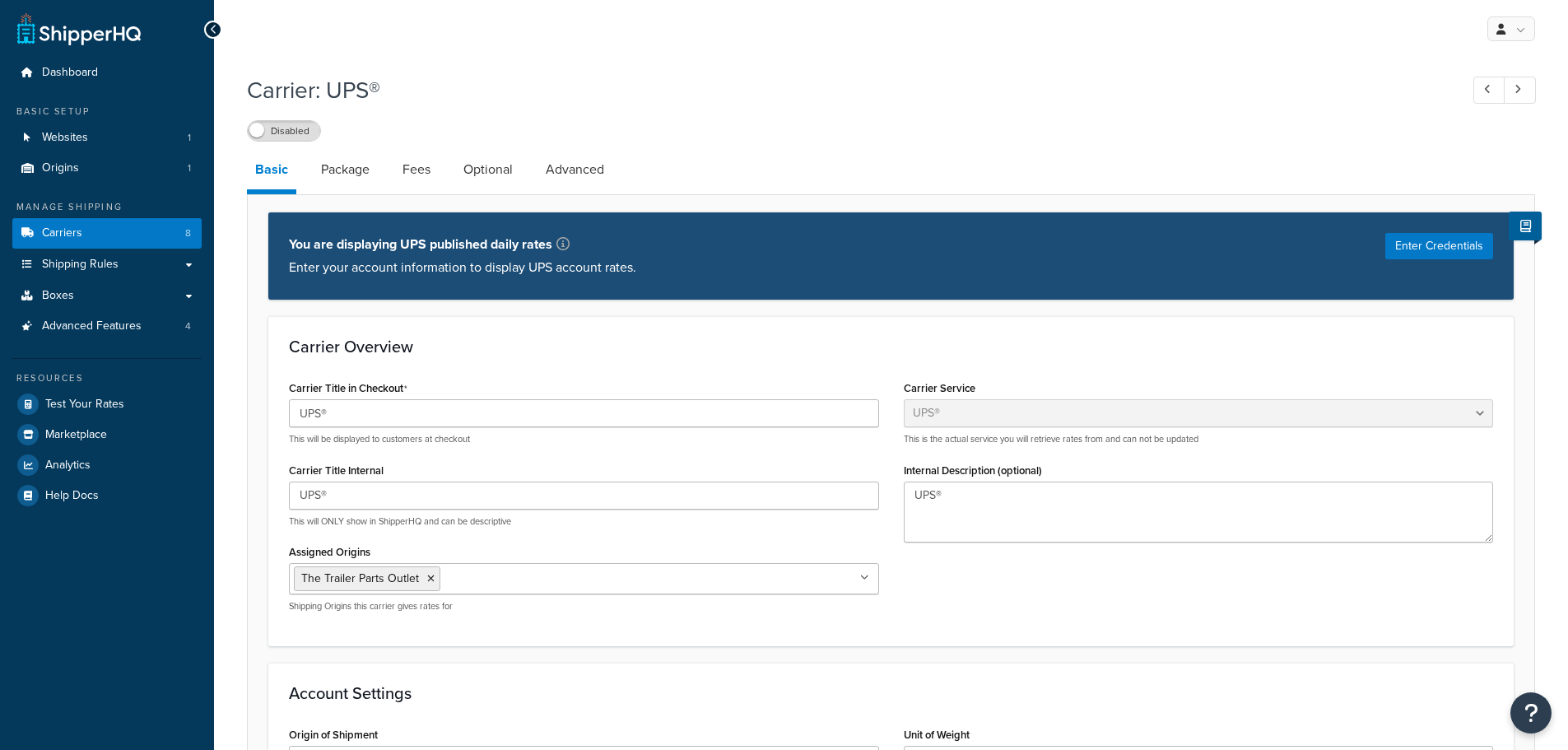
select select "ups"
click at [1451, 246] on button "Enter Credentials" at bounding box center [1439, 246] width 107 height 26
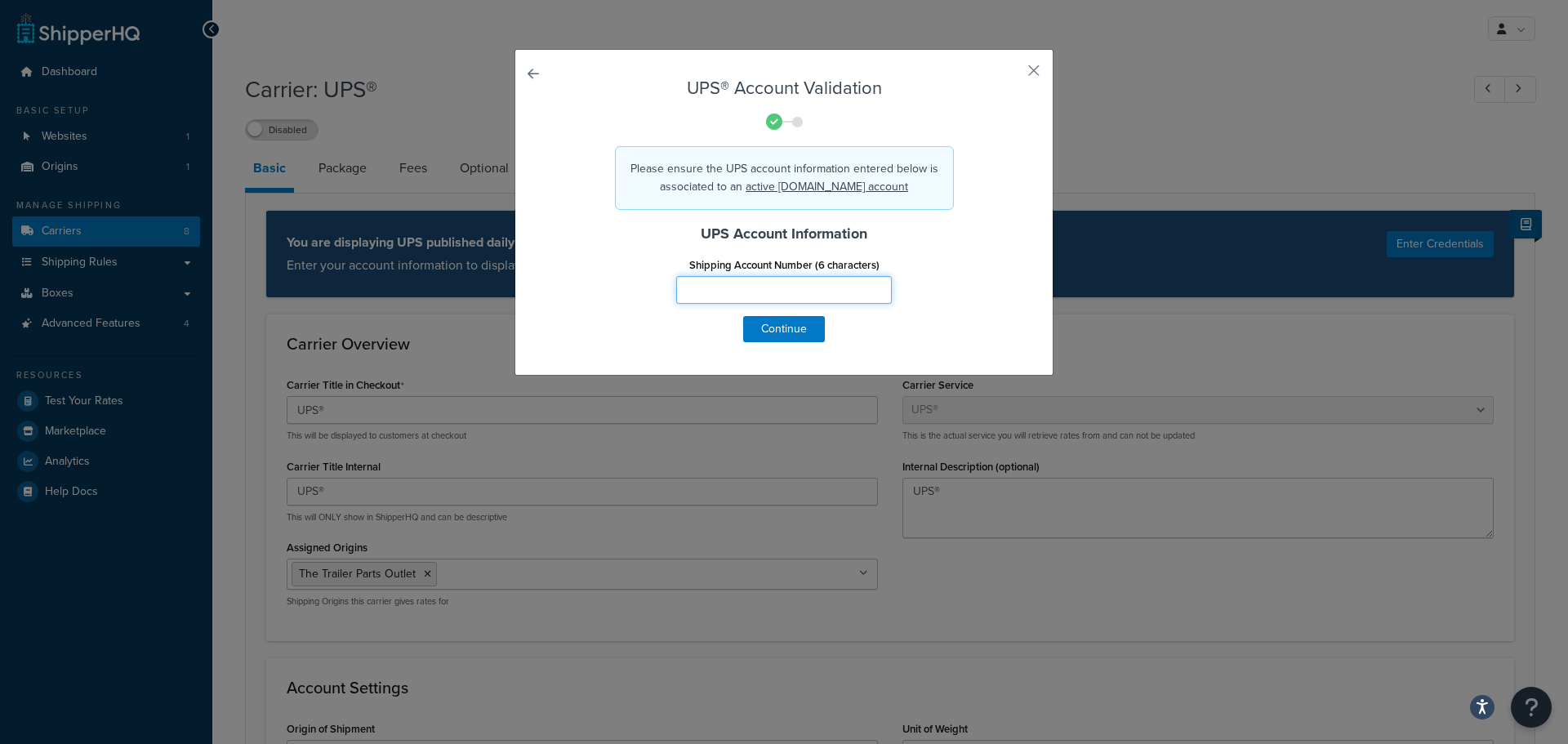
click at [737, 290] on input "Shipping Account Number (6 characters)" at bounding box center [784, 290] width 216 height 28
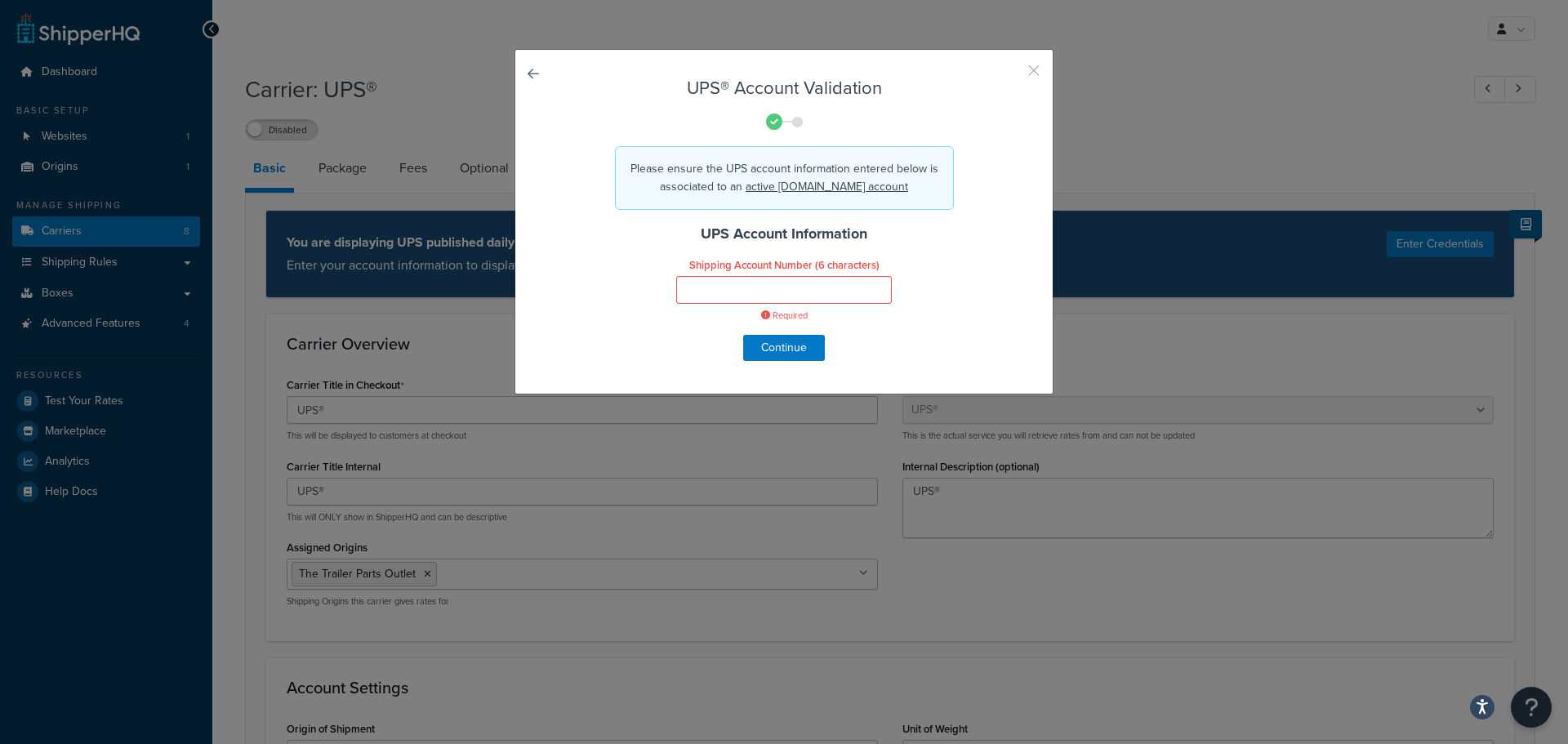
click at [1013, 74] on button "button" at bounding box center [1010, 76] width 5 height 5
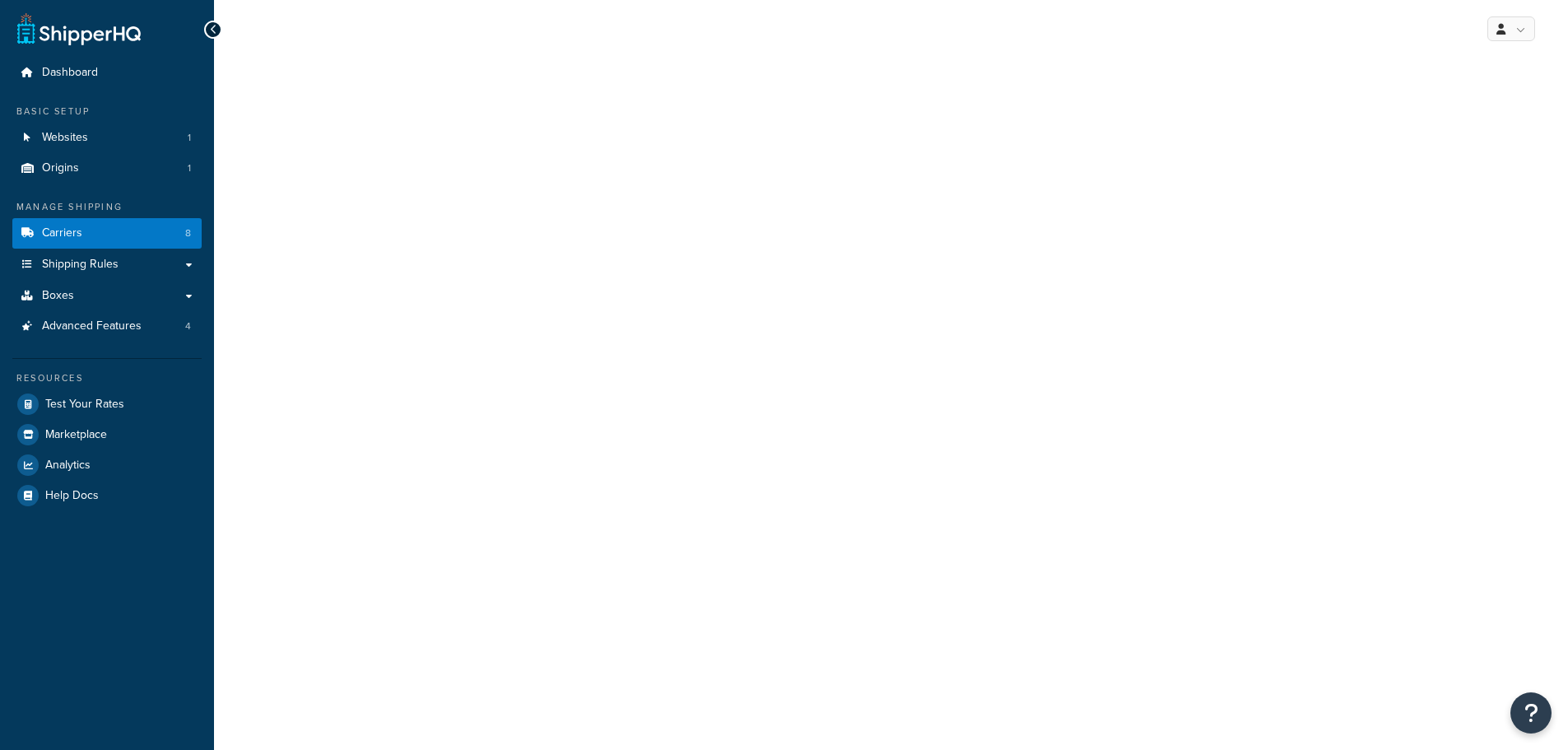
select select "ups"
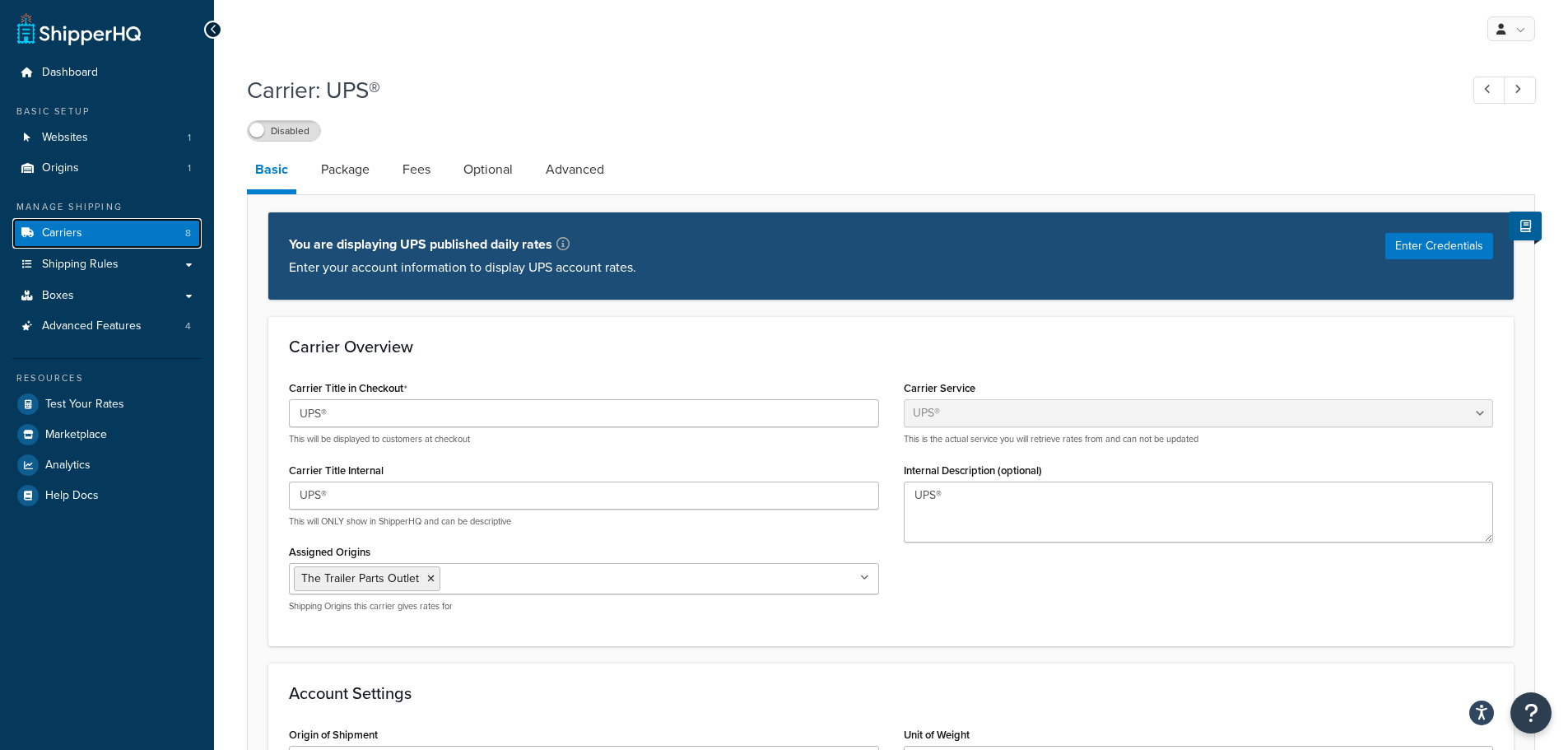
click at [108, 237] on link "Carriers 8" at bounding box center [107, 233] width 189 height 30
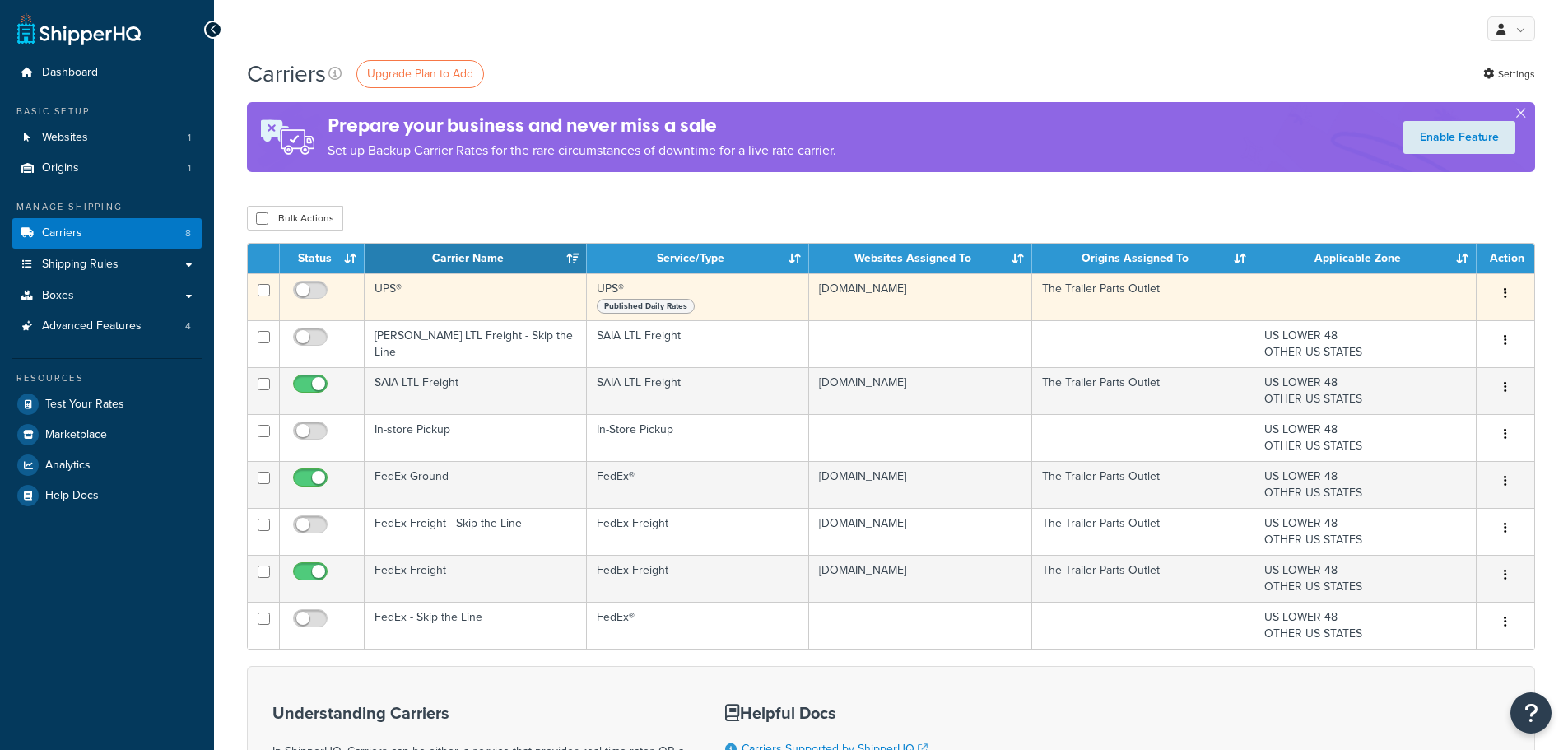
click at [1512, 288] on button "button" at bounding box center [1504, 293] width 23 height 26
click at [1416, 367] on link "Delete" at bounding box center [1438, 360] width 130 height 34
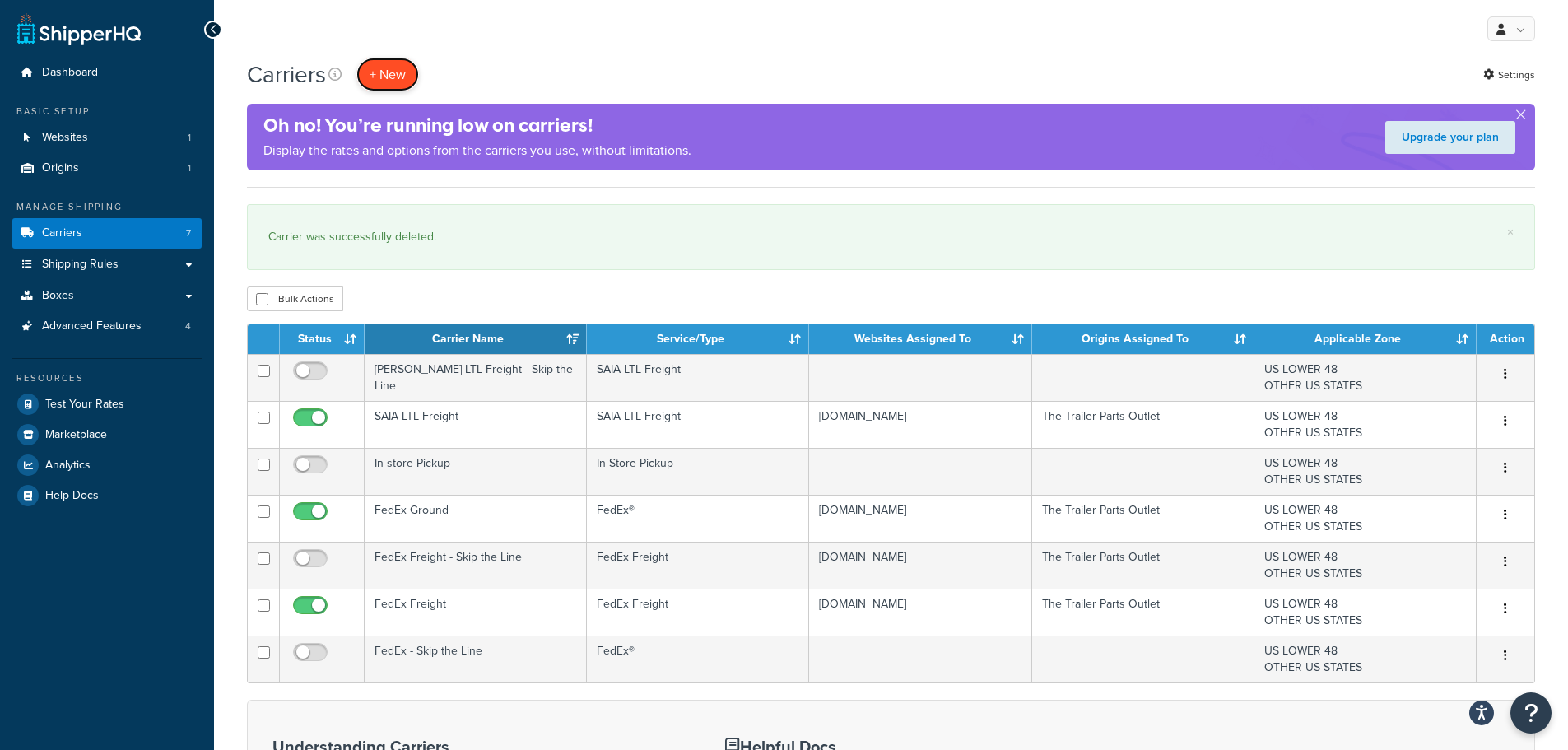
click at [396, 68] on button "+ New" at bounding box center [388, 74] width 63 height 34
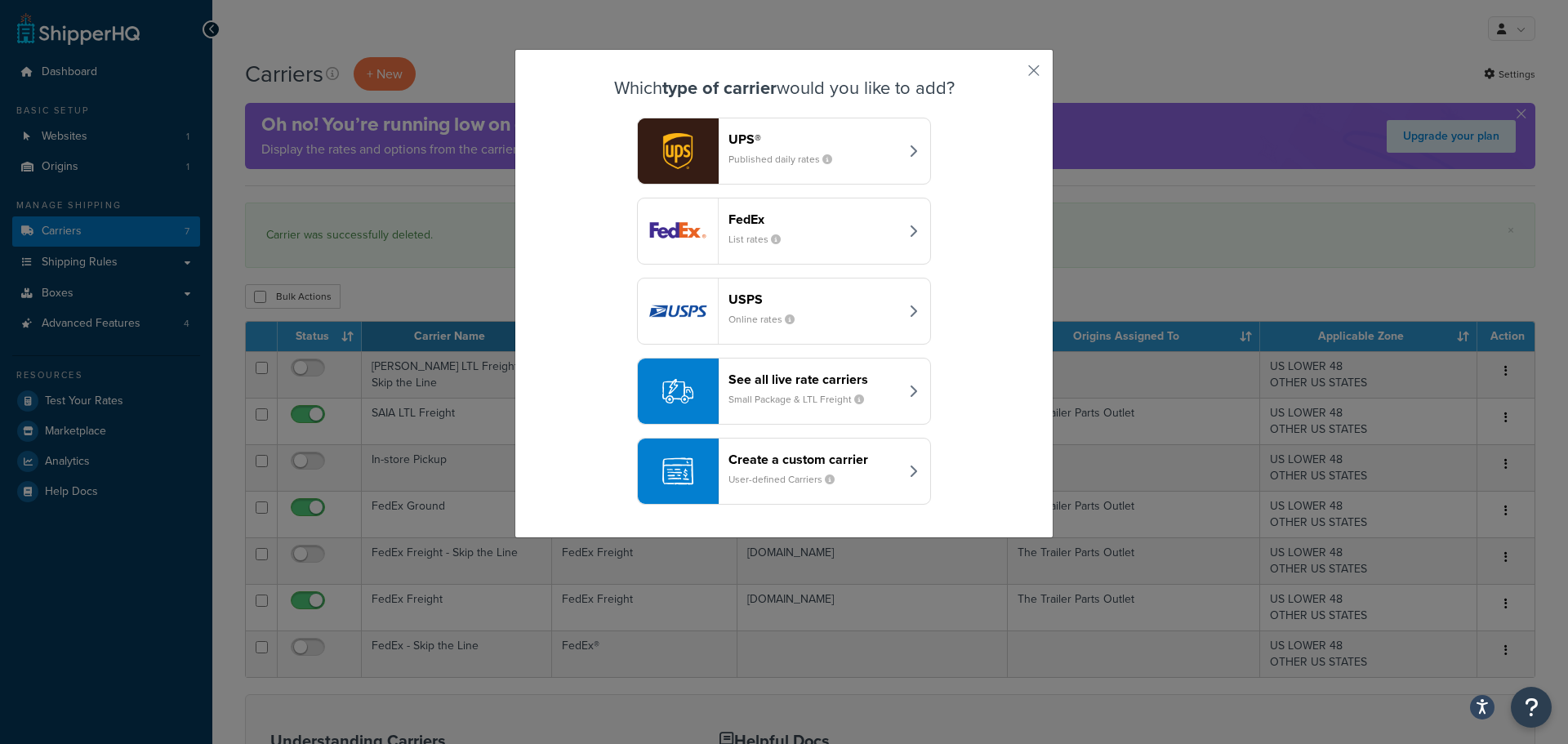
click at [805, 399] on small "Small Package & LTL Freight" at bounding box center [803, 399] width 149 height 14
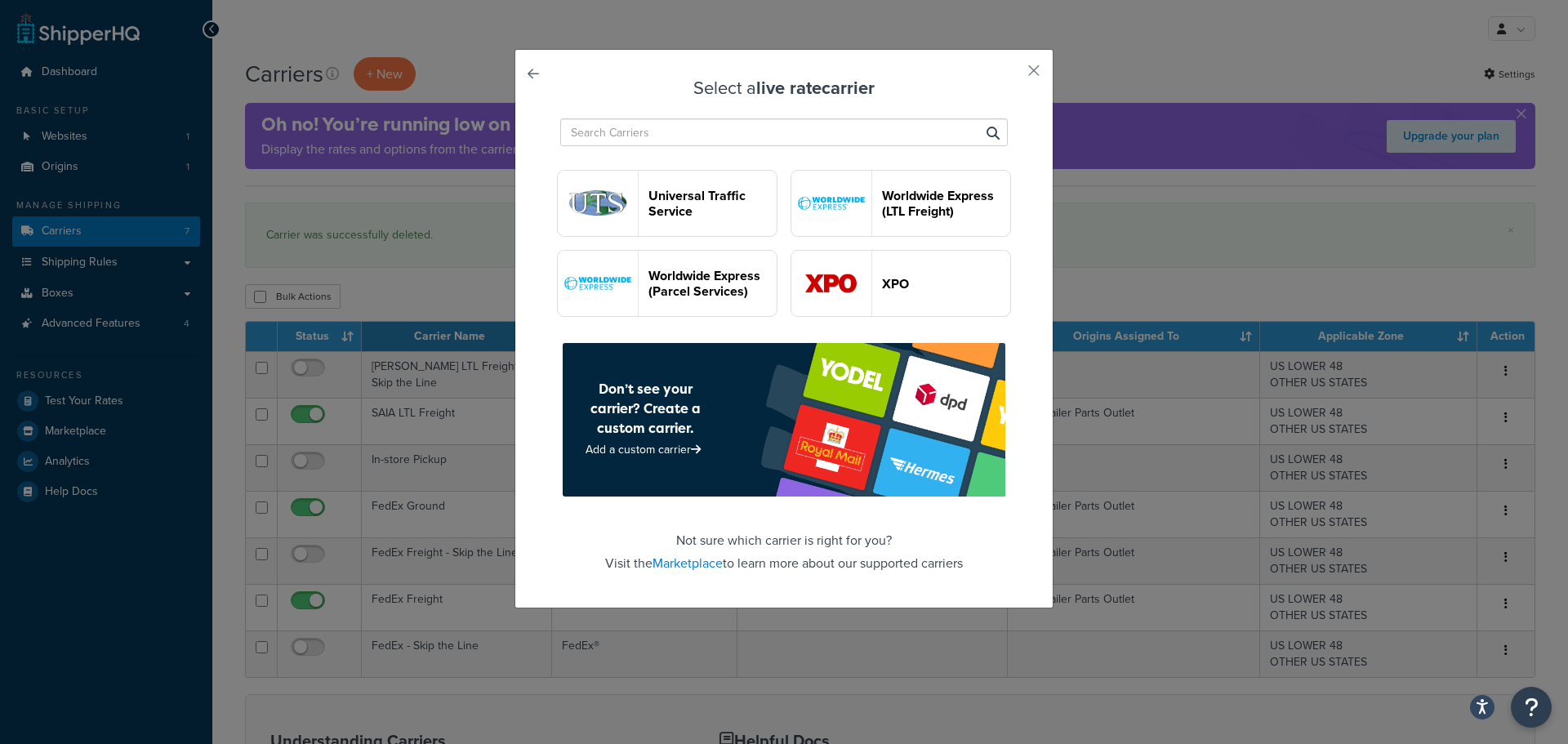
scroll to position [4717, 0]
click at [688, 128] on input "text" at bounding box center [784, 132] width 448 height 28
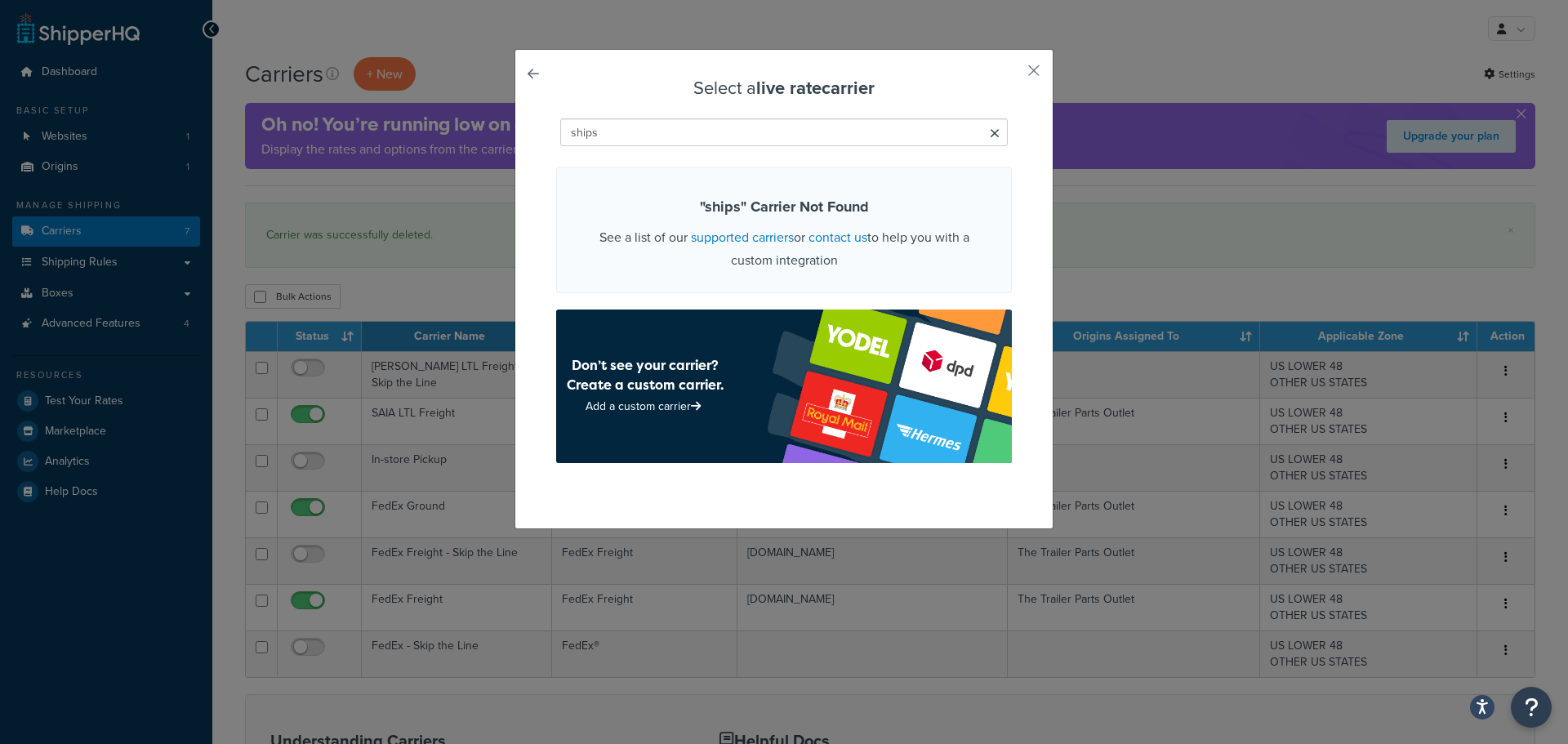
scroll to position [0, 0]
type input "s"
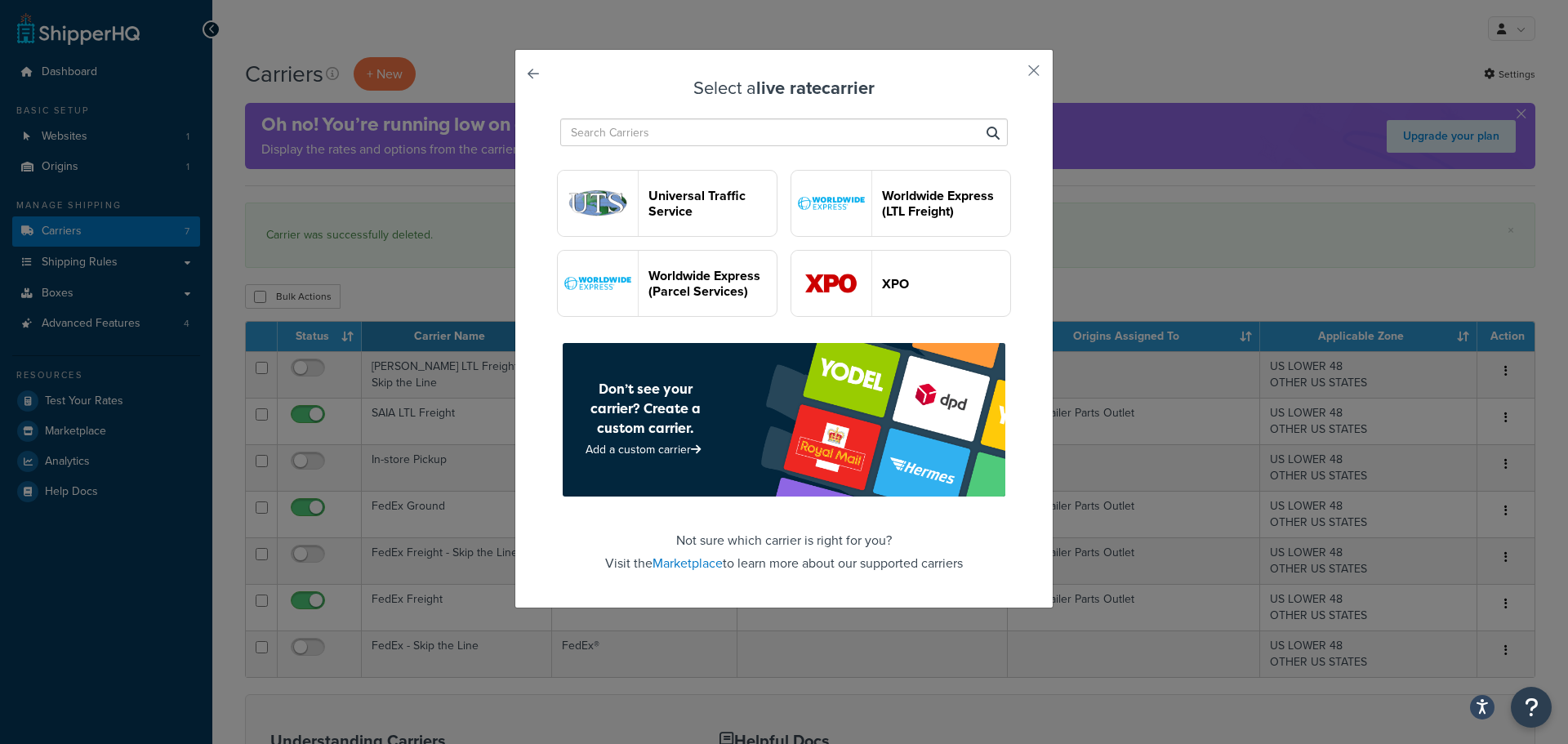
scroll to position [4798, 0]
drag, startPoint x: 689, startPoint y: 566, endPoint x: 794, endPoint y: 572, distance: 105.2
click at [689, 566] on link "Marketplace" at bounding box center [688, 563] width 70 height 19
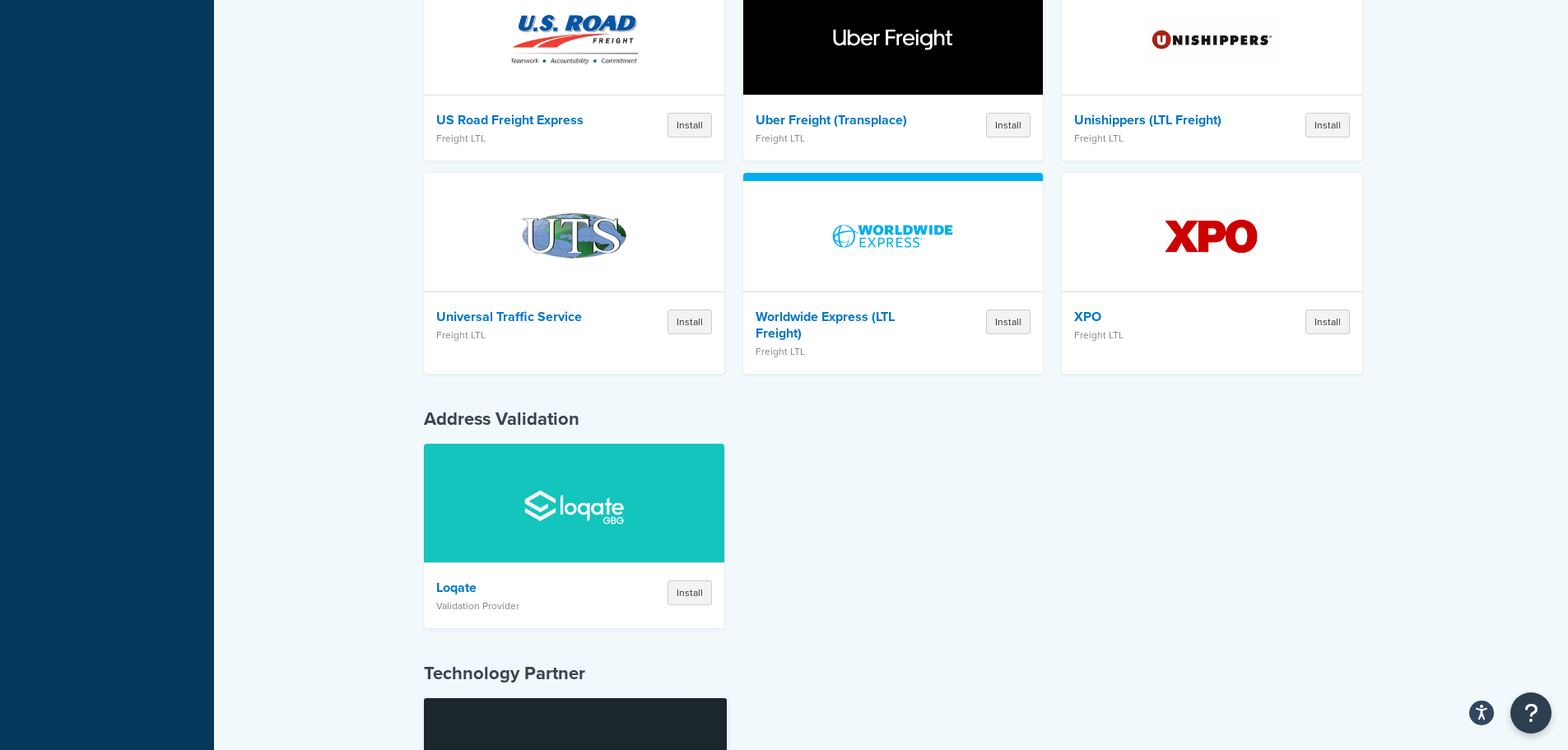
scroll to position [5015, 0]
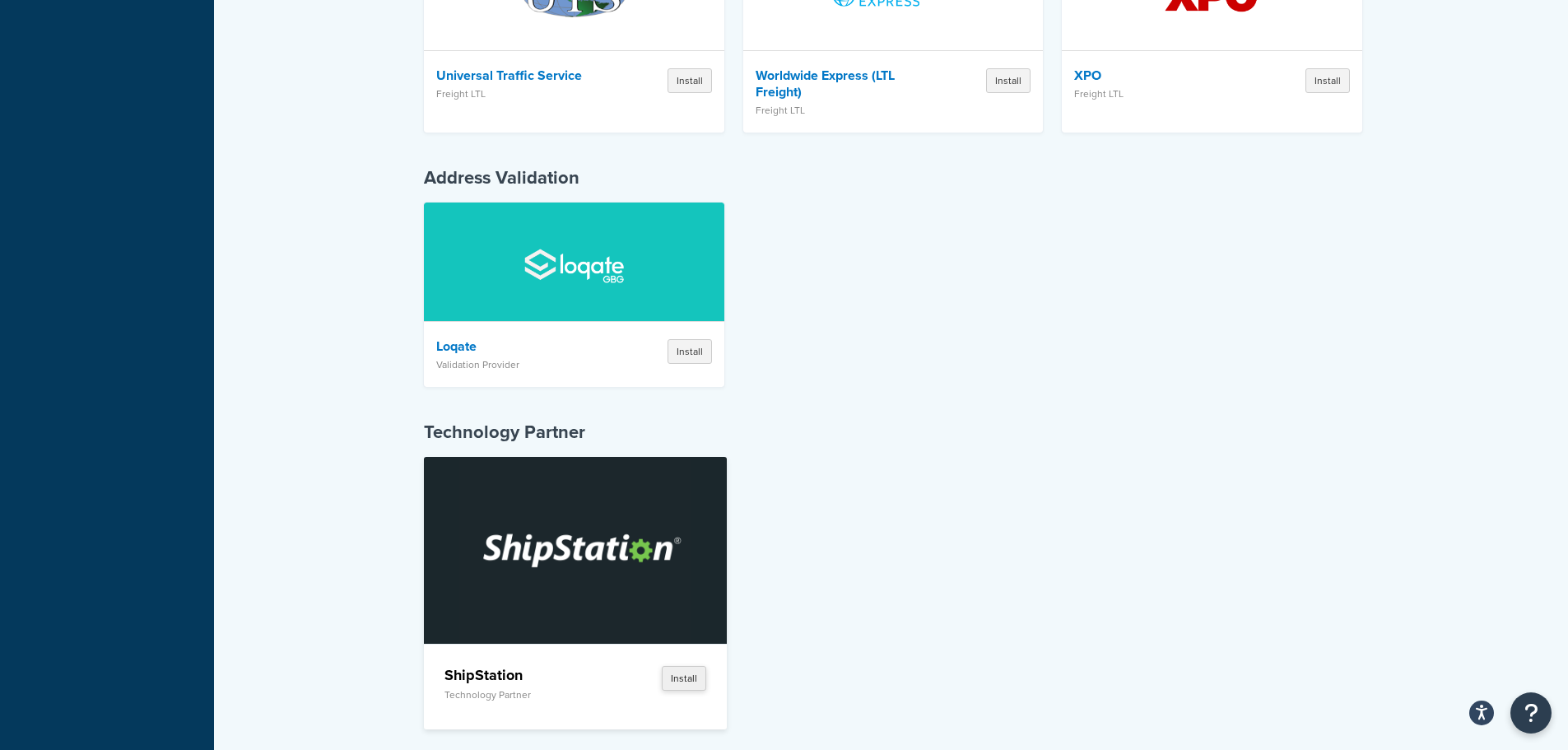
click at [686, 666] on button "Install" at bounding box center [683, 678] width 45 height 25
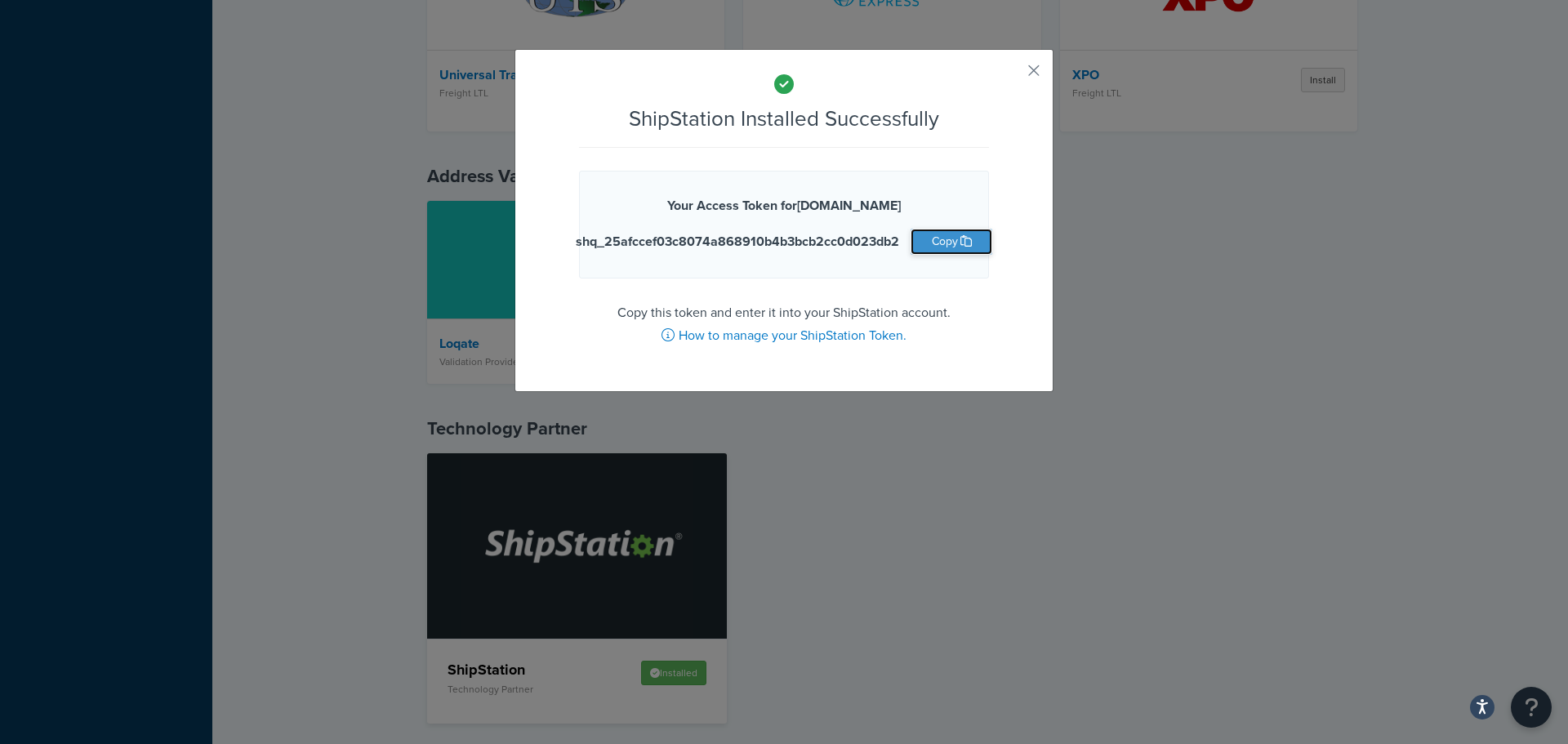
click at [961, 246] on icon "button" at bounding box center [966, 240] width 12 height 12
click at [1013, 74] on button "button" at bounding box center [1010, 76] width 5 height 5
